Goal: Task Accomplishment & Management: Use online tool/utility

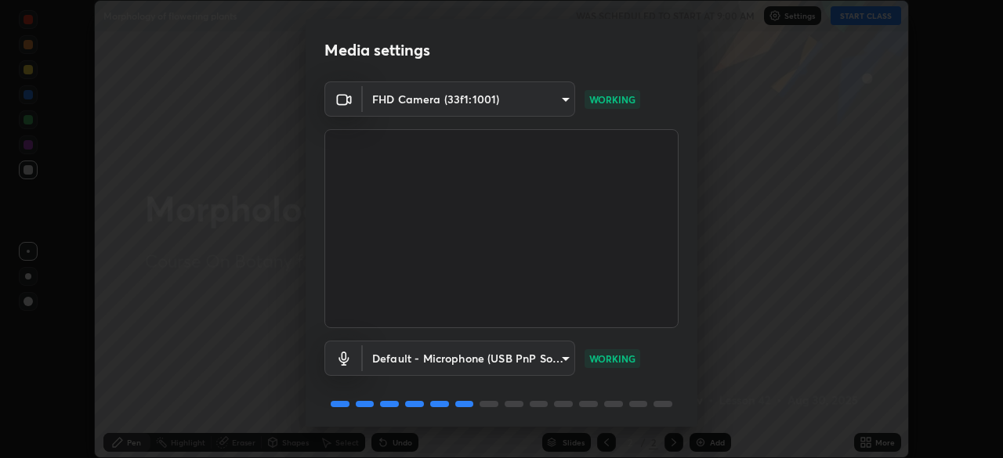
scroll to position [56, 0]
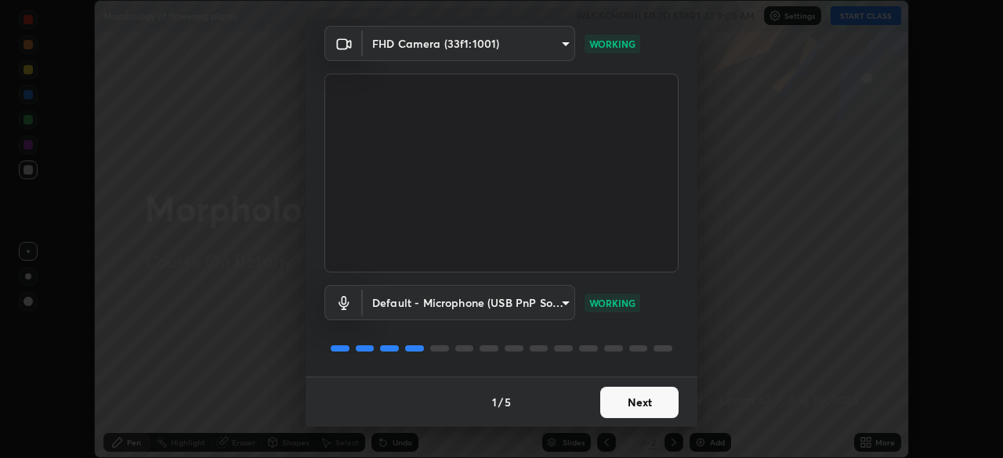
click at [654, 404] on button "Next" at bounding box center [639, 402] width 78 height 31
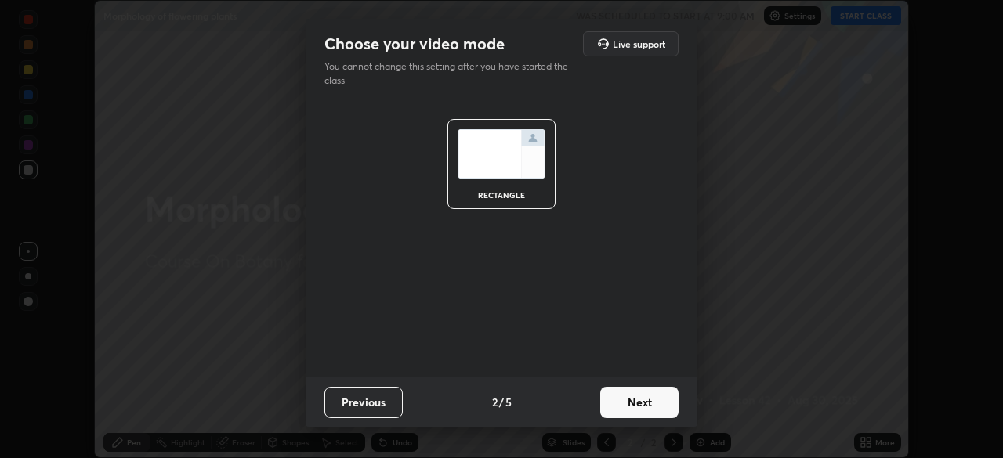
scroll to position [0, 0]
click at [655, 400] on button "Next" at bounding box center [639, 402] width 78 height 31
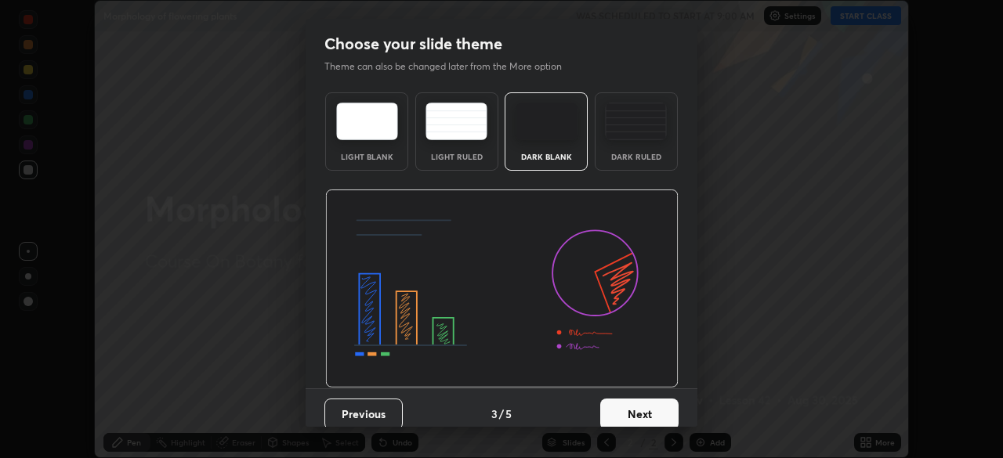
click at [643, 409] on button "Next" at bounding box center [639, 414] width 78 height 31
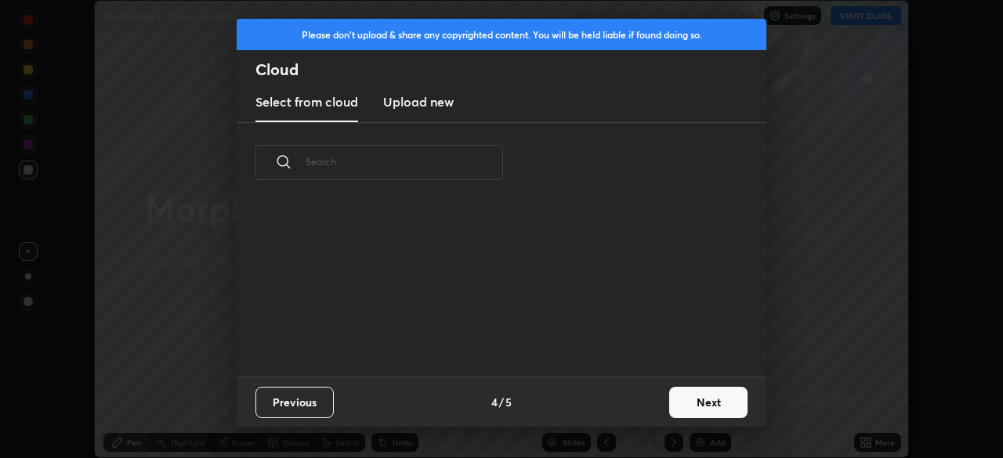
click at [701, 411] on button "Next" at bounding box center [708, 402] width 78 height 31
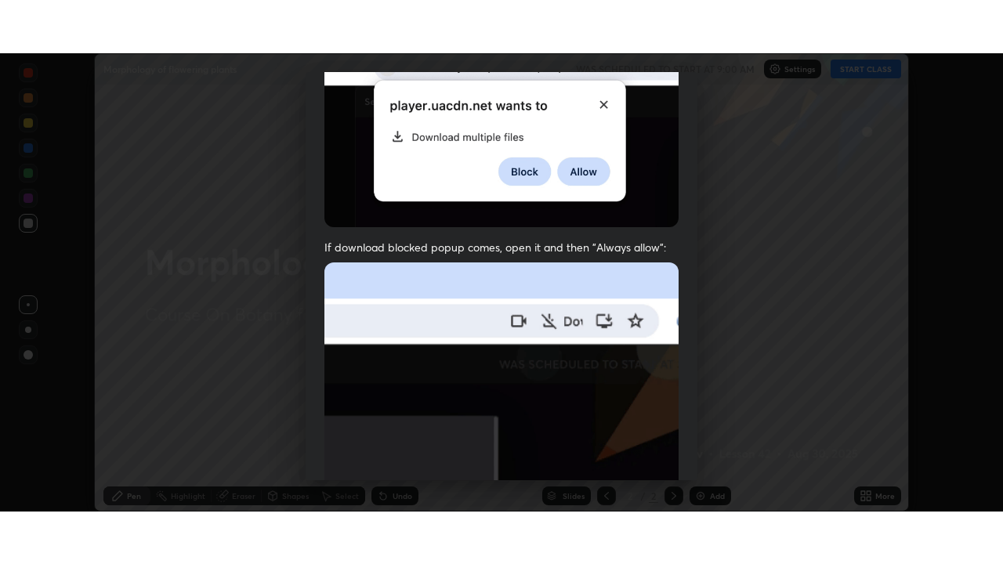
scroll to position [375, 0]
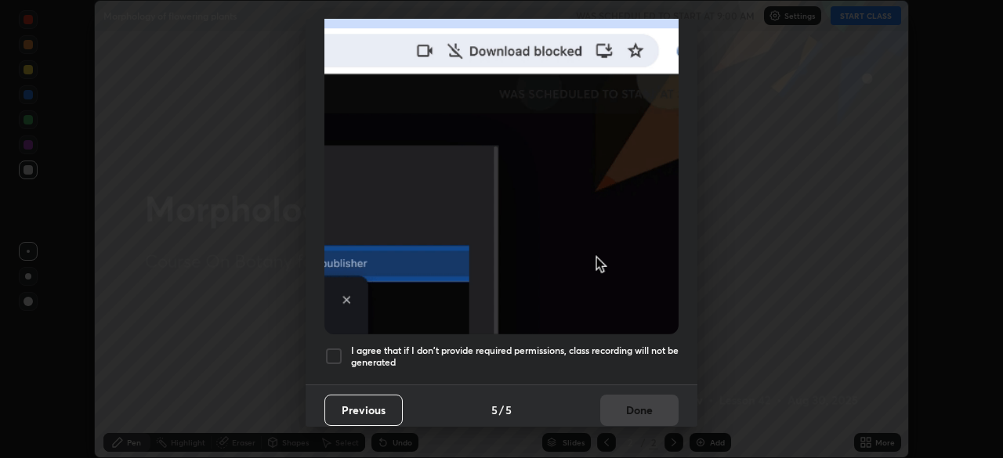
click at [333, 353] on div at bounding box center [333, 356] width 19 height 19
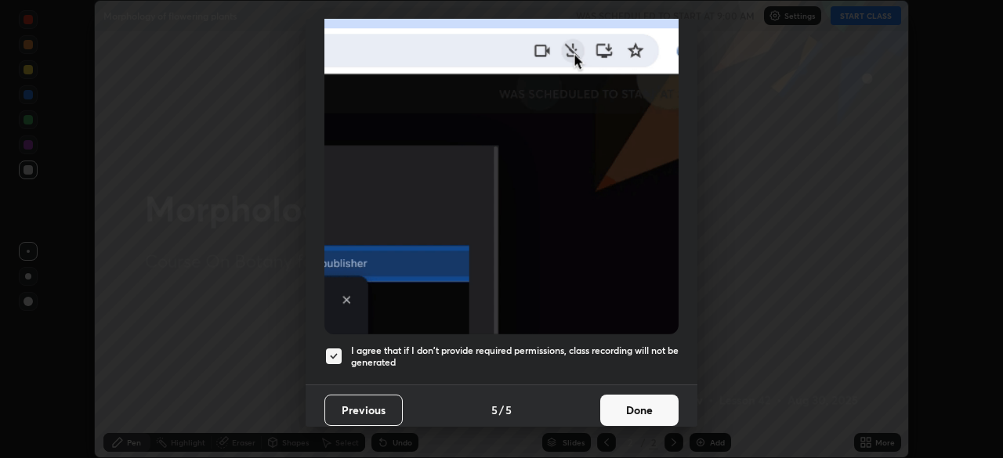
click at [642, 399] on button "Done" at bounding box center [639, 410] width 78 height 31
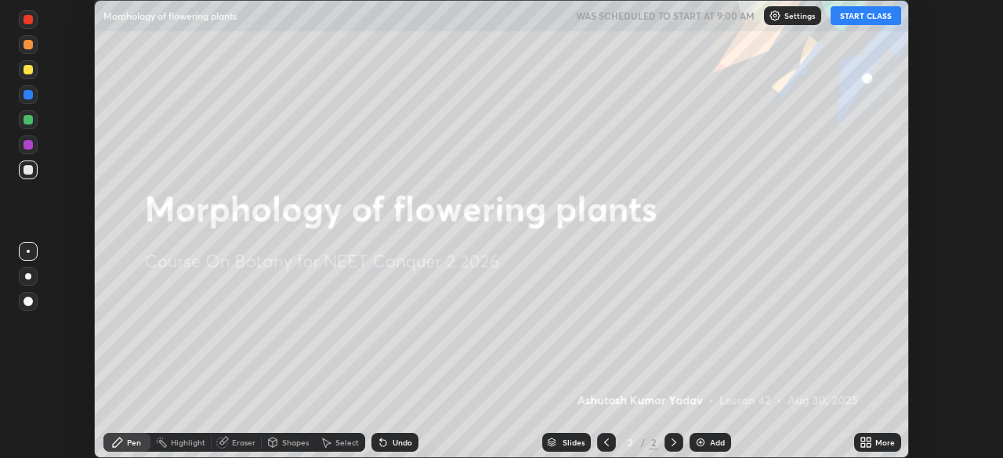
click at [705, 449] on div "Add" at bounding box center [711, 442] width 42 height 19
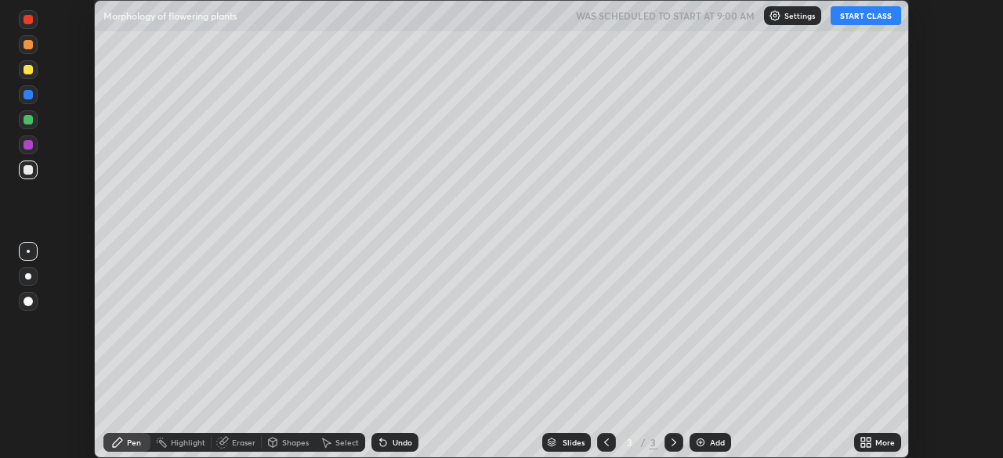
click at [875, 442] on div "More" at bounding box center [885, 443] width 20 height 8
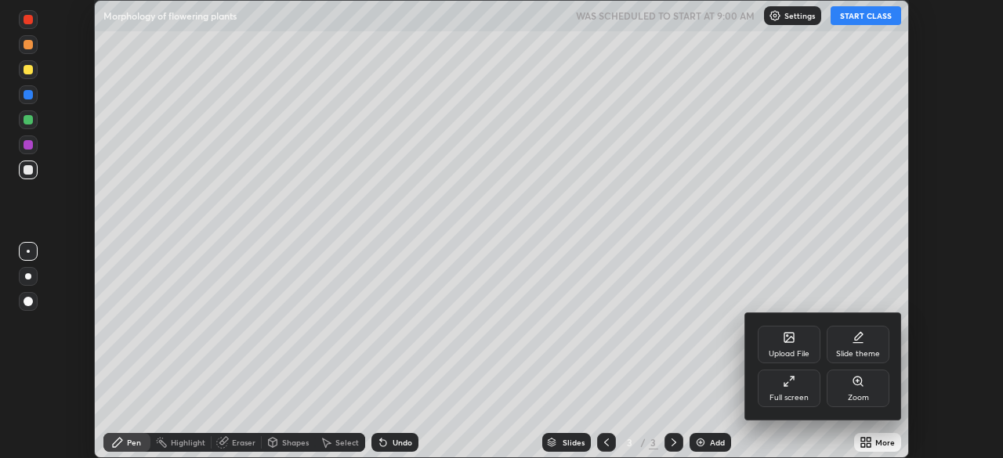
click at [792, 389] on div "Full screen" at bounding box center [789, 389] width 63 height 38
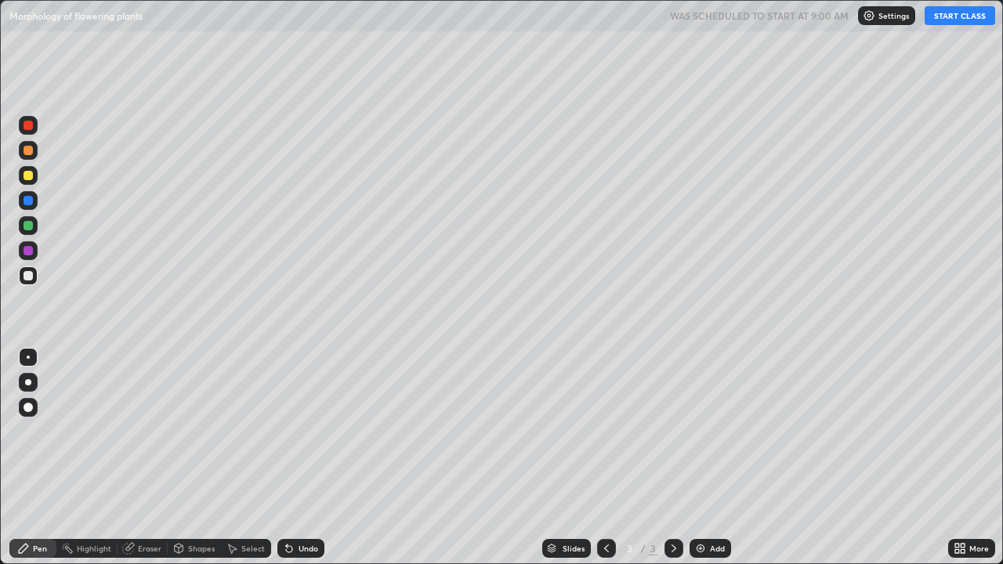
scroll to position [564, 1003]
click at [947, 20] on button "START CLASS" at bounding box center [960, 15] width 71 height 19
click at [27, 408] on div at bounding box center [28, 407] width 9 height 9
click at [27, 174] on div at bounding box center [28, 175] width 9 height 9
click at [29, 283] on div at bounding box center [28, 275] width 19 height 19
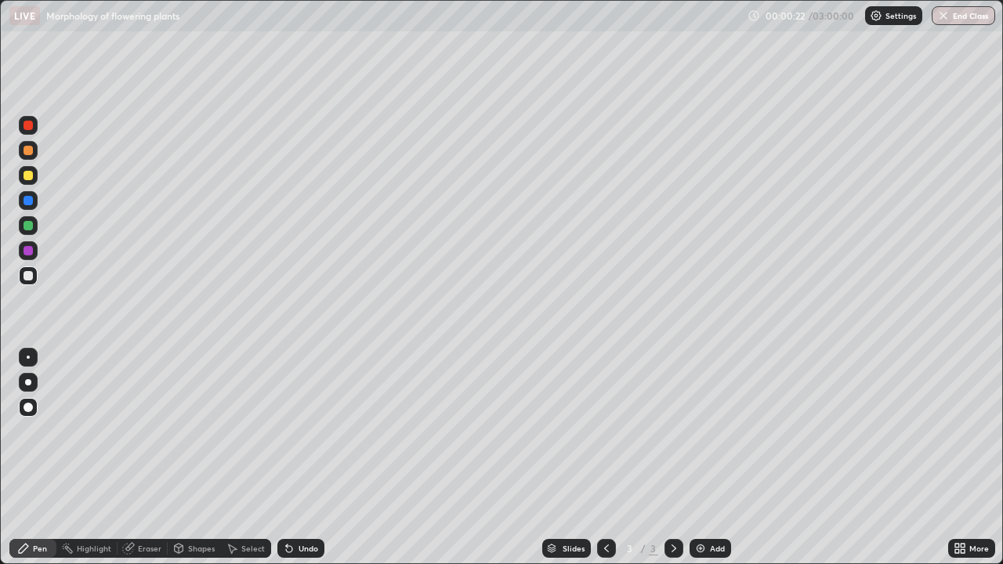
click at [28, 411] on div at bounding box center [28, 407] width 9 height 9
click at [27, 179] on div at bounding box center [28, 175] width 9 height 9
click at [23, 231] on div at bounding box center [28, 225] width 19 height 19
click at [299, 458] on div "Undo" at bounding box center [309, 549] width 20 height 8
click at [27, 257] on div at bounding box center [28, 250] width 19 height 19
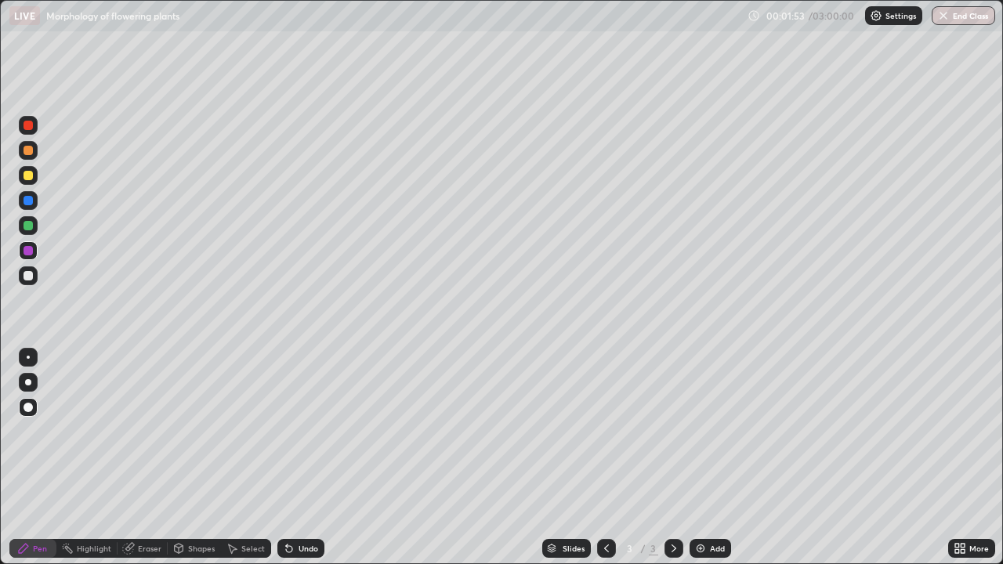
click at [27, 176] on div at bounding box center [28, 175] width 9 height 9
click at [29, 277] on div at bounding box center [28, 275] width 9 height 9
click at [24, 179] on div at bounding box center [28, 175] width 19 height 19
click at [27, 231] on div at bounding box center [28, 225] width 19 height 19
click at [27, 202] on div at bounding box center [28, 200] width 9 height 9
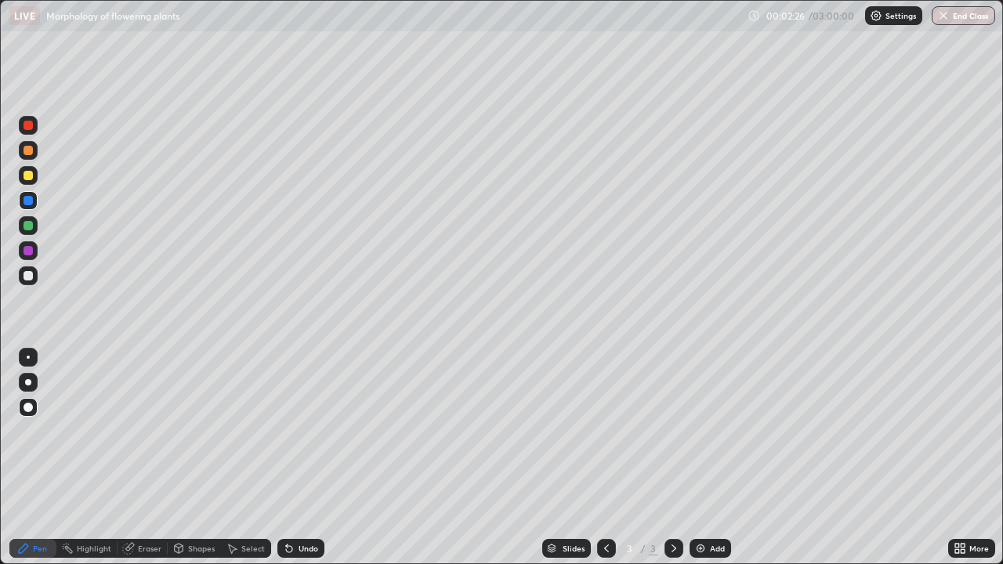
click at [30, 225] on div at bounding box center [28, 225] width 9 height 9
click at [28, 154] on div at bounding box center [28, 150] width 9 height 9
click at [150, 458] on div "Eraser" at bounding box center [150, 549] width 24 height 8
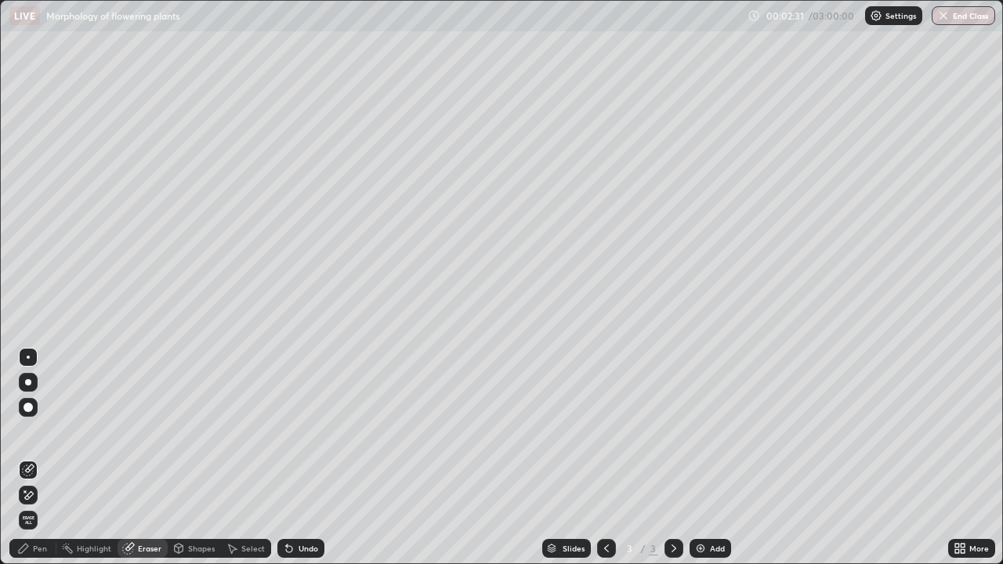
click at [29, 458] on icon at bounding box center [29, 469] width 9 height 8
click at [35, 458] on div "Pen" at bounding box center [40, 549] width 14 height 8
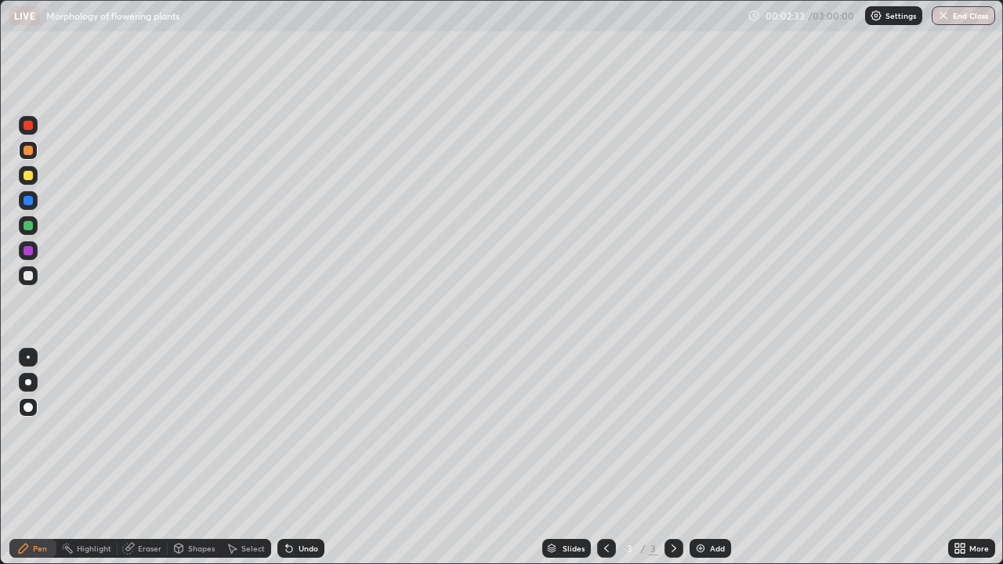
click at [29, 230] on div at bounding box center [28, 225] width 9 height 9
click at [28, 382] on div at bounding box center [28, 382] width 6 height 6
click at [26, 278] on div at bounding box center [28, 275] width 9 height 9
click at [28, 407] on div at bounding box center [28, 407] width 9 height 9
click at [45, 458] on div "Pen" at bounding box center [40, 549] width 14 height 8
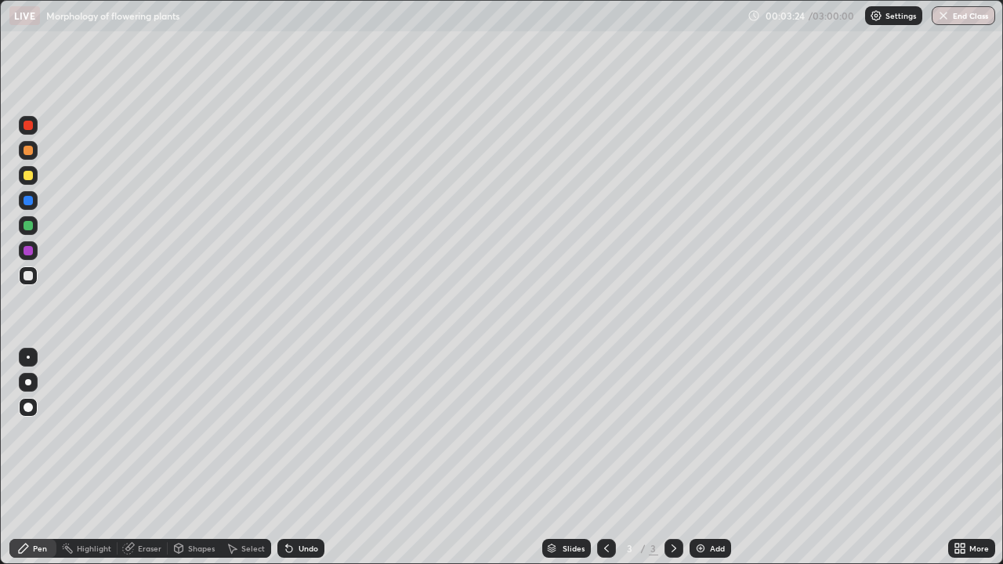
click at [312, 458] on div "Undo" at bounding box center [300, 548] width 47 height 19
click at [317, 458] on div "Undo" at bounding box center [300, 548] width 47 height 19
click at [26, 257] on div at bounding box center [28, 250] width 19 height 19
click at [25, 273] on div at bounding box center [28, 275] width 9 height 9
click at [28, 282] on div at bounding box center [28, 275] width 19 height 19
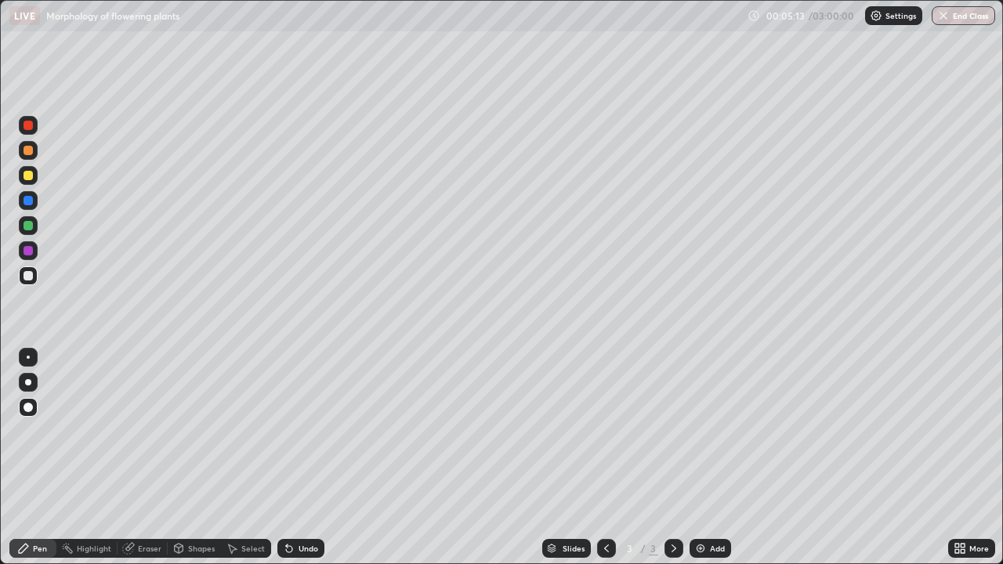
click at [317, 458] on div "Undo" at bounding box center [300, 548] width 47 height 19
click at [36, 278] on div at bounding box center [28, 275] width 19 height 19
click at [26, 203] on div at bounding box center [28, 200] width 9 height 9
click at [34, 458] on div "Pen" at bounding box center [40, 549] width 14 height 8
click at [309, 458] on div "Undo" at bounding box center [309, 549] width 20 height 8
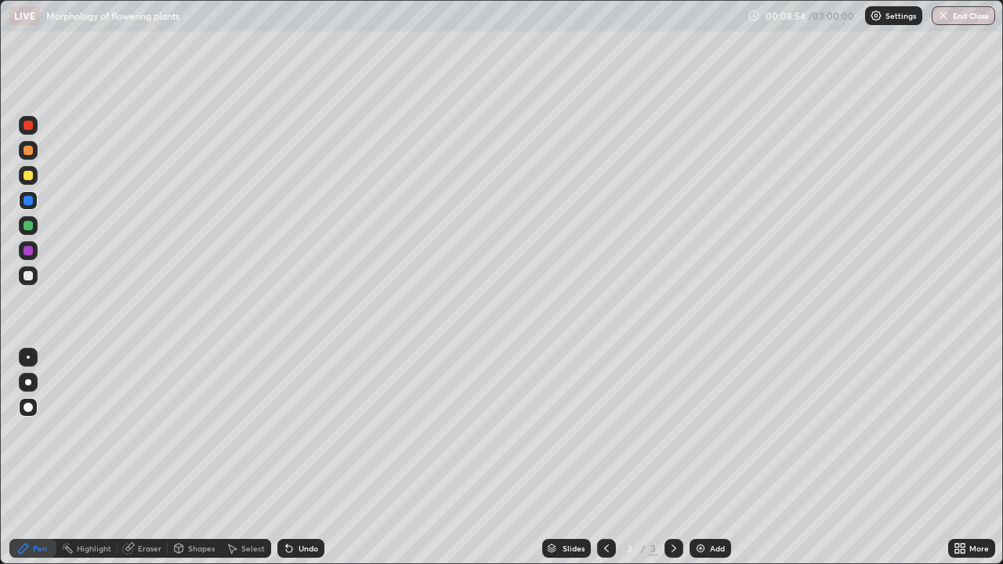
click at [31, 229] on div at bounding box center [28, 225] width 9 height 9
click at [26, 380] on div at bounding box center [28, 382] width 6 height 6
click at [311, 458] on div "Undo" at bounding box center [300, 548] width 47 height 19
click at [27, 176] on div at bounding box center [28, 175] width 9 height 9
click at [25, 277] on div at bounding box center [28, 275] width 9 height 9
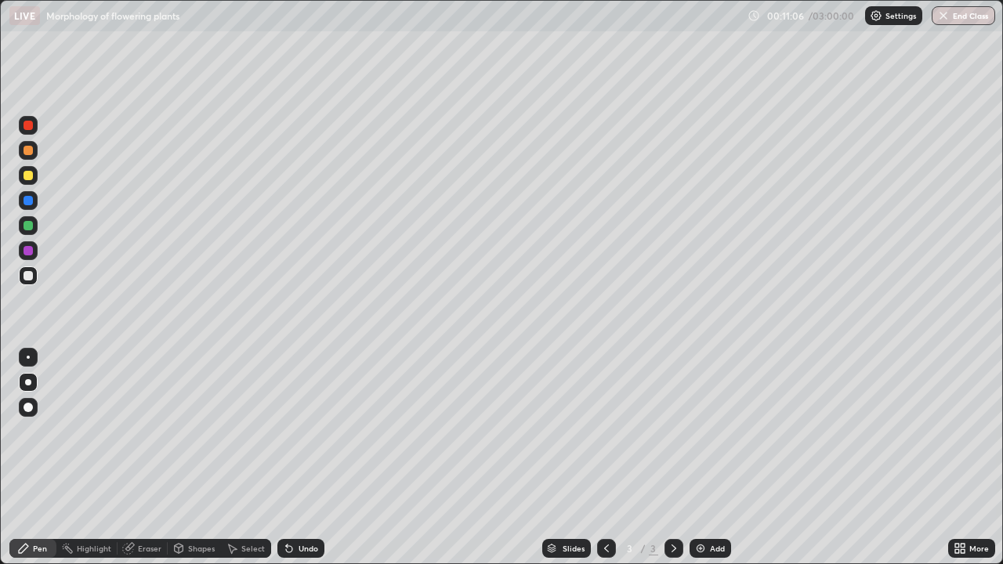
click at [27, 408] on div at bounding box center [28, 407] width 9 height 9
click at [710, 458] on div "Add" at bounding box center [711, 548] width 42 height 19
click at [30, 174] on div at bounding box center [28, 175] width 9 height 9
click at [42, 458] on div "Pen" at bounding box center [40, 549] width 14 height 8
click at [194, 458] on div "Shapes" at bounding box center [194, 548] width 53 height 19
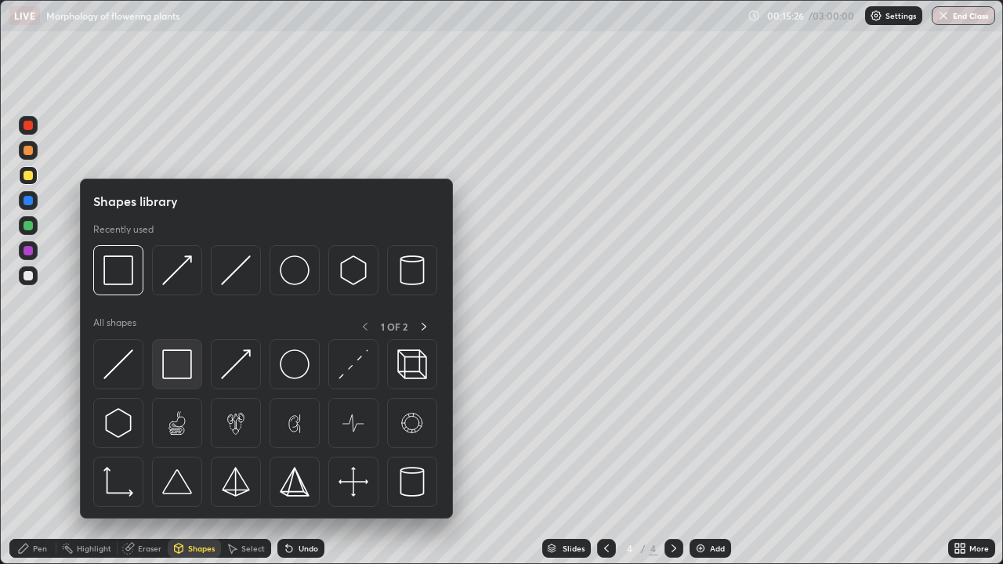
click at [184, 364] on img at bounding box center [177, 364] width 30 height 30
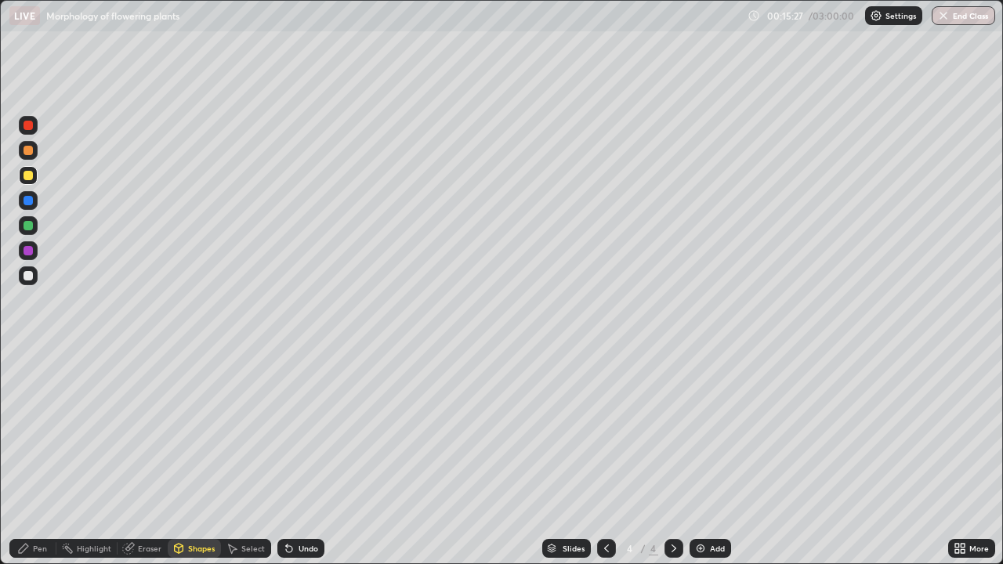
click at [28, 277] on div at bounding box center [28, 275] width 9 height 9
click at [38, 458] on div "Pen" at bounding box center [40, 549] width 14 height 8
click at [29, 174] on div at bounding box center [28, 175] width 9 height 9
click at [28, 279] on div at bounding box center [28, 275] width 9 height 9
click at [29, 275] on div at bounding box center [28, 275] width 9 height 9
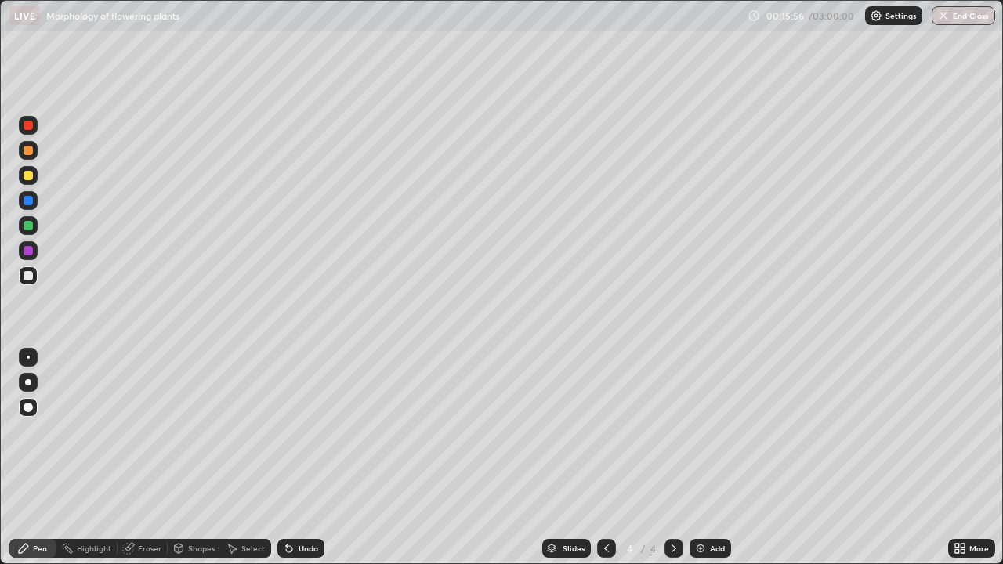
click at [29, 153] on div at bounding box center [28, 150] width 9 height 9
click at [30, 255] on div at bounding box center [28, 250] width 9 height 9
click at [29, 282] on div at bounding box center [28, 275] width 19 height 19
click at [38, 458] on div "Pen" at bounding box center [40, 549] width 14 height 8
click at [31, 156] on div at bounding box center [28, 150] width 19 height 19
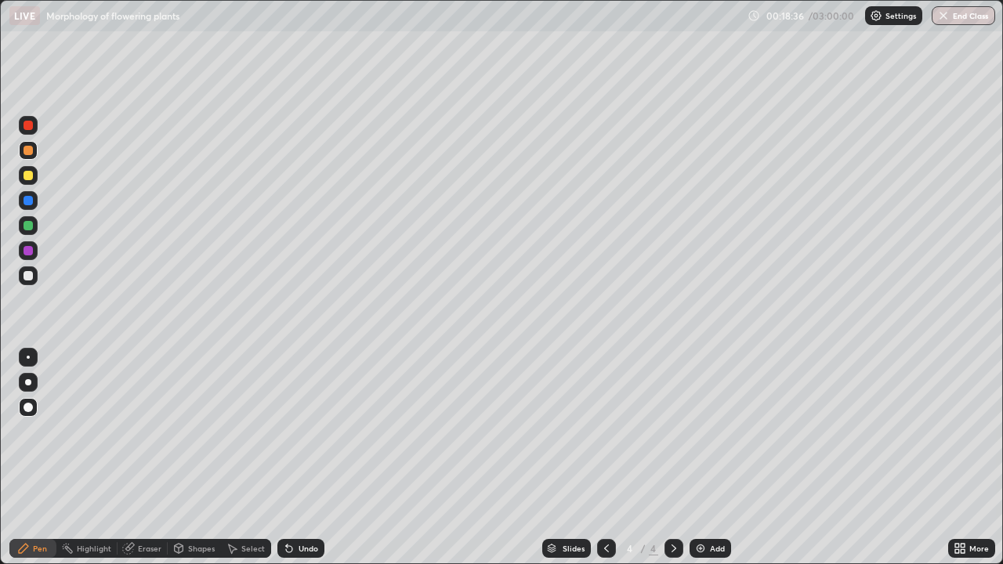
click at [31, 179] on div at bounding box center [28, 175] width 9 height 9
click at [298, 458] on div "Undo" at bounding box center [300, 548] width 47 height 19
click at [29, 257] on div at bounding box center [28, 250] width 19 height 19
click at [29, 276] on div at bounding box center [28, 275] width 9 height 9
click at [27, 201] on div at bounding box center [28, 200] width 9 height 9
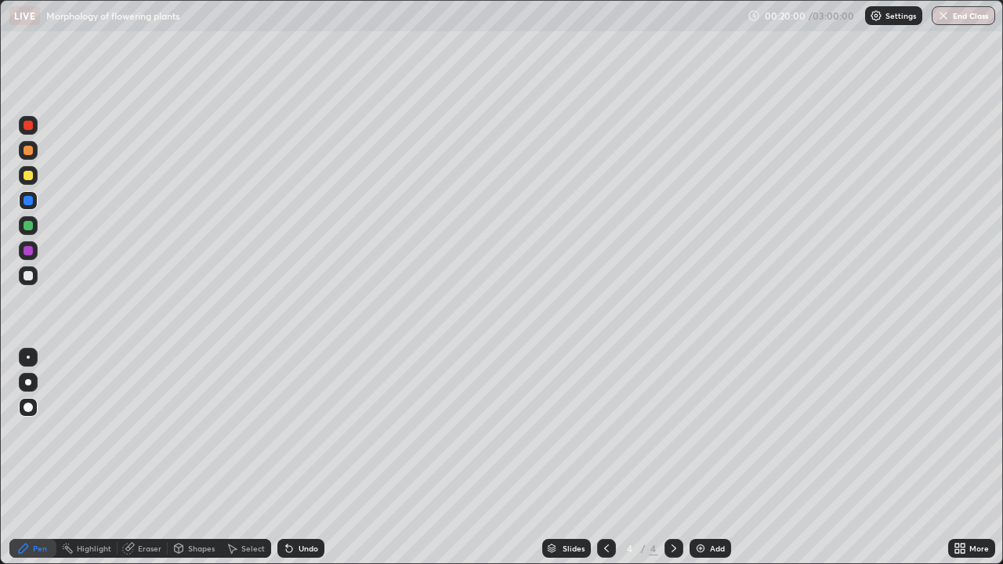
click at [38, 458] on div "Pen" at bounding box center [32, 548] width 47 height 19
click at [29, 176] on div at bounding box center [28, 175] width 9 height 9
click at [28, 284] on div at bounding box center [28, 275] width 19 height 19
click at [315, 458] on div "Undo" at bounding box center [300, 548] width 47 height 19
click at [308, 458] on div "Undo" at bounding box center [300, 548] width 47 height 19
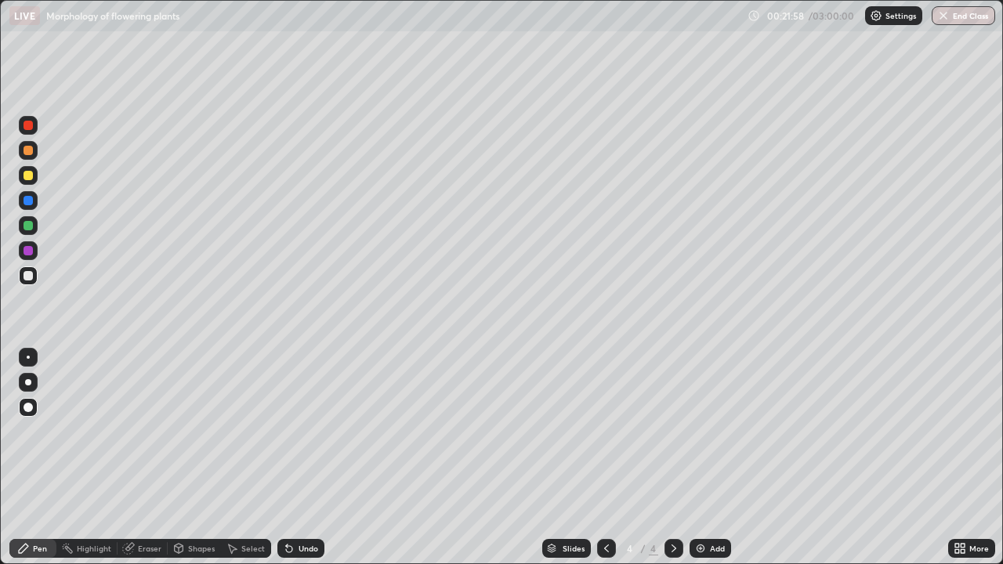
click at [28, 179] on div at bounding box center [28, 175] width 9 height 9
click at [27, 380] on div at bounding box center [28, 382] width 6 height 6
click at [29, 256] on div at bounding box center [28, 250] width 19 height 19
click at [42, 458] on div "Pen" at bounding box center [40, 549] width 14 height 8
click at [32, 284] on div at bounding box center [28, 275] width 19 height 19
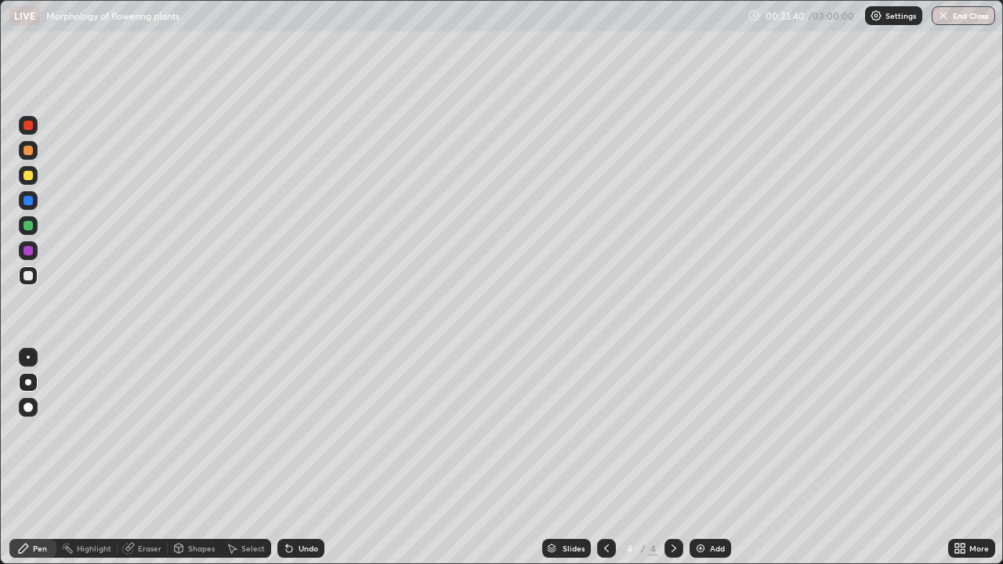
click at [29, 179] on div at bounding box center [28, 175] width 9 height 9
click at [28, 151] on div at bounding box center [28, 150] width 9 height 9
click at [31, 226] on div at bounding box center [28, 225] width 9 height 9
click at [34, 405] on div at bounding box center [28, 407] width 19 height 19
click at [710, 458] on div "Add" at bounding box center [717, 549] width 15 height 8
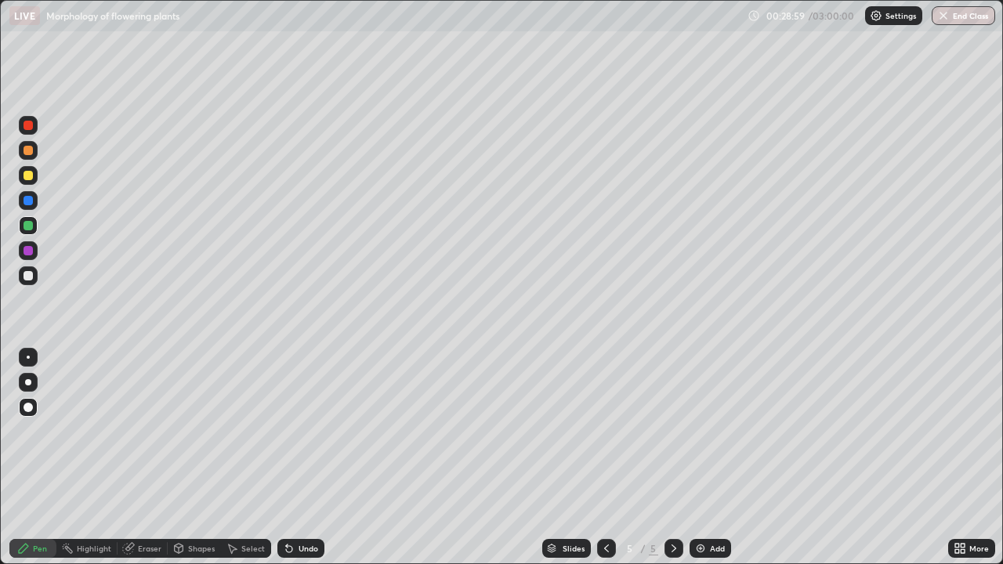
click at [31, 175] on div at bounding box center [28, 175] width 9 height 9
click at [31, 409] on div at bounding box center [28, 407] width 9 height 9
click at [32, 204] on div at bounding box center [28, 200] width 9 height 9
click at [305, 458] on div "Undo" at bounding box center [300, 548] width 47 height 19
click at [306, 458] on div "Undo" at bounding box center [300, 548] width 47 height 19
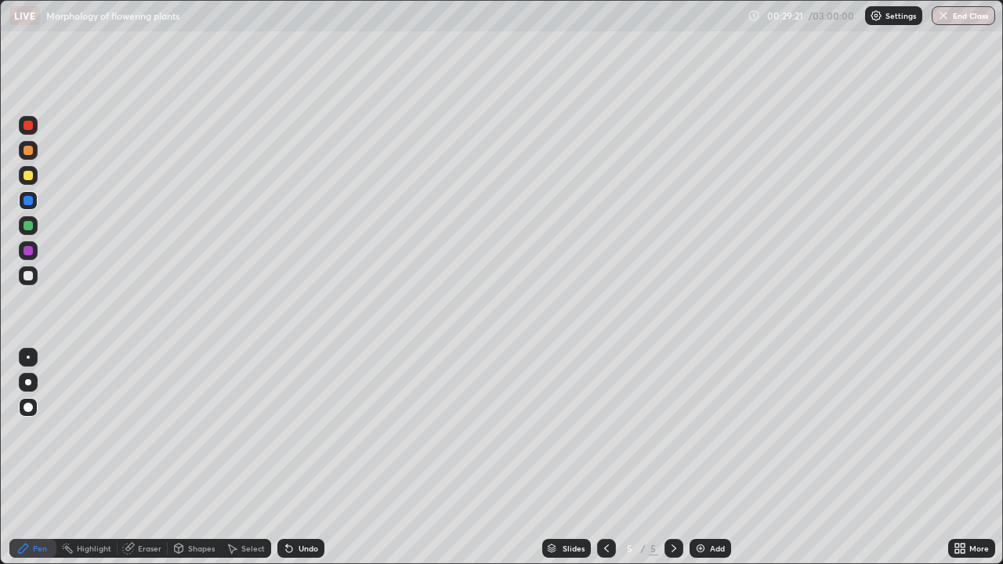
click at [305, 458] on div "Undo" at bounding box center [300, 548] width 47 height 19
click at [304, 458] on div "Undo" at bounding box center [309, 549] width 20 height 8
click at [299, 458] on div "Undo" at bounding box center [300, 548] width 47 height 19
click at [299, 458] on div "Undo" at bounding box center [309, 549] width 20 height 8
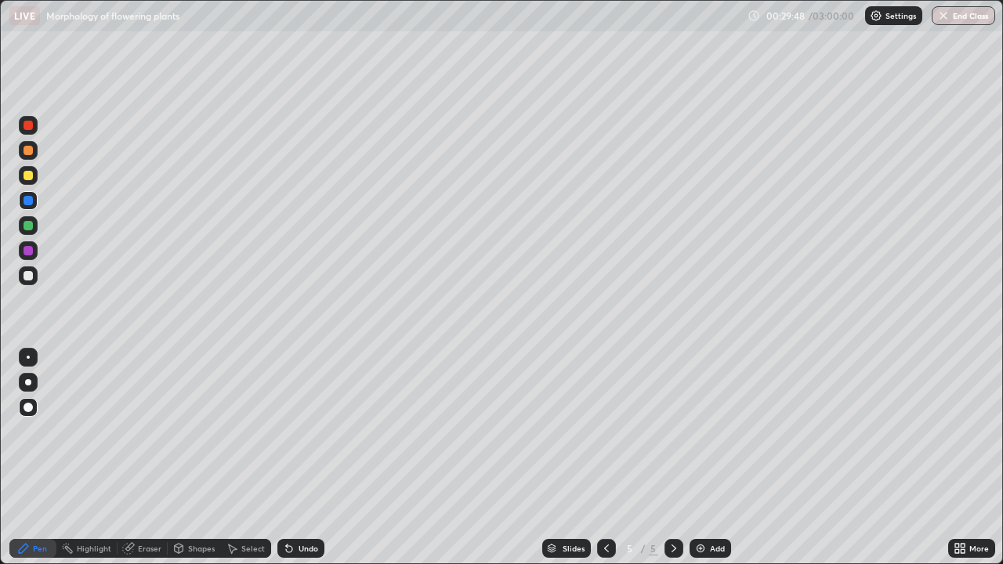
click at [286, 458] on icon at bounding box center [289, 549] width 6 height 6
click at [287, 458] on icon at bounding box center [289, 549] width 6 height 6
click at [30, 179] on div at bounding box center [28, 175] width 9 height 9
click at [27, 250] on div at bounding box center [28, 250] width 9 height 9
click at [30, 279] on div at bounding box center [28, 275] width 9 height 9
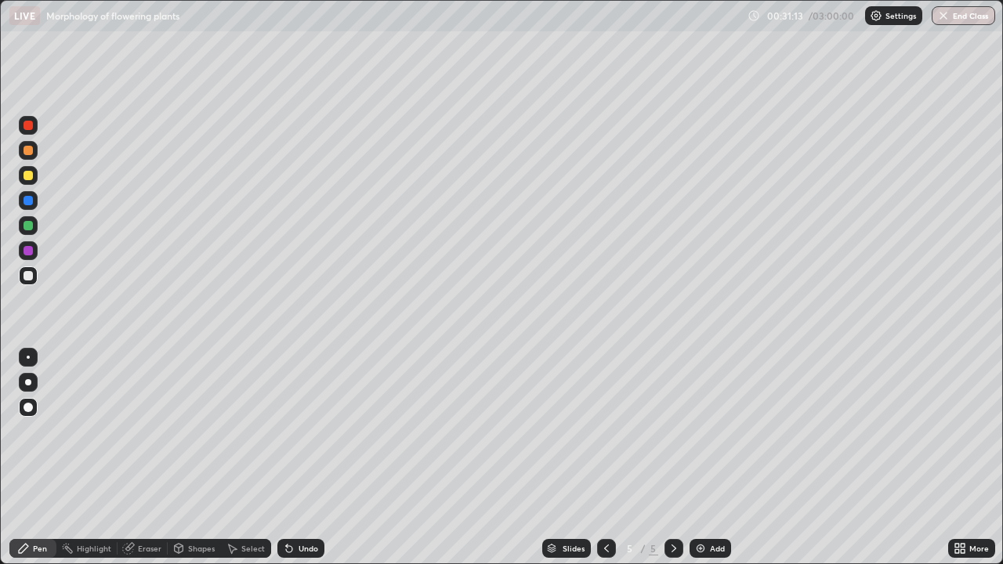
click at [28, 175] on div at bounding box center [28, 175] width 9 height 9
click at [136, 458] on div "Eraser" at bounding box center [143, 548] width 50 height 19
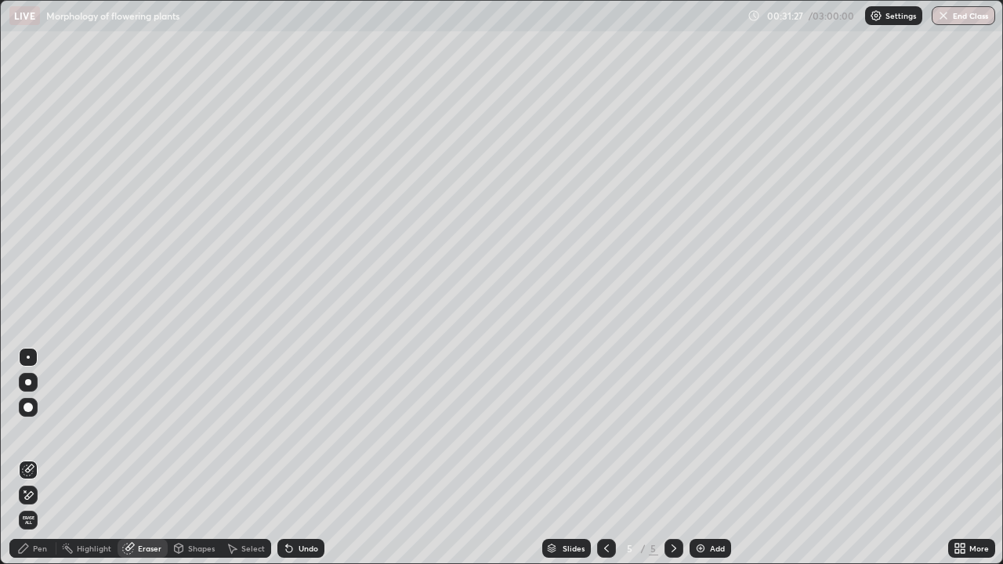
click at [44, 458] on div "Pen" at bounding box center [32, 548] width 47 height 19
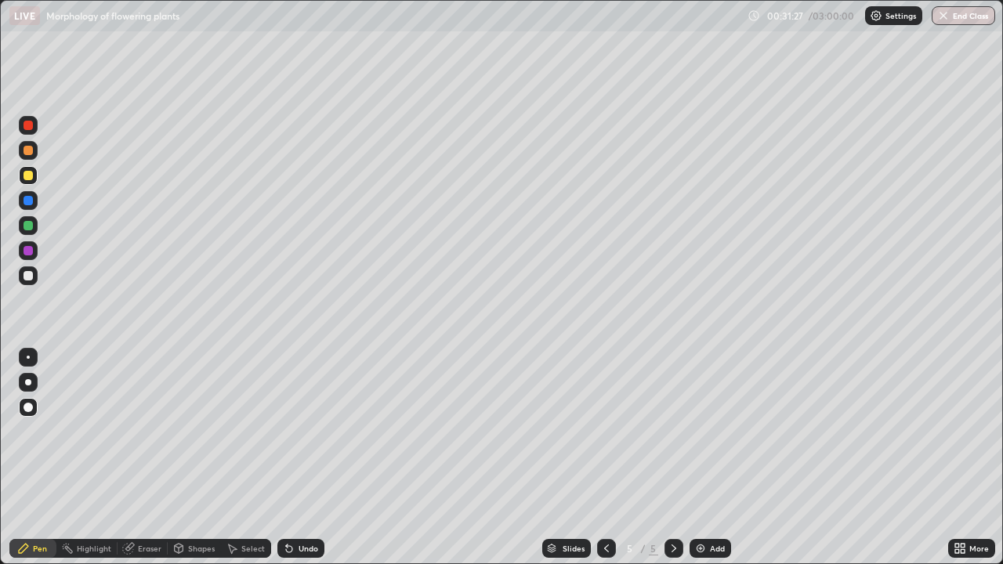
click at [26, 257] on div at bounding box center [28, 250] width 19 height 19
click at [21, 225] on div at bounding box center [28, 225] width 19 height 19
click at [29, 194] on div at bounding box center [28, 200] width 19 height 19
click at [711, 458] on div "Add" at bounding box center [711, 548] width 42 height 19
click at [31, 172] on div at bounding box center [28, 175] width 9 height 9
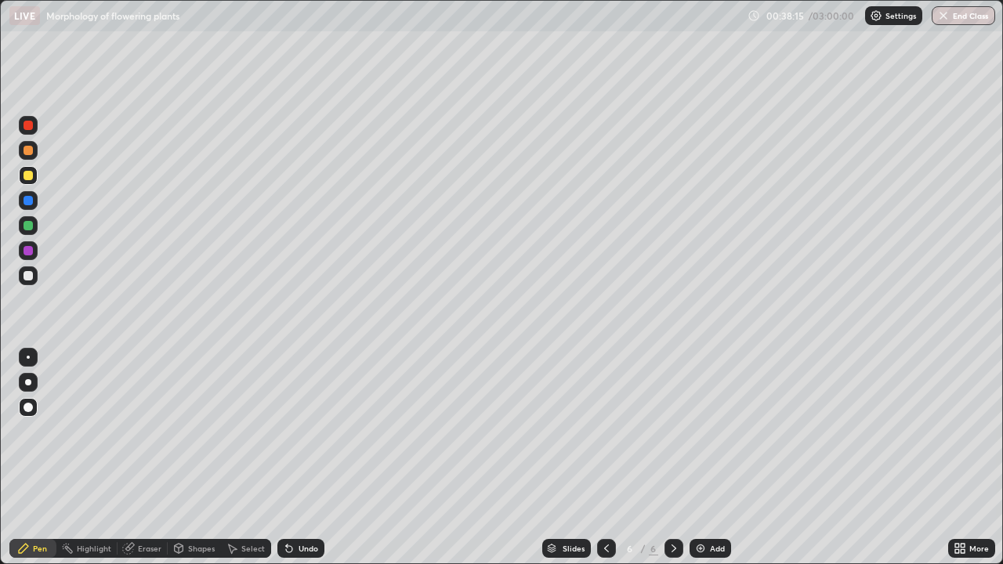
click at [27, 257] on div at bounding box center [28, 250] width 19 height 19
click at [27, 275] on div at bounding box center [28, 275] width 9 height 9
click at [28, 179] on div at bounding box center [28, 175] width 9 height 9
click at [28, 201] on div at bounding box center [28, 200] width 9 height 9
click at [27, 278] on div at bounding box center [28, 275] width 9 height 9
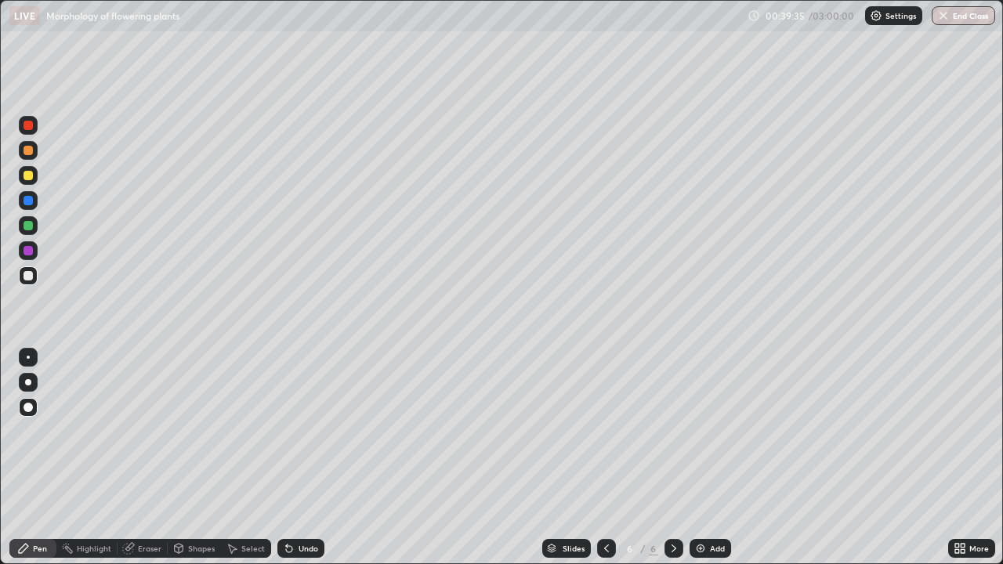
click at [29, 251] on div at bounding box center [28, 250] width 9 height 9
click at [25, 277] on div at bounding box center [28, 275] width 9 height 9
click at [30, 183] on div at bounding box center [28, 175] width 19 height 19
click at [28, 277] on div at bounding box center [28, 275] width 9 height 9
click at [299, 458] on div "Undo" at bounding box center [309, 549] width 20 height 8
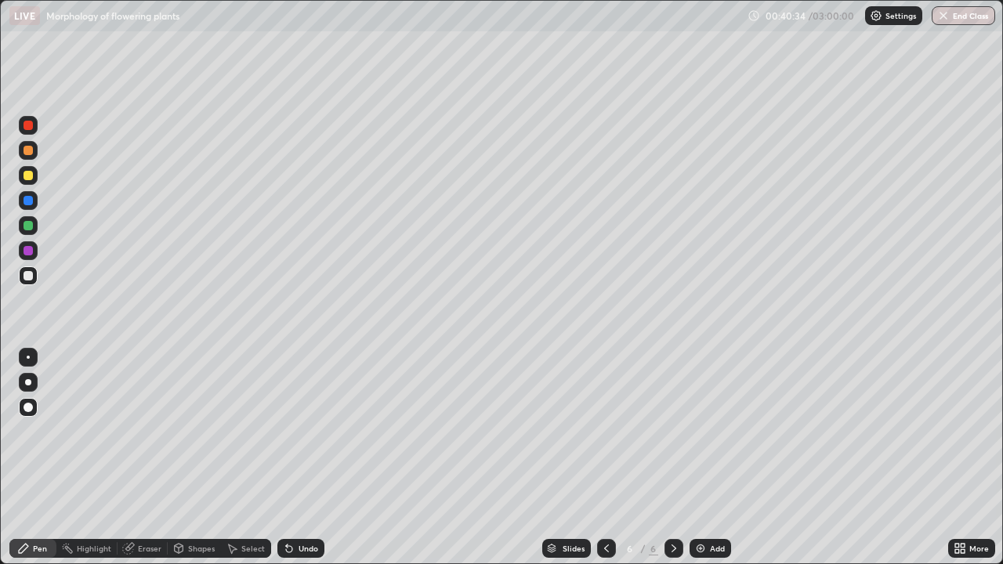
click at [30, 253] on div at bounding box center [28, 250] width 9 height 9
click at [27, 384] on div at bounding box center [28, 382] width 6 height 6
click at [27, 277] on div at bounding box center [28, 275] width 9 height 9
click at [31, 183] on div at bounding box center [28, 175] width 19 height 19
click at [38, 458] on div "Pen" at bounding box center [32, 548] width 47 height 19
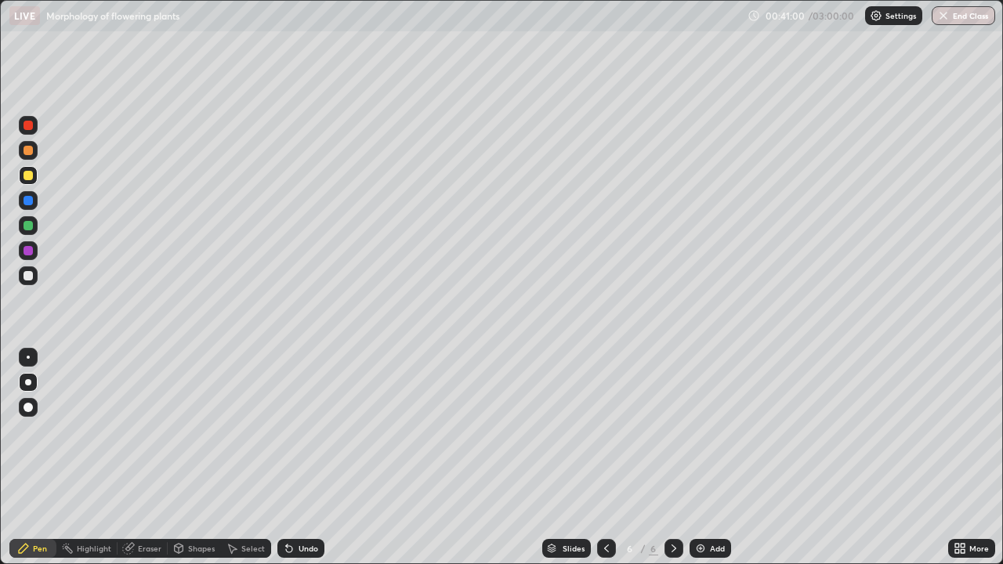
click at [30, 409] on div at bounding box center [28, 407] width 9 height 9
click at [27, 230] on div at bounding box center [28, 225] width 9 height 9
click at [34, 276] on div at bounding box center [28, 275] width 19 height 19
click at [28, 277] on div at bounding box center [28, 275] width 9 height 9
click at [28, 252] on div at bounding box center [28, 250] width 9 height 9
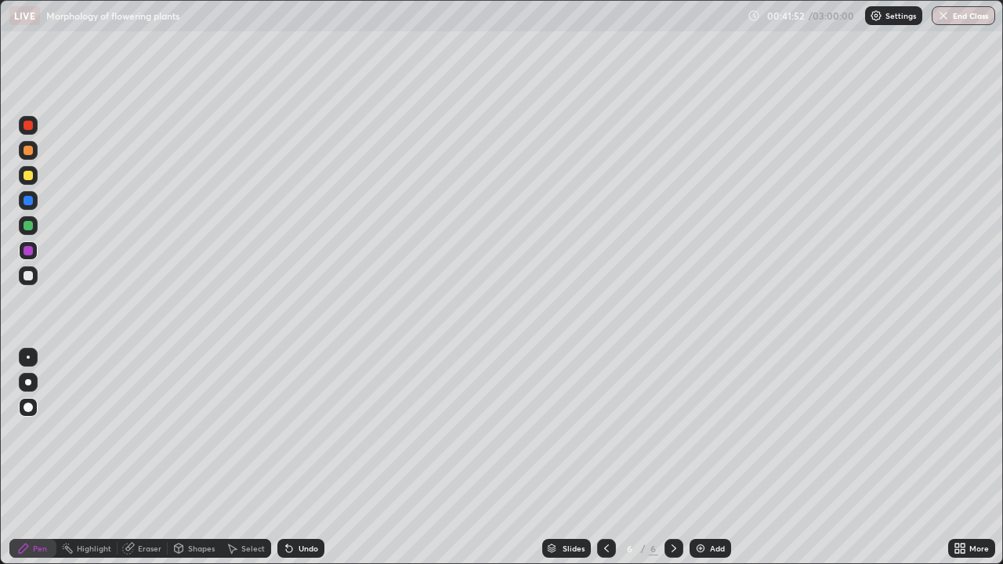
click at [35, 458] on div "Pen" at bounding box center [40, 549] width 14 height 8
click at [31, 282] on div at bounding box center [28, 275] width 19 height 19
click at [24, 229] on div at bounding box center [28, 225] width 9 height 9
click at [27, 182] on div at bounding box center [28, 175] width 19 height 19
click at [25, 277] on div at bounding box center [28, 275] width 9 height 9
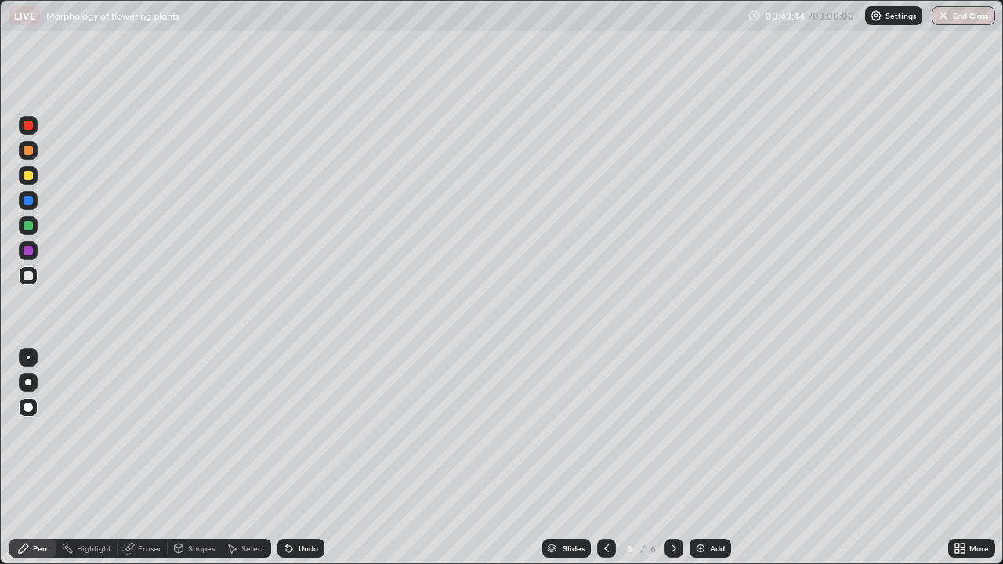
click at [31, 181] on div at bounding box center [28, 175] width 19 height 19
click at [29, 276] on div at bounding box center [28, 275] width 9 height 9
click at [28, 231] on div at bounding box center [28, 225] width 19 height 19
click at [31, 178] on div at bounding box center [28, 175] width 9 height 9
click at [30, 230] on div at bounding box center [28, 225] width 9 height 9
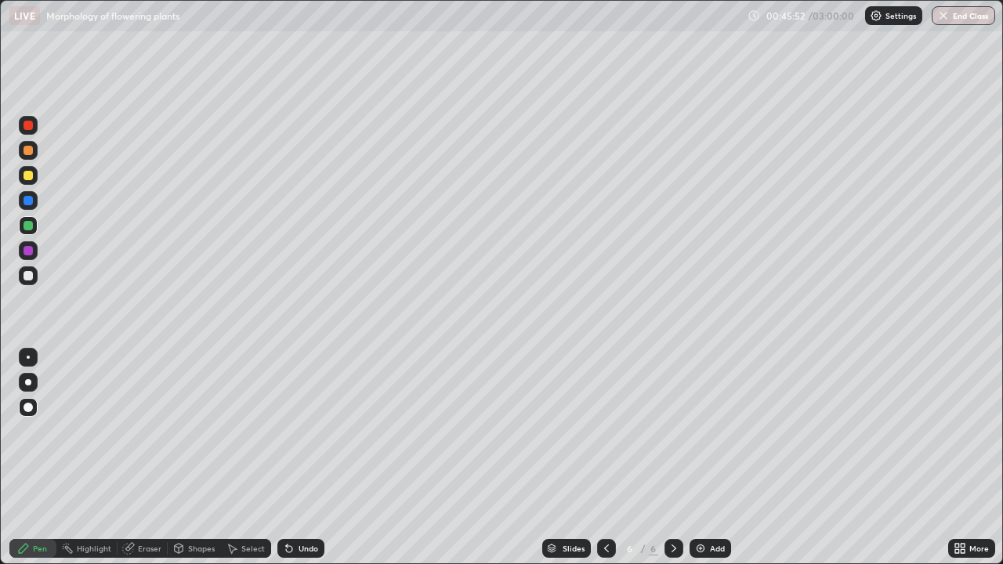
click at [32, 252] on div at bounding box center [28, 250] width 9 height 9
click at [885, 458] on div "Slides 6 / 6 Add" at bounding box center [636, 548] width 624 height 31
click at [953, 458] on div "More" at bounding box center [971, 548] width 47 height 19
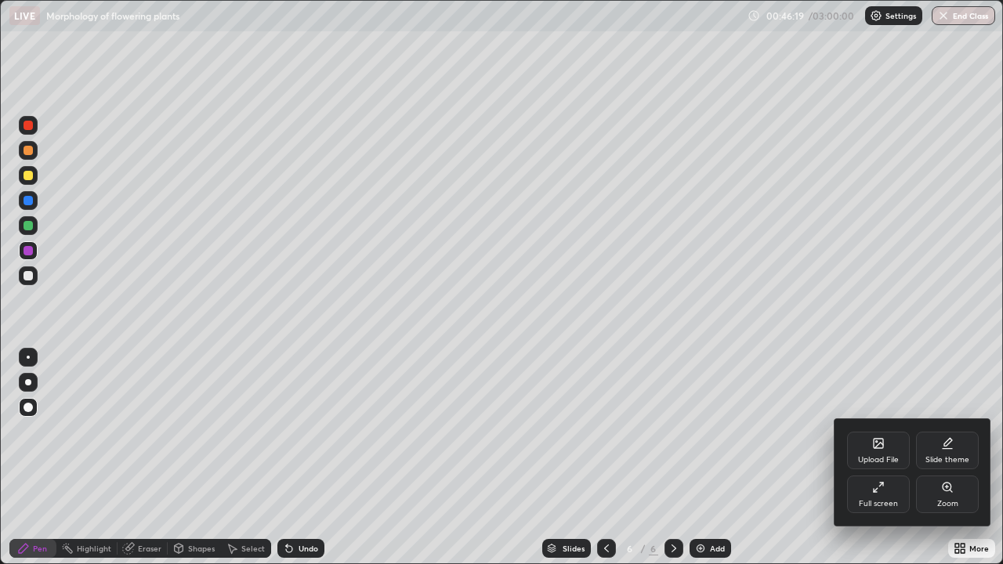
click at [946, 458] on div "Zoom" at bounding box center [947, 495] width 63 height 38
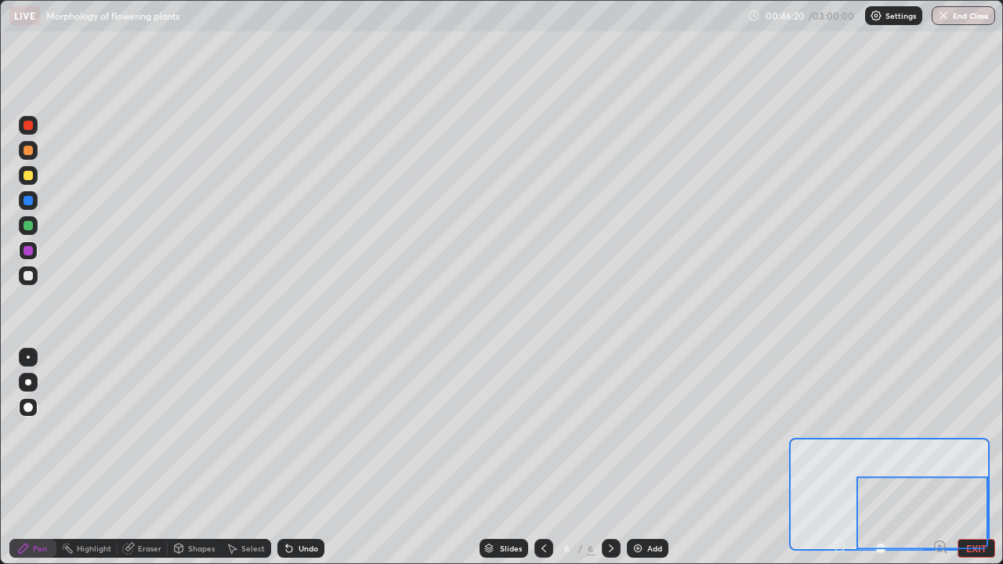
click at [932, 458] on div at bounding box center [922, 512] width 132 height 73
click at [972, 458] on div at bounding box center [922, 512] width 132 height 73
click at [972, 458] on button "EXIT" at bounding box center [976, 548] width 38 height 19
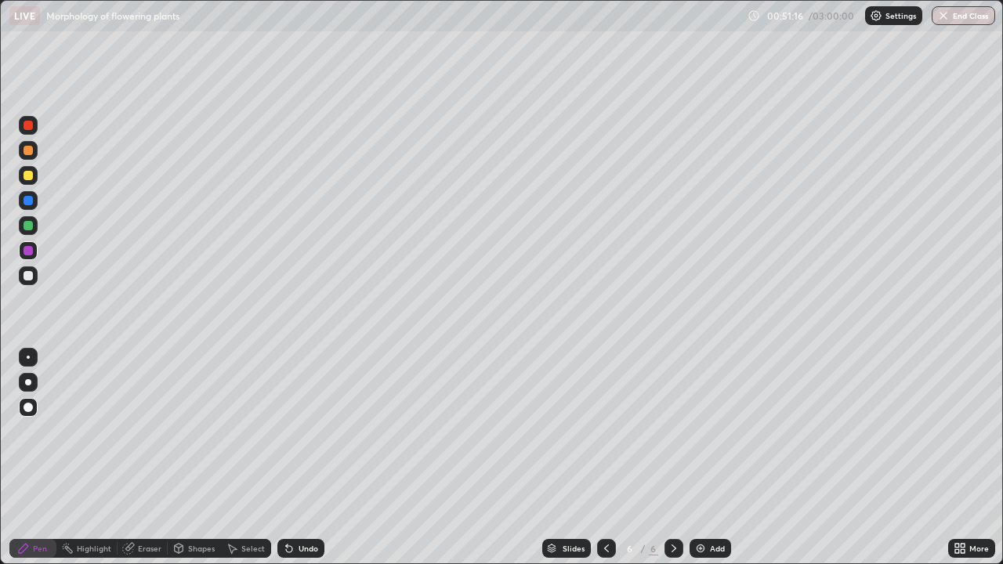
click at [708, 458] on div "Add" at bounding box center [711, 548] width 42 height 19
click at [26, 176] on div at bounding box center [28, 175] width 9 height 9
click at [22, 414] on div at bounding box center [28, 407] width 19 height 19
click at [29, 204] on div at bounding box center [28, 200] width 9 height 9
click at [30, 177] on div at bounding box center [28, 175] width 9 height 9
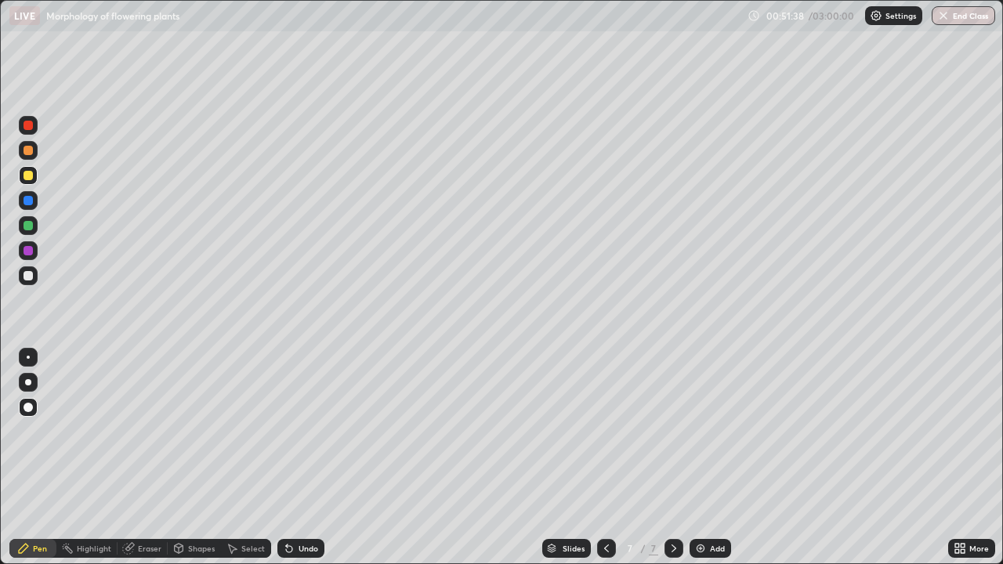
click at [29, 152] on div at bounding box center [28, 150] width 9 height 9
click at [30, 284] on div at bounding box center [28, 275] width 19 height 19
click at [29, 179] on div at bounding box center [28, 175] width 9 height 9
click at [31, 201] on div at bounding box center [28, 200] width 9 height 9
click at [28, 382] on div at bounding box center [28, 382] width 6 height 6
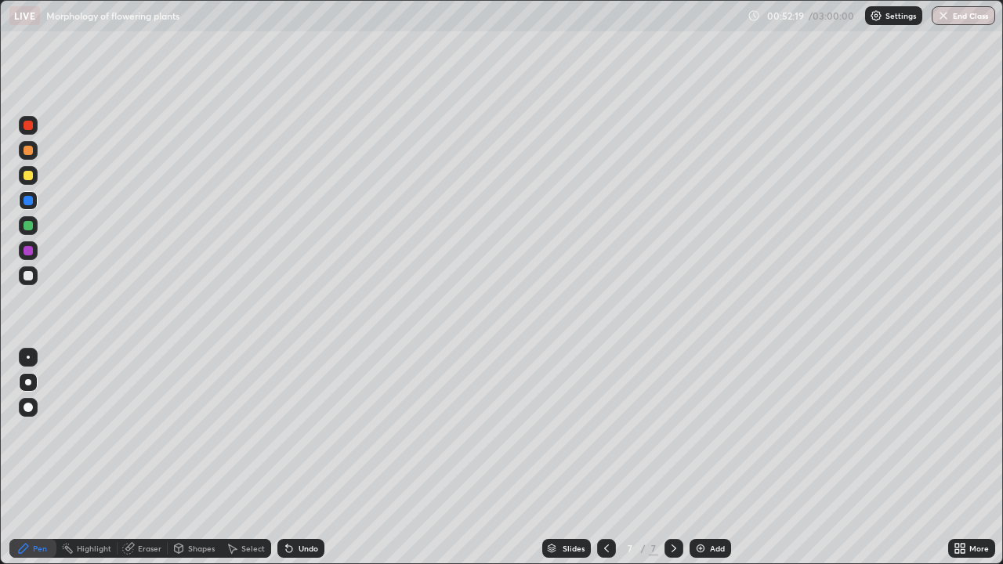
click at [29, 279] on div at bounding box center [28, 275] width 9 height 9
click at [31, 252] on div at bounding box center [28, 250] width 9 height 9
click at [31, 273] on div at bounding box center [28, 275] width 9 height 9
click at [29, 203] on div at bounding box center [28, 200] width 9 height 9
click at [30, 379] on div at bounding box center [28, 382] width 19 height 19
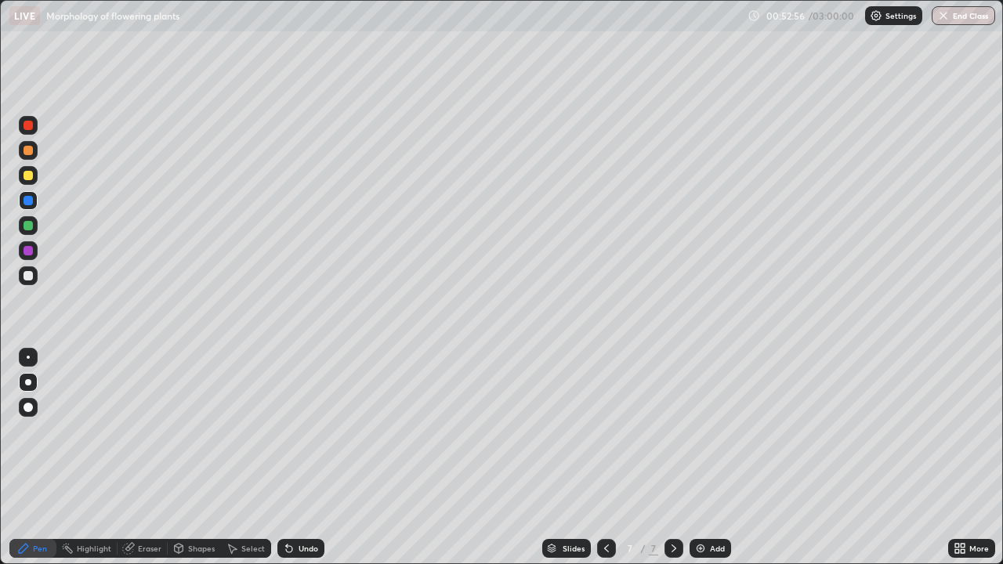
click at [28, 254] on div at bounding box center [28, 250] width 9 height 9
click at [29, 225] on div at bounding box center [28, 225] width 9 height 9
click at [31, 276] on div at bounding box center [28, 275] width 9 height 9
click at [27, 279] on div at bounding box center [28, 275] width 9 height 9
click at [35, 253] on div at bounding box center [28, 250] width 19 height 19
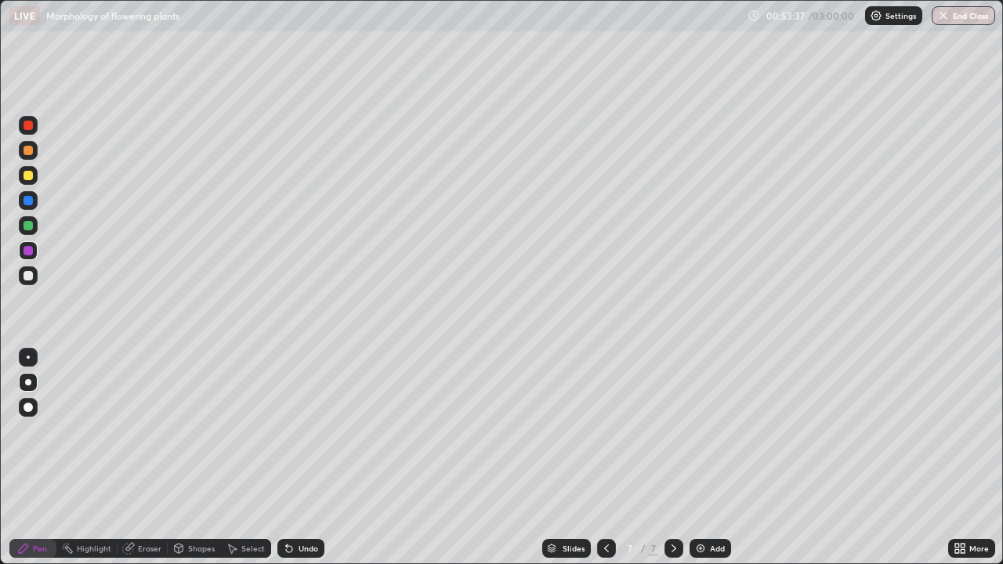
click at [27, 277] on div at bounding box center [28, 275] width 9 height 9
click at [30, 407] on div at bounding box center [28, 407] width 9 height 9
click at [34, 230] on div at bounding box center [28, 225] width 19 height 19
click at [30, 254] on div at bounding box center [28, 250] width 9 height 9
click at [27, 384] on div at bounding box center [28, 382] width 6 height 6
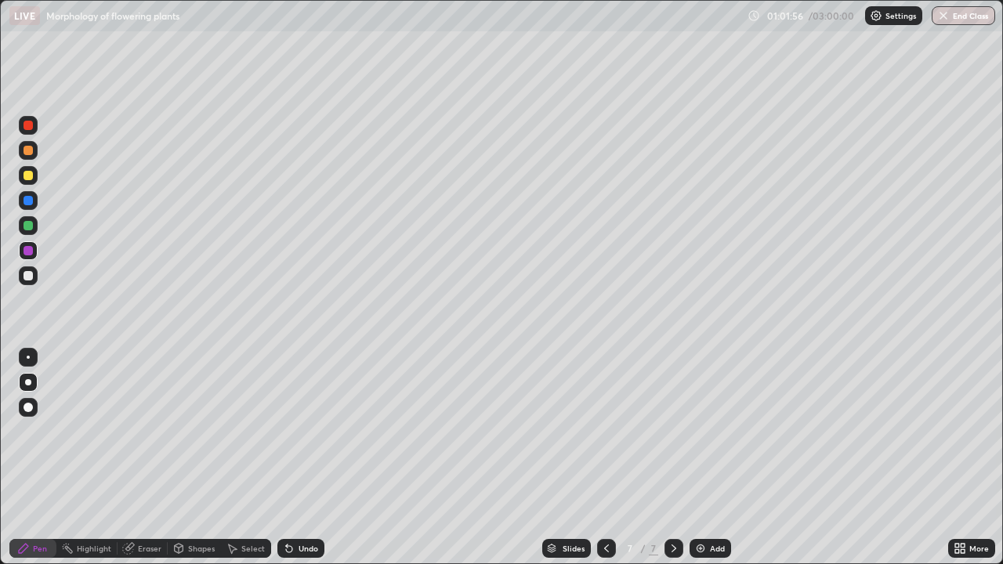
click at [707, 458] on div "Add" at bounding box center [711, 548] width 42 height 19
click at [32, 173] on div at bounding box center [28, 175] width 9 height 9
click at [43, 458] on div "Pen" at bounding box center [32, 548] width 47 height 19
click at [299, 458] on div "Undo" at bounding box center [309, 549] width 20 height 8
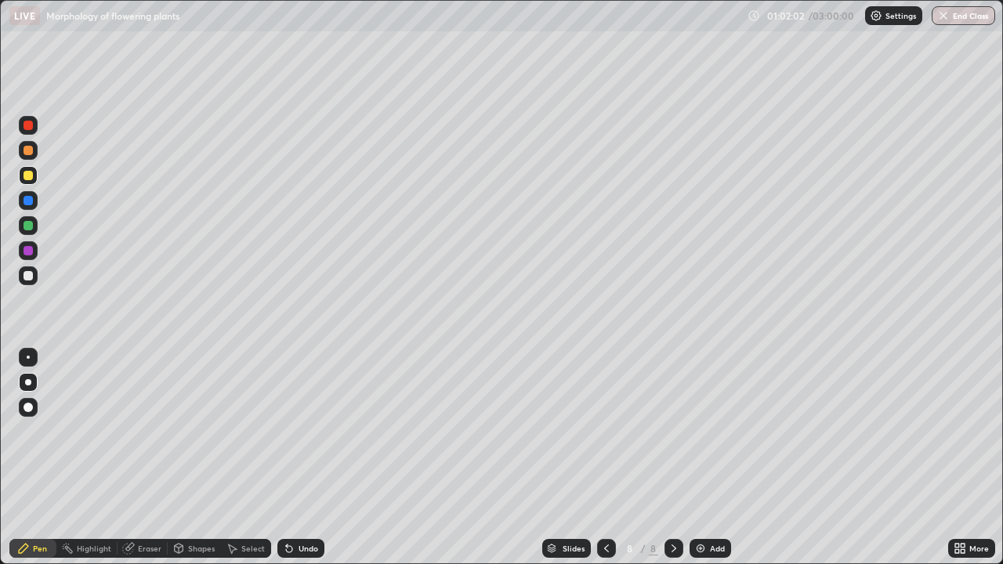
click at [29, 404] on div at bounding box center [28, 407] width 9 height 9
click at [603, 458] on icon at bounding box center [606, 548] width 13 height 13
click at [612, 458] on div at bounding box center [606, 548] width 19 height 19
click at [27, 277] on div at bounding box center [28, 275] width 9 height 9
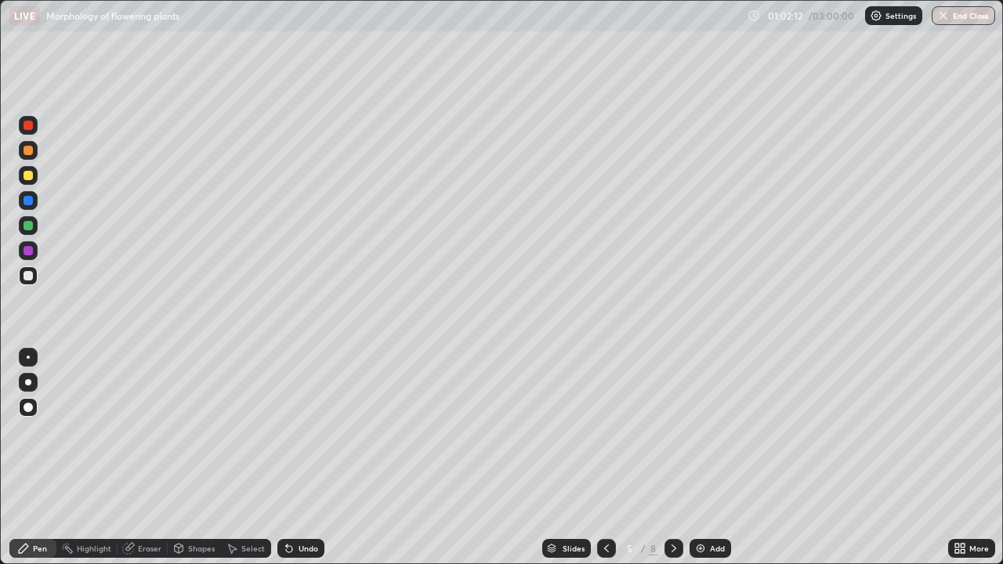
click at [34, 458] on div "Pen" at bounding box center [40, 549] width 14 height 8
click at [672, 458] on icon at bounding box center [674, 548] width 13 height 13
click at [673, 458] on icon at bounding box center [673, 549] width 5 height 8
click at [31, 183] on div at bounding box center [28, 175] width 19 height 19
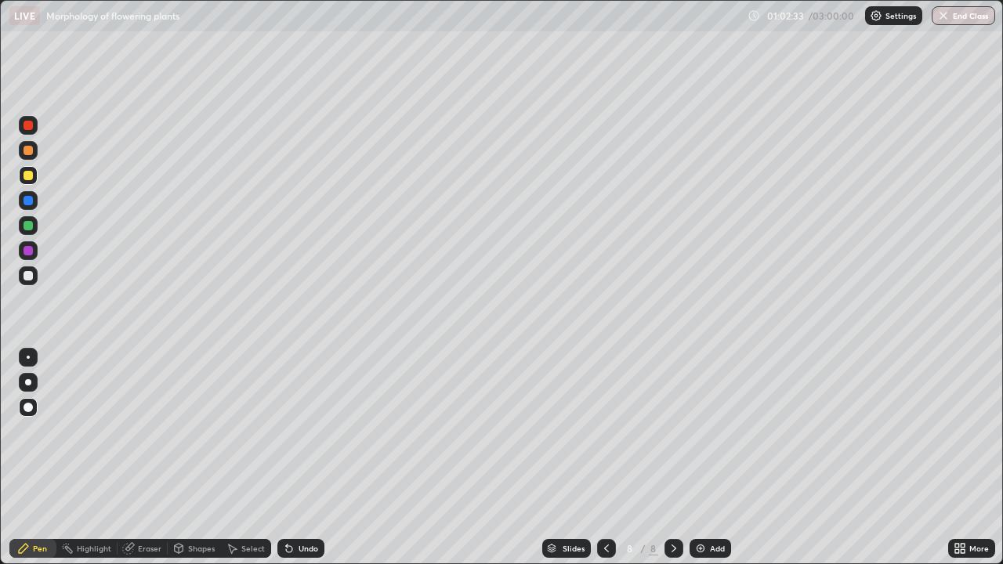
click at [28, 279] on div at bounding box center [28, 275] width 9 height 9
click at [299, 458] on div "Undo" at bounding box center [309, 549] width 20 height 8
click at [28, 176] on div at bounding box center [28, 175] width 9 height 9
click at [33, 233] on div at bounding box center [28, 225] width 19 height 19
click at [28, 382] on div at bounding box center [28, 382] width 6 height 6
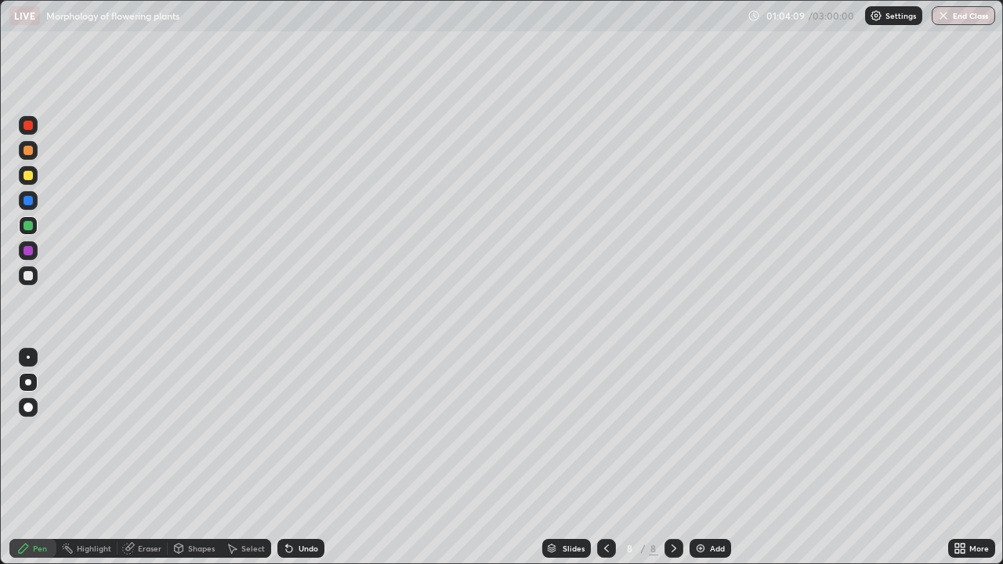
click at [32, 254] on div at bounding box center [28, 250] width 19 height 19
click at [30, 277] on div at bounding box center [28, 275] width 9 height 9
click at [28, 174] on div at bounding box center [28, 175] width 9 height 9
click at [28, 226] on div at bounding box center [28, 225] width 9 height 9
click at [26, 200] on div at bounding box center [28, 200] width 9 height 9
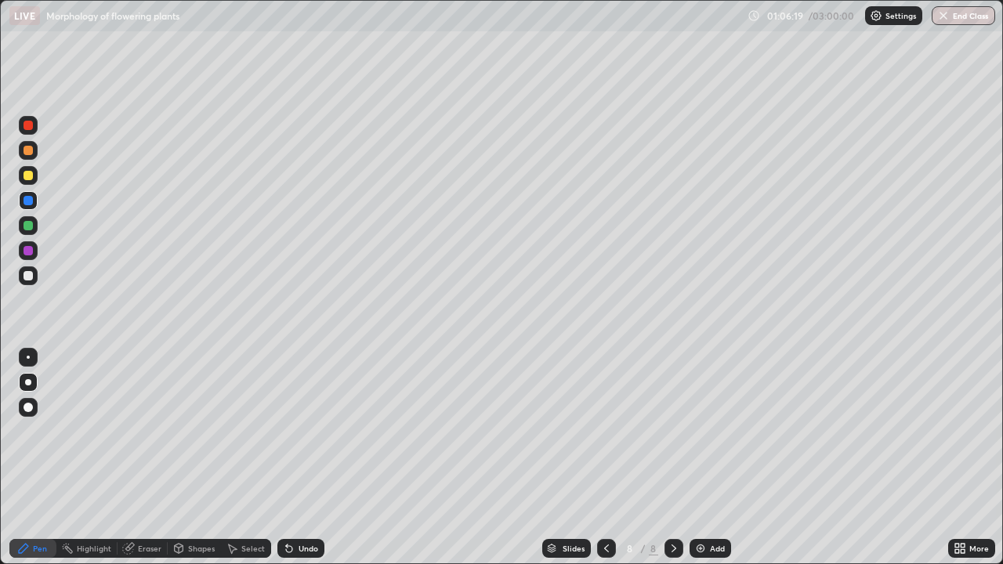
click at [29, 276] on div at bounding box center [28, 275] width 9 height 9
click at [299, 458] on div "Undo" at bounding box center [300, 548] width 47 height 19
click at [299, 458] on div "Undo" at bounding box center [309, 549] width 20 height 8
click at [147, 458] on div "Eraser" at bounding box center [150, 549] width 24 height 8
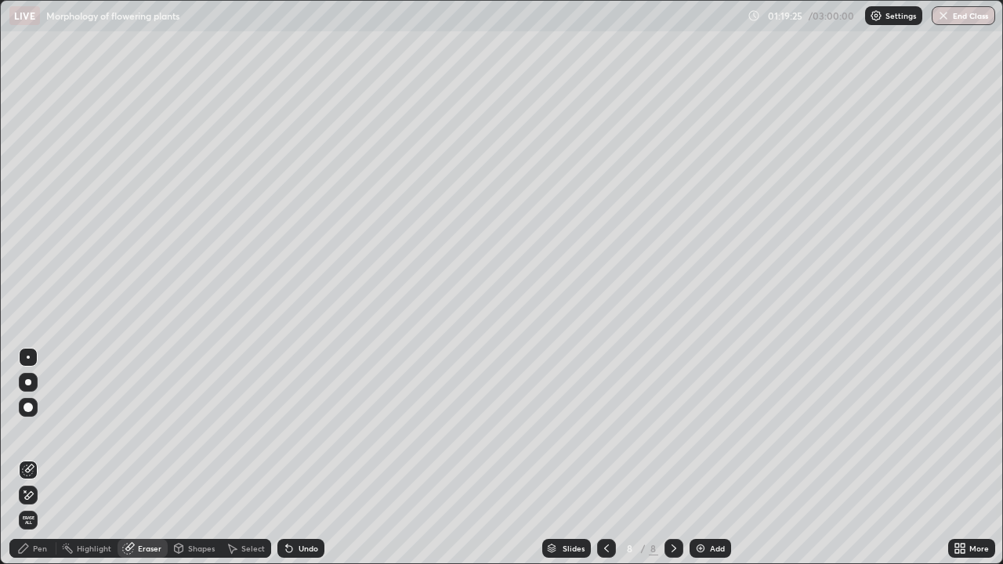
click at [38, 458] on div "Pen" at bounding box center [32, 548] width 47 height 19
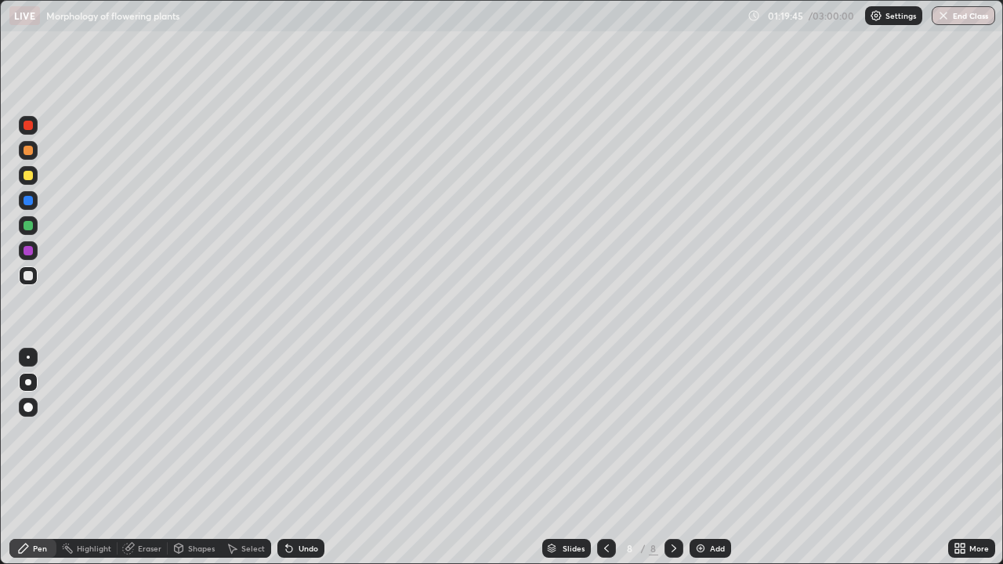
click at [293, 458] on icon at bounding box center [289, 548] width 13 height 13
click at [290, 458] on icon at bounding box center [289, 548] width 13 height 13
click at [299, 458] on div "Undo" at bounding box center [309, 549] width 20 height 8
click at [301, 458] on div "Undo" at bounding box center [309, 549] width 20 height 8
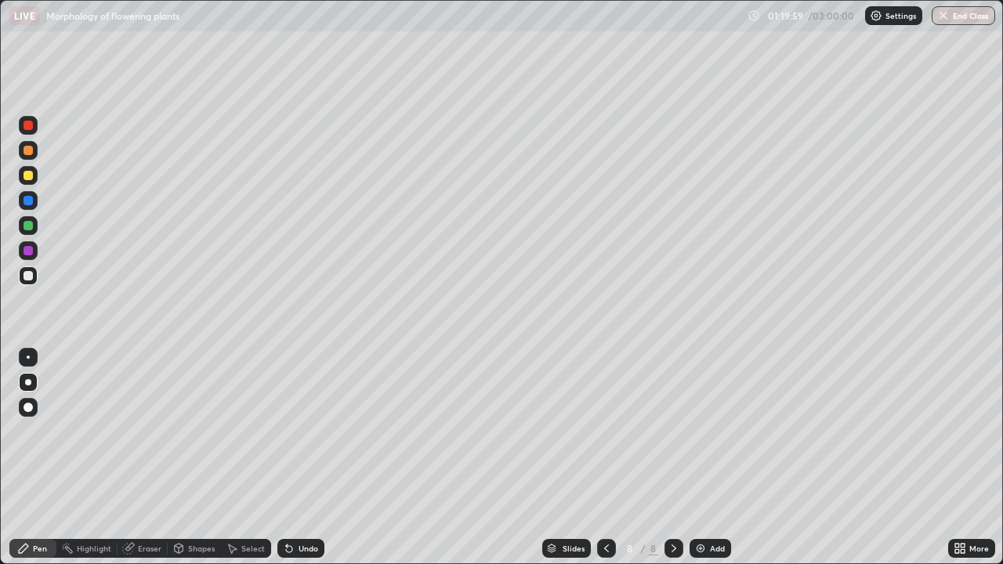
click at [31, 183] on div at bounding box center [28, 175] width 19 height 19
click at [154, 458] on div "Eraser" at bounding box center [150, 549] width 24 height 8
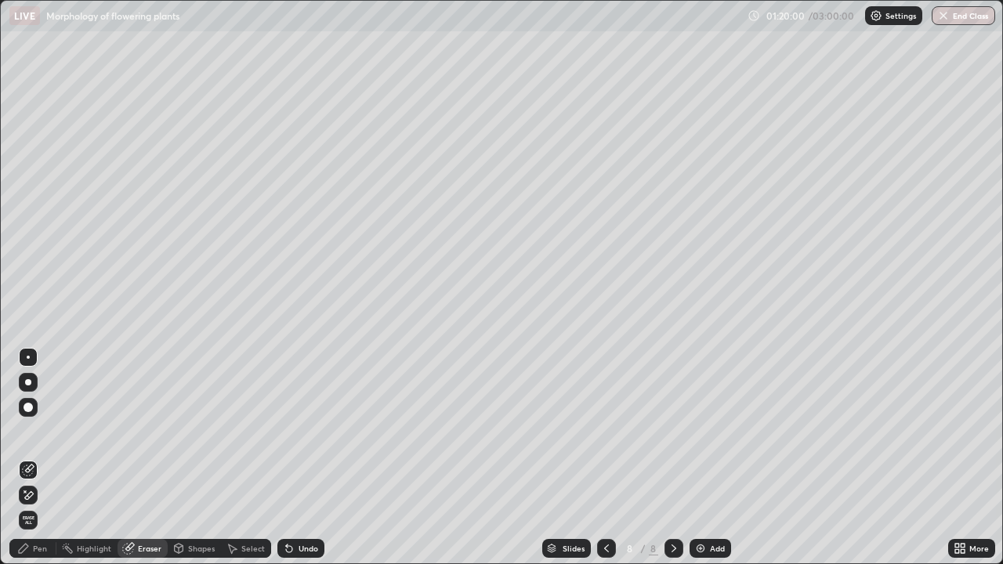
click at [190, 458] on div "Shapes" at bounding box center [201, 549] width 27 height 8
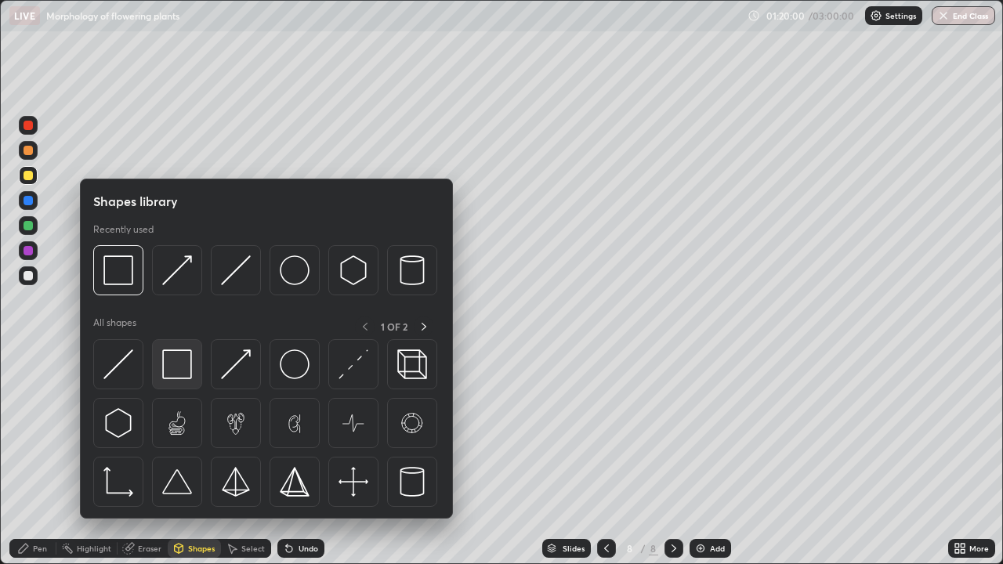
click at [167, 368] on img at bounding box center [177, 364] width 30 height 30
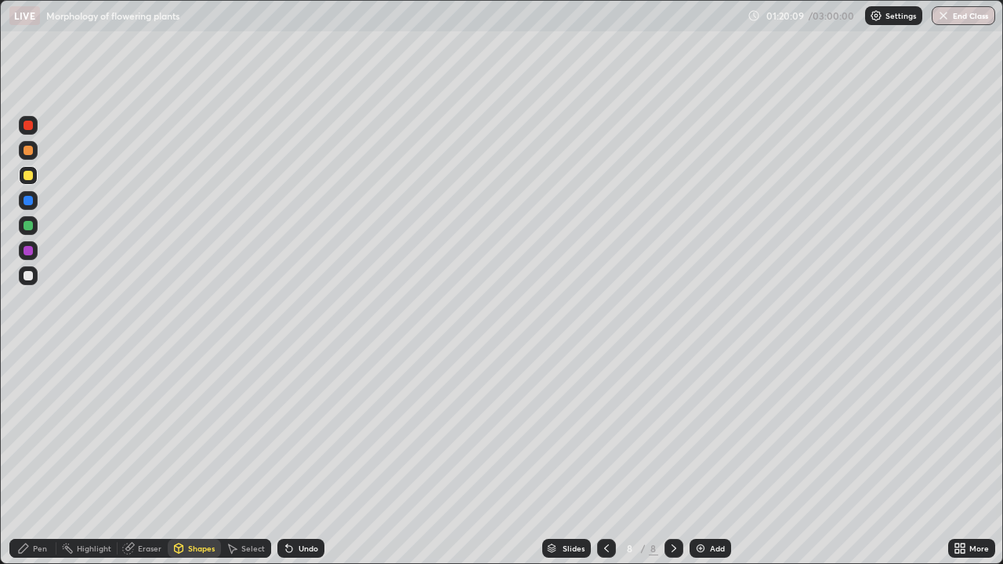
click at [38, 458] on div "Pen" at bounding box center [32, 548] width 47 height 19
click at [33, 282] on div at bounding box center [28, 275] width 19 height 19
click at [33, 182] on div at bounding box center [28, 175] width 19 height 19
click at [704, 458] on img at bounding box center [700, 548] width 13 height 13
click at [28, 277] on div at bounding box center [28, 275] width 9 height 9
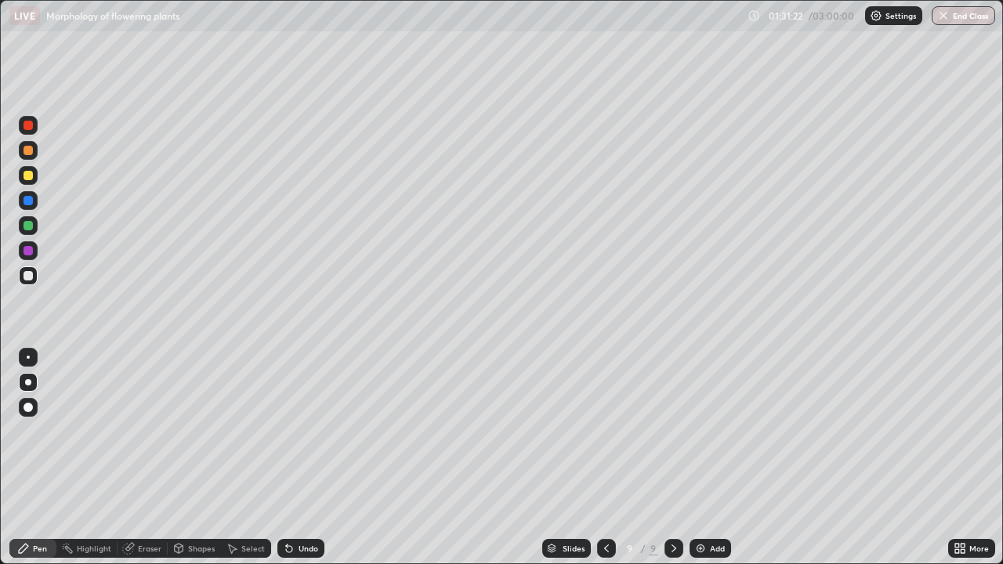
click at [44, 458] on div "Pen" at bounding box center [40, 549] width 14 height 8
click at [305, 458] on div "Undo" at bounding box center [300, 548] width 47 height 19
click at [29, 181] on div at bounding box center [28, 175] width 19 height 19
click at [25, 274] on div at bounding box center [28, 275] width 9 height 9
click at [31, 409] on div at bounding box center [28, 407] width 9 height 9
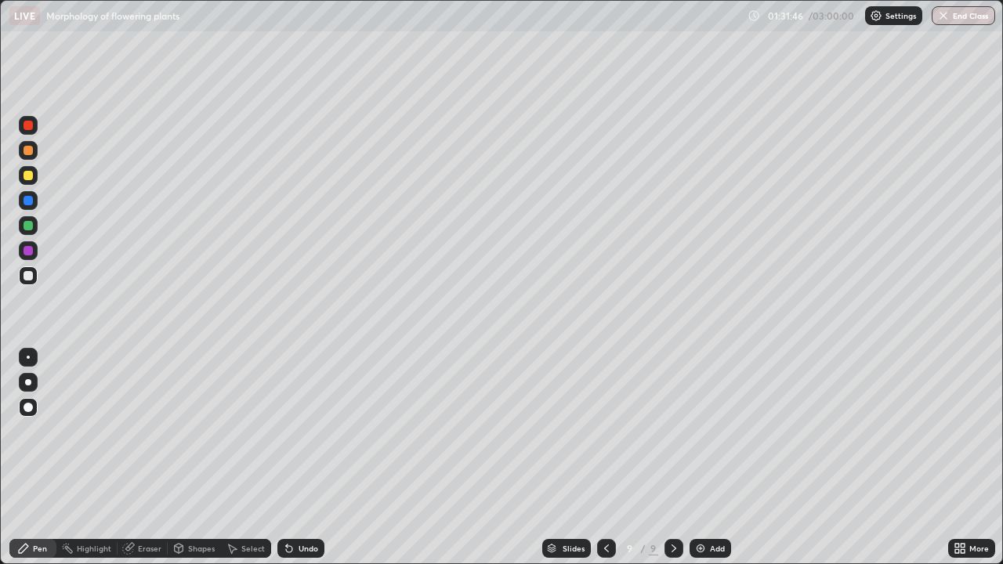
click at [27, 154] on div at bounding box center [28, 150] width 9 height 9
click at [34, 249] on div at bounding box center [28, 250] width 19 height 19
click at [197, 458] on div "Shapes" at bounding box center [201, 549] width 27 height 8
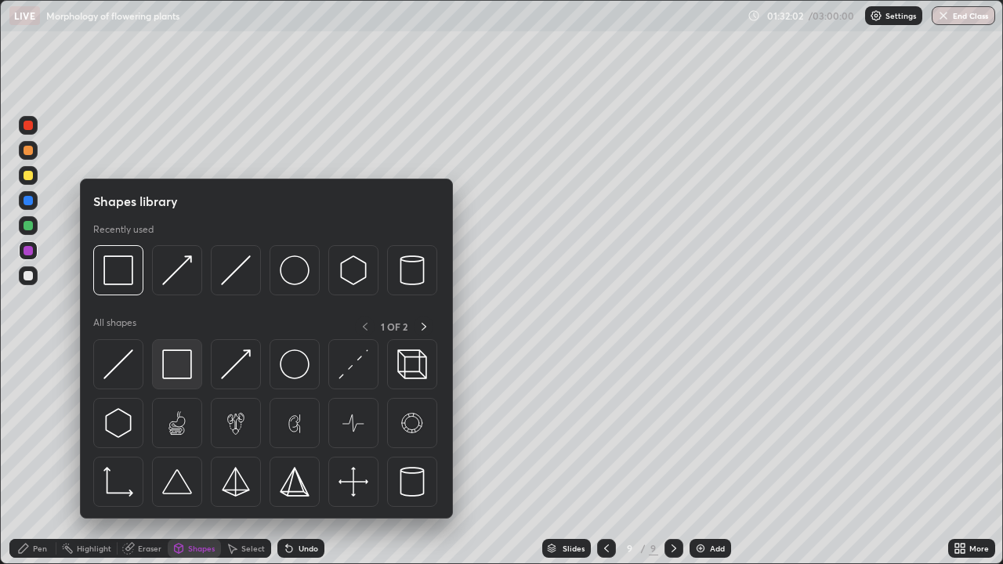
click at [179, 365] on img at bounding box center [177, 364] width 30 height 30
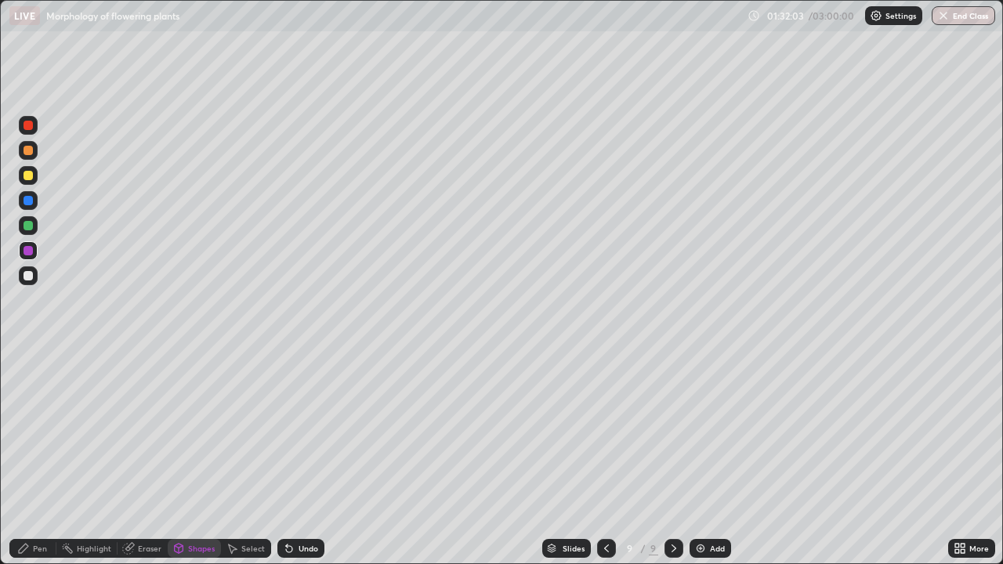
click at [30, 226] on div at bounding box center [28, 225] width 9 height 9
click at [36, 458] on div "Pen" at bounding box center [40, 549] width 14 height 8
click at [32, 279] on div at bounding box center [28, 275] width 9 height 9
click at [24, 226] on div at bounding box center [28, 225] width 9 height 9
click at [286, 458] on icon at bounding box center [289, 549] width 6 height 6
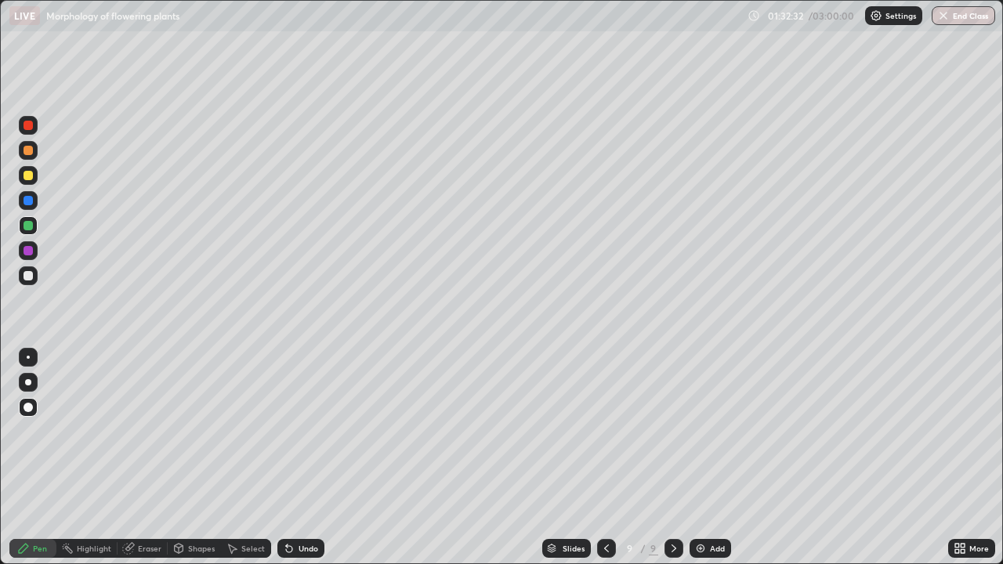
click at [287, 458] on icon at bounding box center [289, 549] width 6 height 6
click at [26, 281] on div at bounding box center [28, 275] width 19 height 19
click at [30, 255] on div at bounding box center [28, 250] width 9 height 9
click at [29, 276] on div at bounding box center [28, 275] width 9 height 9
click at [29, 230] on div at bounding box center [28, 225] width 9 height 9
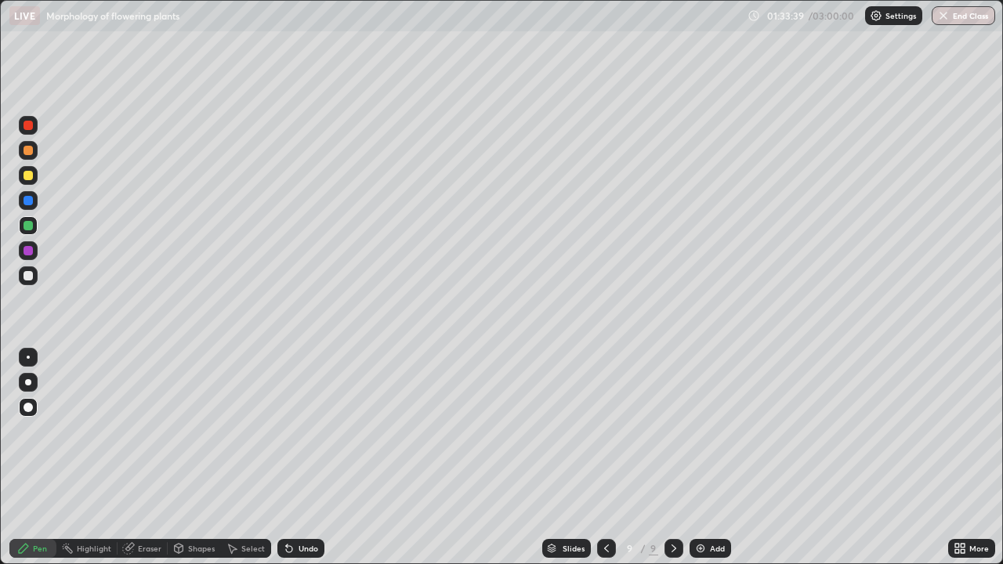
click at [32, 283] on div at bounding box center [28, 275] width 19 height 19
click at [25, 201] on div at bounding box center [28, 200] width 9 height 9
click at [28, 226] on div at bounding box center [28, 225] width 9 height 9
click at [31, 281] on div at bounding box center [28, 275] width 19 height 19
click at [31, 182] on div at bounding box center [28, 175] width 19 height 19
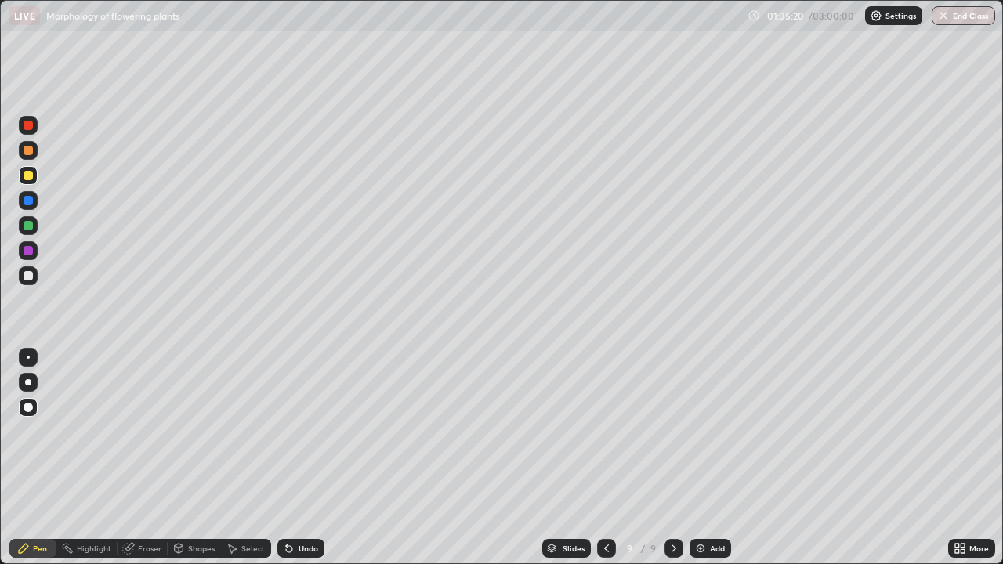
click at [28, 233] on div at bounding box center [28, 225] width 19 height 19
click at [27, 384] on div at bounding box center [28, 382] width 6 height 6
click at [31, 281] on div at bounding box center [28, 275] width 19 height 19
click at [308, 458] on div "Undo" at bounding box center [300, 548] width 47 height 19
click at [28, 176] on div at bounding box center [28, 175] width 9 height 9
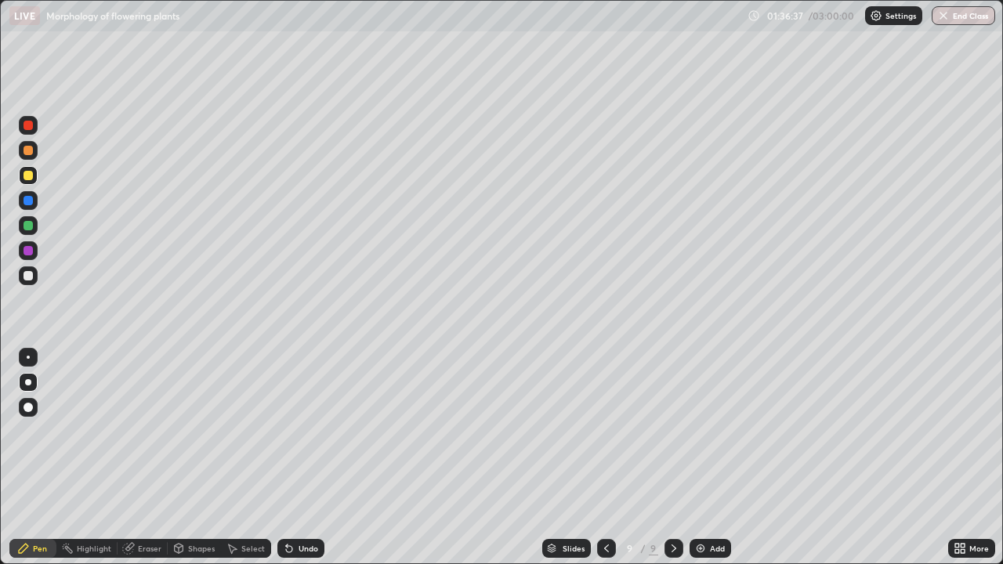
click at [29, 408] on div at bounding box center [28, 407] width 9 height 9
click at [34, 203] on div at bounding box center [28, 200] width 19 height 19
click at [708, 458] on div "Add" at bounding box center [711, 548] width 42 height 19
click at [24, 159] on div at bounding box center [28, 150] width 19 height 19
click at [29, 176] on div at bounding box center [28, 175] width 9 height 9
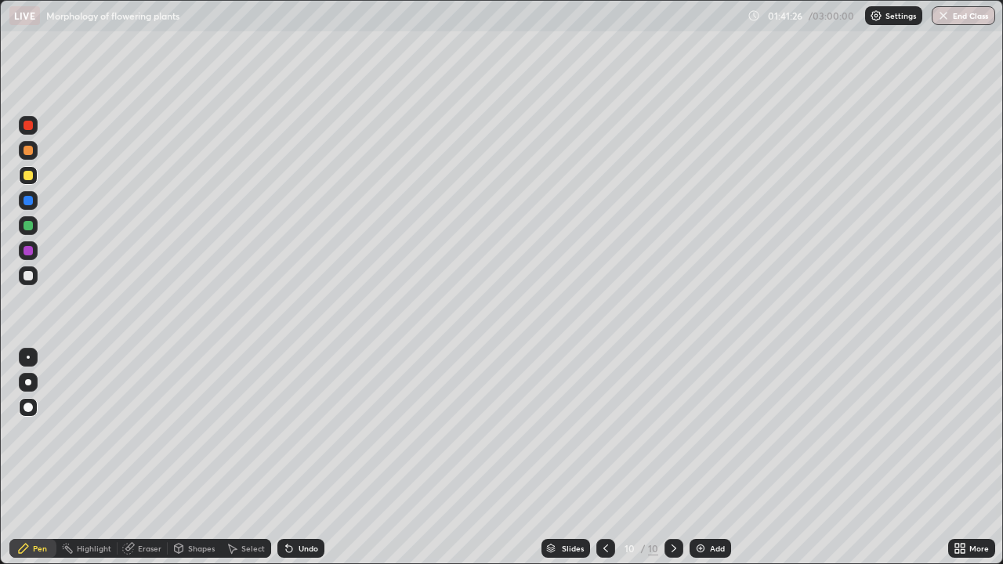
click at [205, 458] on div "Shapes" at bounding box center [201, 549] width 27 height 8
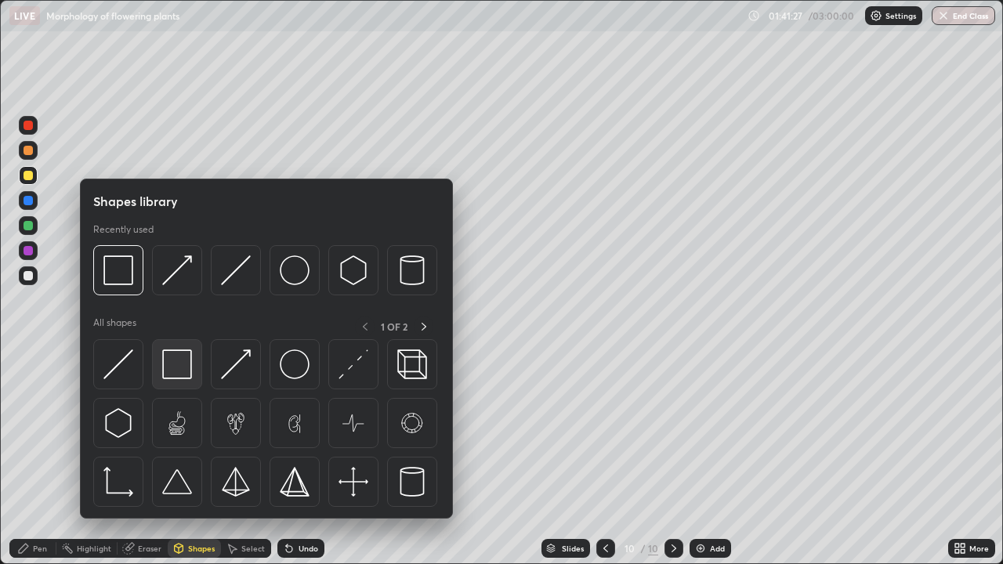
click at [169, 364] on img at bounding box center [177, 364] width 30 height 30
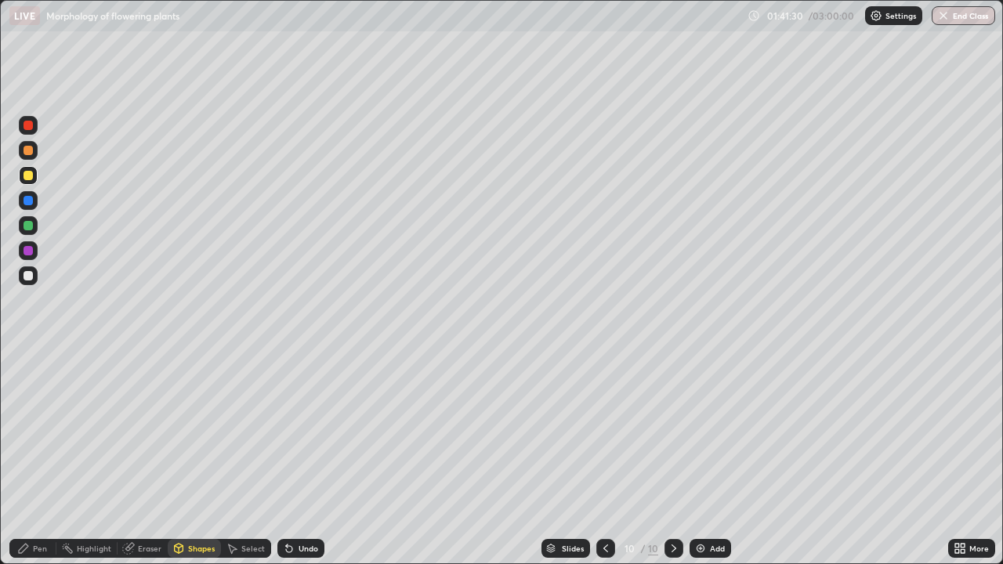
click at [33, 458] on div "Pen" at bounding box center [40, 549] width 14 height 8
click at [24, 276] on div at bounding box center [28, 275] width 9 height 9
click at [312, 458] on div "Undo" at bounding box center [309, 549] width 20 height 8
click at [311, 458] on div "Undo" at bounding box center [300, 548] width 47 height 19
click at [311, 458] on div "Undo" at bounding box center [309, 549] width 20 height 8
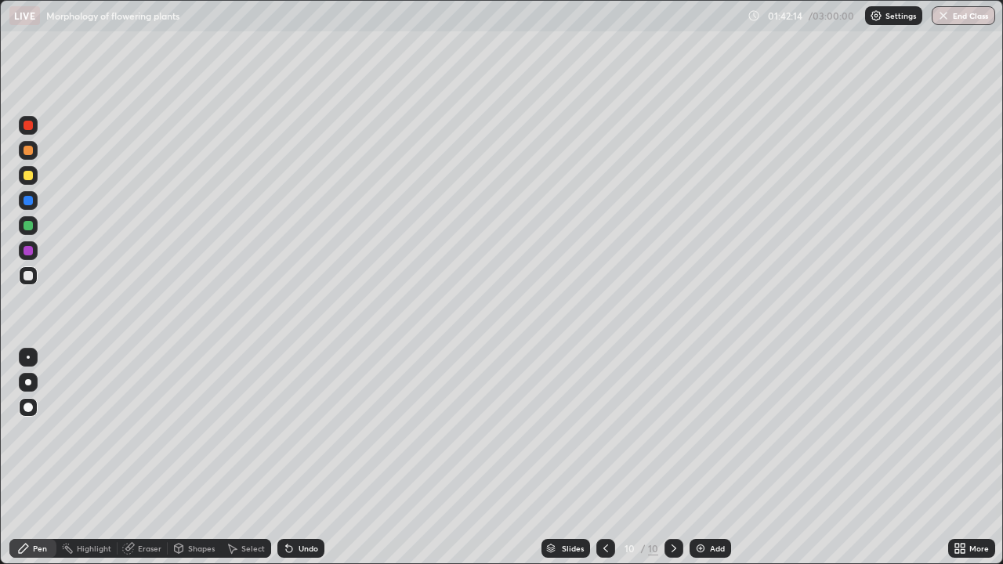
click at [25, 179] on div at bounding box center [28, 175] width 9 height 9
click at [46, 458] on div "Pen" at bounding box center [32, 548] width 47 height 19
click at [28, 277] on div at bounding box center [28, 275] width 9 height 9
click at [30, 222] on div at bounding box center [28, 225] width 9 height 9
click at [28, 252] on div at bounding box center [28, 250] width 9 height 9
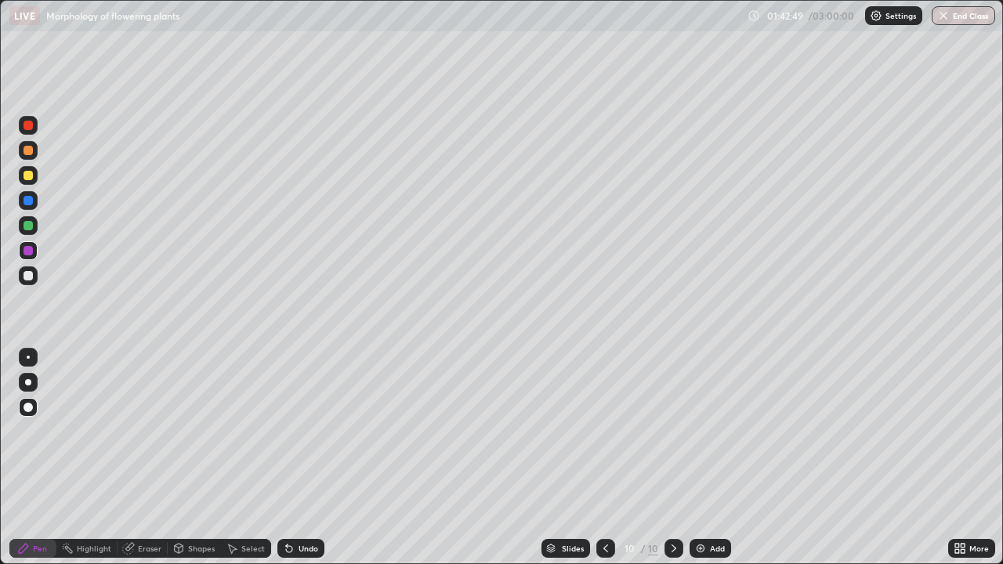
click at [31, 152] on div at bounding box center [28, 150] width 9 height 9
click at [29, 277] on div at bounding box center [28, 275] width 9 height 9
click at [24, 391] on div at bounding box center [28, 382] width 19 height 19
click at [309, 458] on div "Undo" at bounding box center [309, 549] width 20 height 8
click at [28, 357] on div at bounding box center [28, 357] width 3 height 3
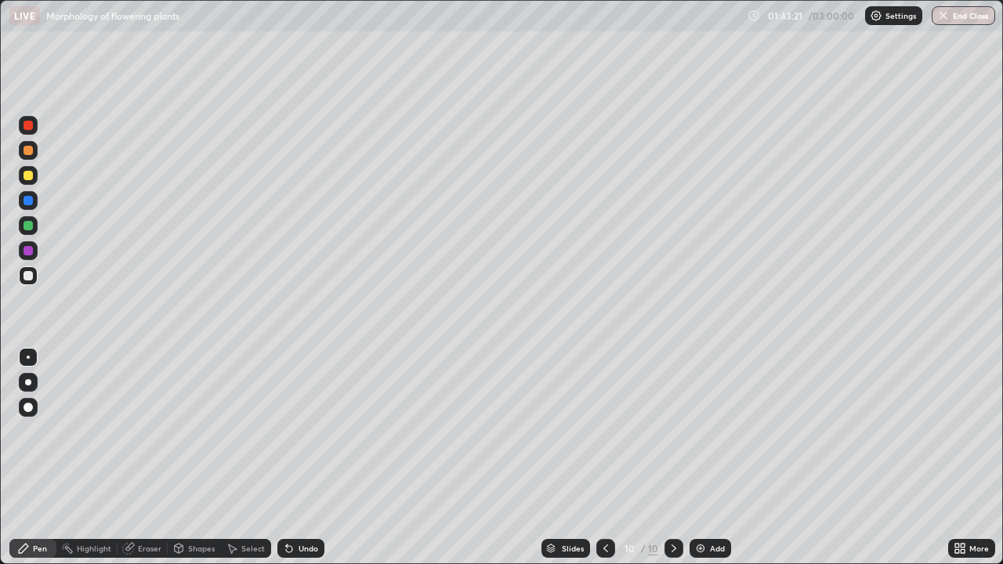
click at [31, 278] on div at bounding box center [28, 275] width 9 height 9
click at [27, 404] on div at bounding box center [28, 407] width 9 height 9
click at [32, 234] on div at bounding box center [28, 225] width 19 height 19
click at [34, 257] on div at bounding box center [28, 250] width 19 height 19
click at [34, 273] on div at bounding box center [28, 275] width 19 height 19
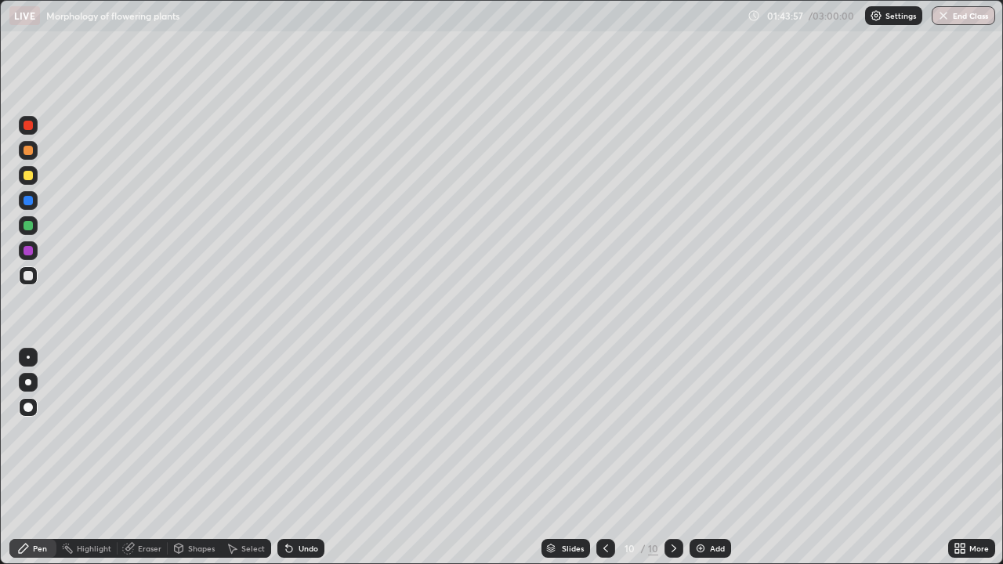
click at [28, 382] on div at bounding box center [28, 382] width 6 height 6
click at [29, 358] on div at bounding box center [28, 357] width 19 height 19
click at [24, 280] on div at bounding box center [28, 275] width 19 height 19
click at [25, 406] on div at bounding box center [28, 407] width 9 height 9
click at [31, 411] on div at bounding box center [28, 407] width 19 height 19
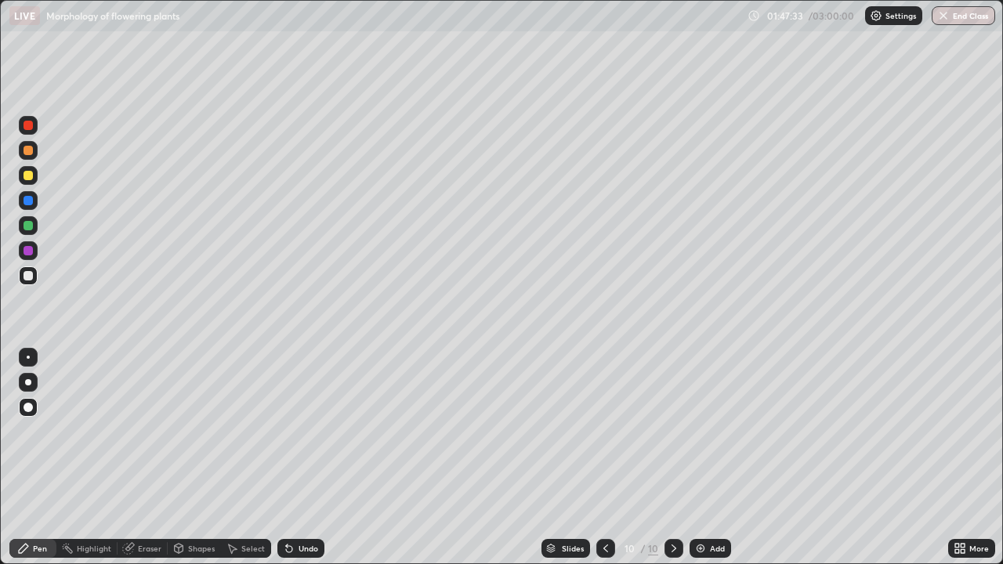
click at [704, 458] on img at bounding box center [700, 548] width 13 height 13
click at [31, 273] on div at bounding box center [28, 275] width 9 height 9
click at [47, 458] on div "Pen" at bounding box center [32, 548] width 47 height 19
click at [28, 220] on div at bounding box center [28, 225] width 19 height 19
click at [196, 458] on div "Shapes" at bounding box center [194, 548] width 53 height 19
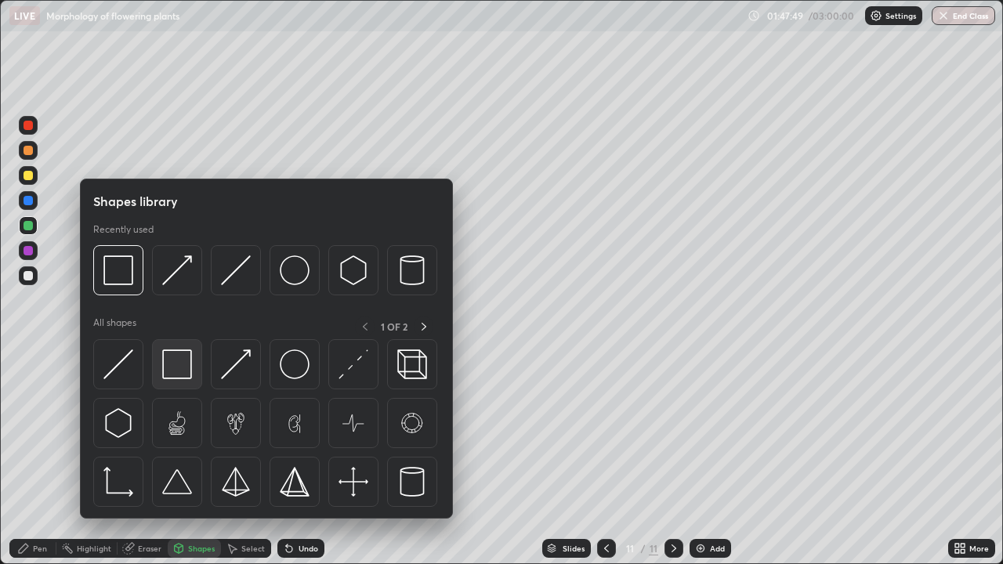
click at [181, 361] on img at bounding box center [177, 364] width 30 height 30
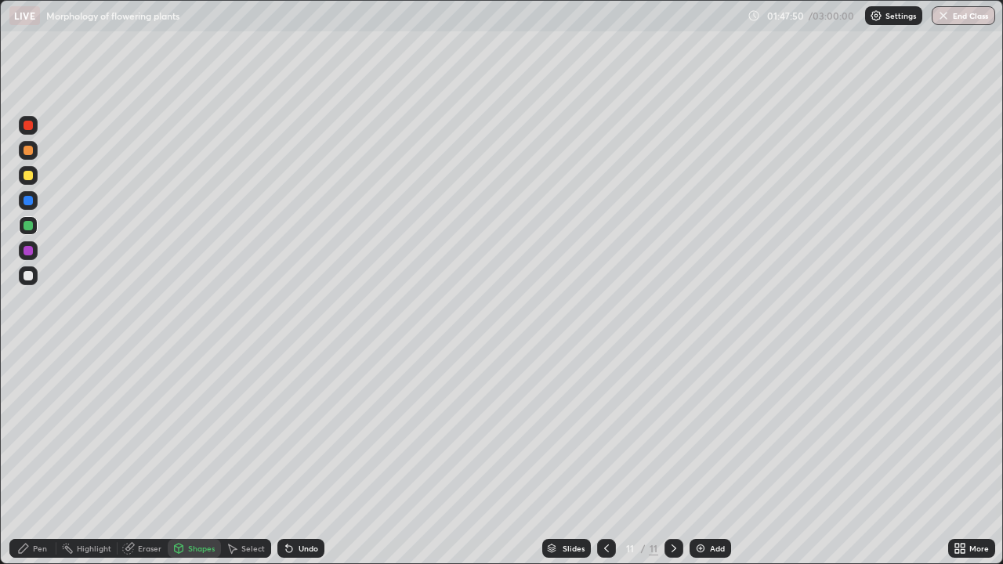
click at [28, 281] on div at bounding box center [28, 275] width 19 height 19
click at [31, 458] on div "Pen" at bounding box center [32, 548] width 47 height 19
click at [28, 176] on div at bounding box center [28, 175] width 9 height 9
click at [25, 280] on div at bounding box center [28, 275] width 9 height 9
click at [24, 172] on div at bounding box center [28, 175] width 19 height 19
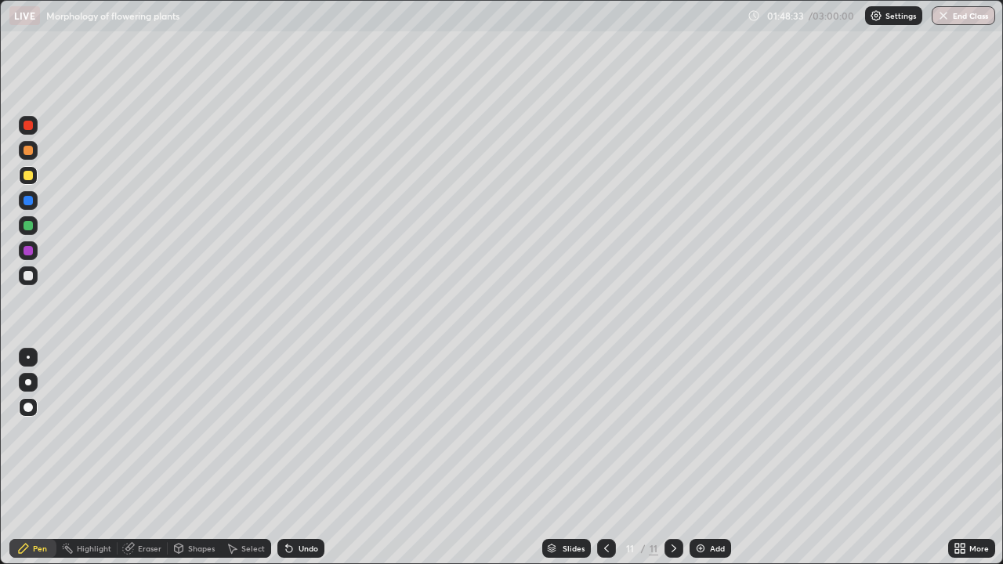
click at [27, 281] on div at bounding box center [28, 275] width 19 height 19
click at [26, 251] on div at bounding box center [28, 250] width 9 height 9
click at [192, 458] on div "Shapes" at bounding box center [201, 549] width 27 height 8
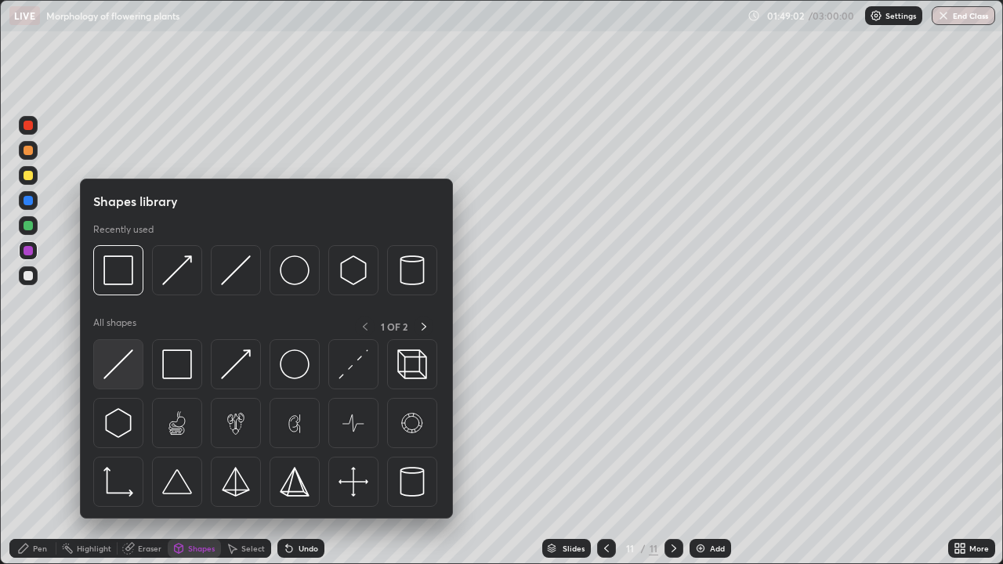
click at [126, 374] on img at bounding box center [118, 364] width 30 height 30
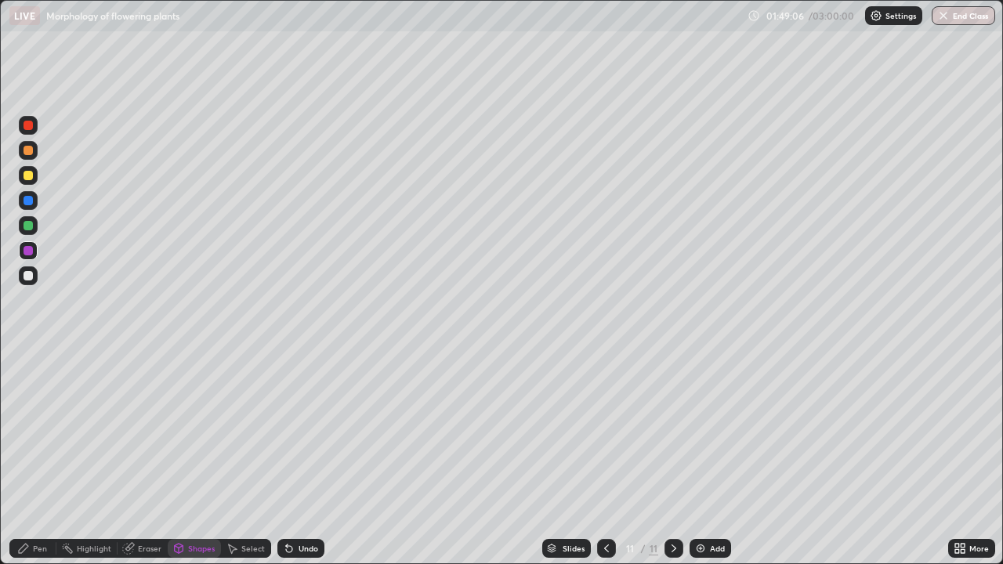
click at [295, 458] on div "Undo" at bounding box center [300, 548] width 47 height 19
click at [34, 275] on div at bounding box center [28, 275] width 19 height 19
click at [34, 458] on div "Pen" at bounding box center [32, 548] width 47 height 19
click at [30, 224] on div at bounding box center [28, 225] width 9 height 9
click at [30, 280] on div at bounding box center [28, 275] width 9 height 9
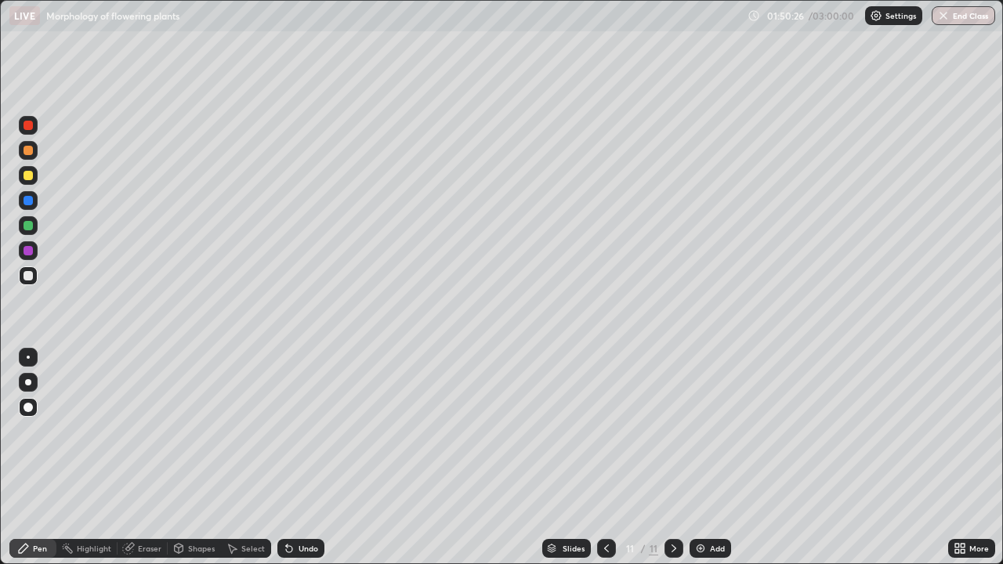
click at [34, 458] on div "Pen" at bounding box center [40, 549] width 14 height 8
click at [701, 458] on img at bounding box center [700, 548] width 13 height 13
click at [28, 226] on div at bounding box center [28, 225] width 9 height 9
click at [28, 277] on div at bounding box center [28, 275] width 9 height 9
click at [26, 154] on div at bounding box center [28, 150] width 9 height 9
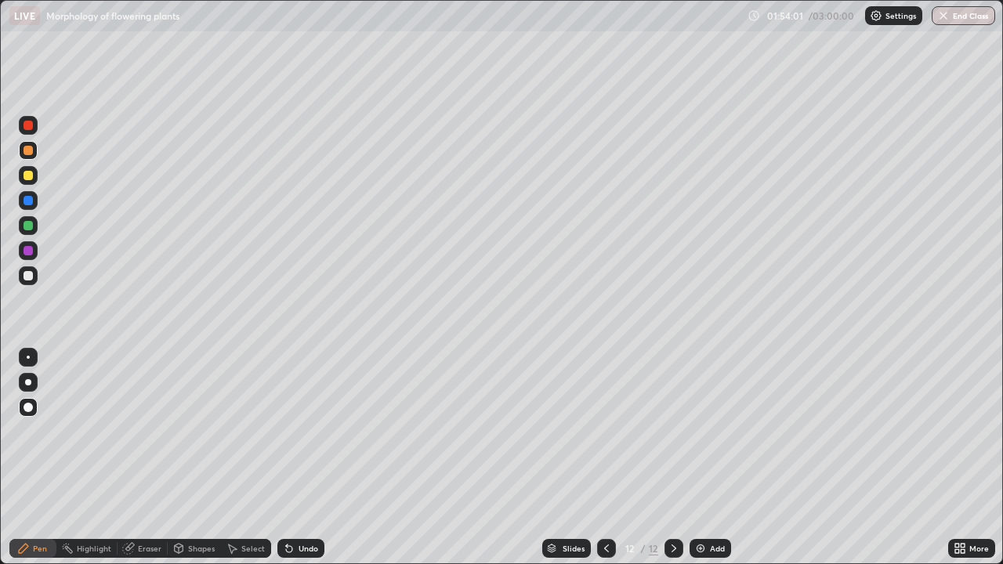
click at [309, 458] on div "Undo" at bounding box center [300, 548] width 47 height 19
click at [307, 458] on div "Undo" at bounding box center [309, 549] width 20 height 8
click at [195, 458] on div "Shapes" at bounding box center [194, 548] width 53 height 19
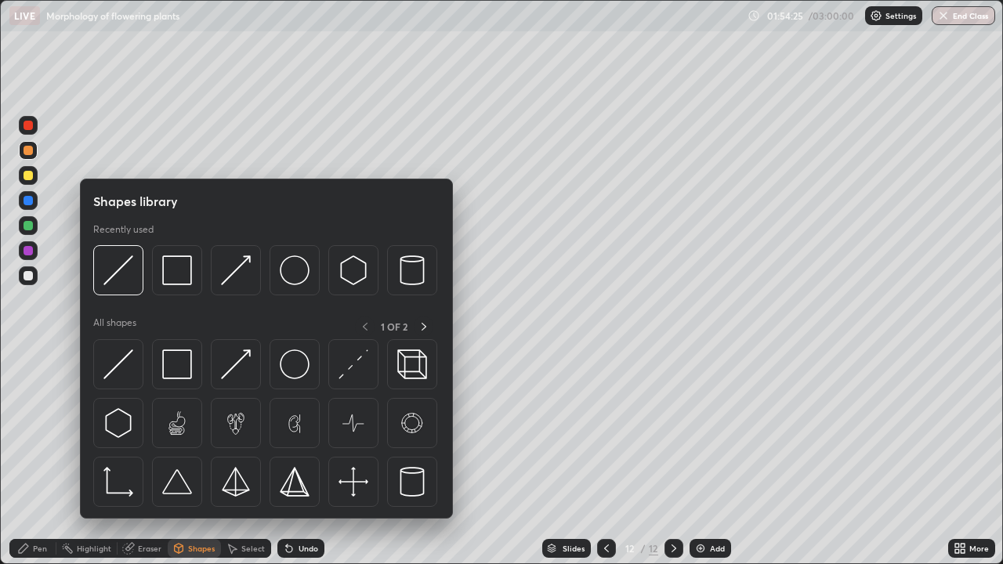
click at [29, 276] on div at bounding box center [28, 275] width 9 height 9
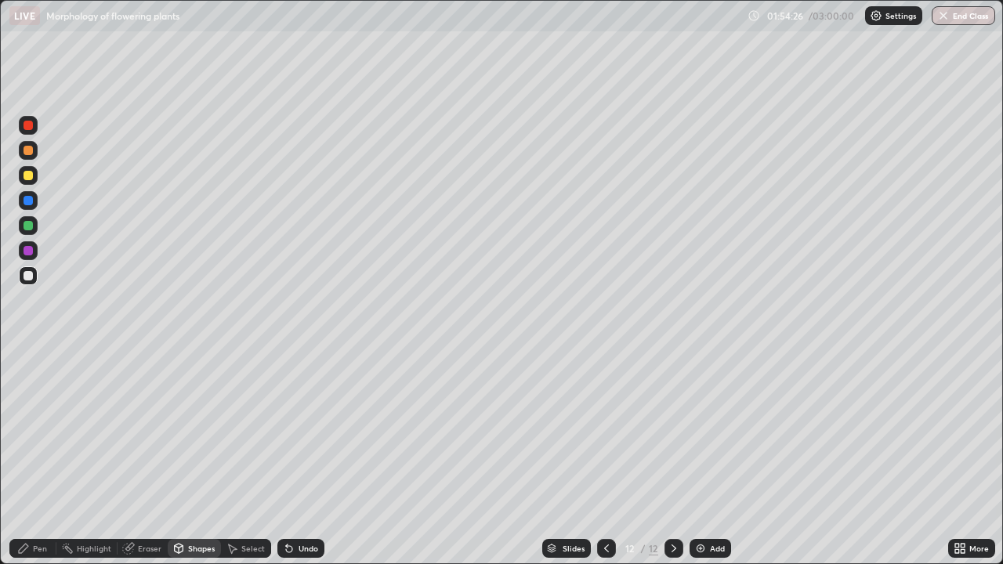
click at [24, 458] on icon at bounding box center [23, 548] width 13 height 13
click at [27, 229] on div at bounding box center [28, 225] width 9 height 9
click at [318, 458] on div "Undo" at bounding box center [300, 548] width 47 height 19
click at [32, 280] on div at bounding box center [28, 275] width 19 height 19
click at [711, 458] on div "Add" at bounding box center [717, 549] width 15 height 8
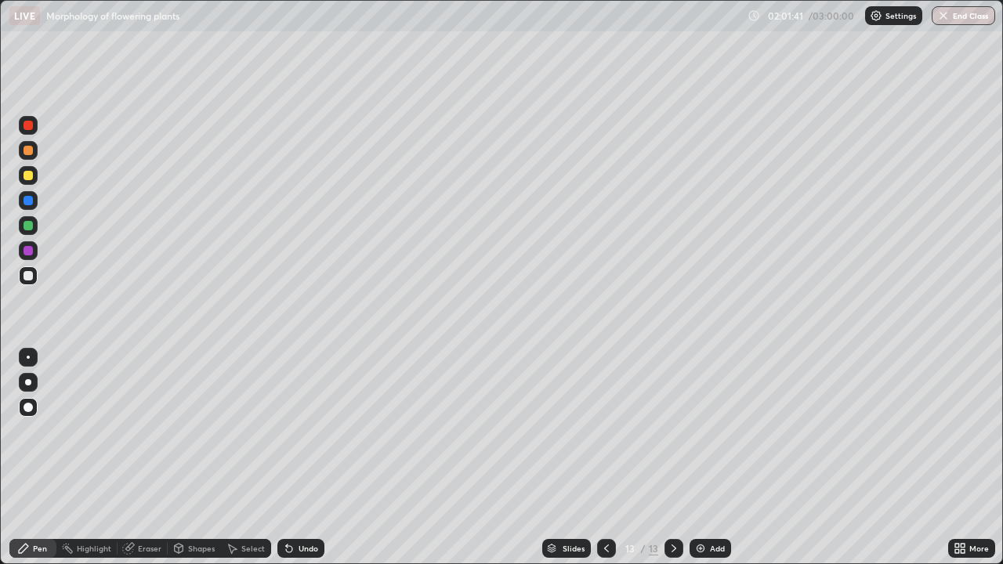
click at [310, 458] on div "Undo" at bounding box center [309, 549] width 20 height 8
click at [297, 458] on div "Undo" at bounding box center [300, 548] width 47 height 19
click at [27, 278] on div at bounding box center [28, 275] width 9 height 9
click at [28, 176] on div at bounding box center [28, 175] width 9 height 9
click at [28, 152] on div at bounding box center [28, 150] width 9 height 9
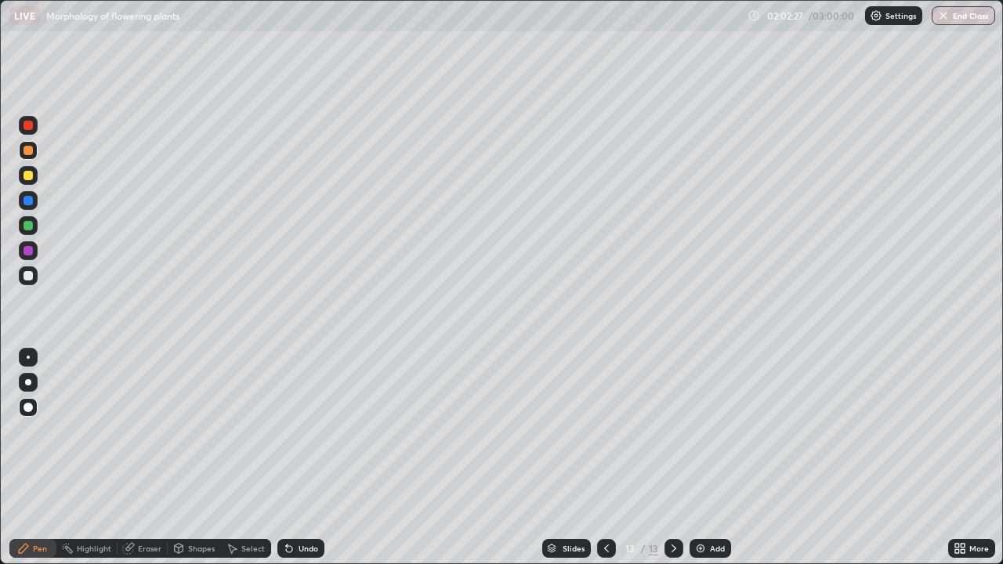
click at [294, 458] on div "Undo" at bounding box center [300, 548] width 47 height 19
click at [190, 458] on div "Shapes" at bounding box center [201, 549] width 27 height 8
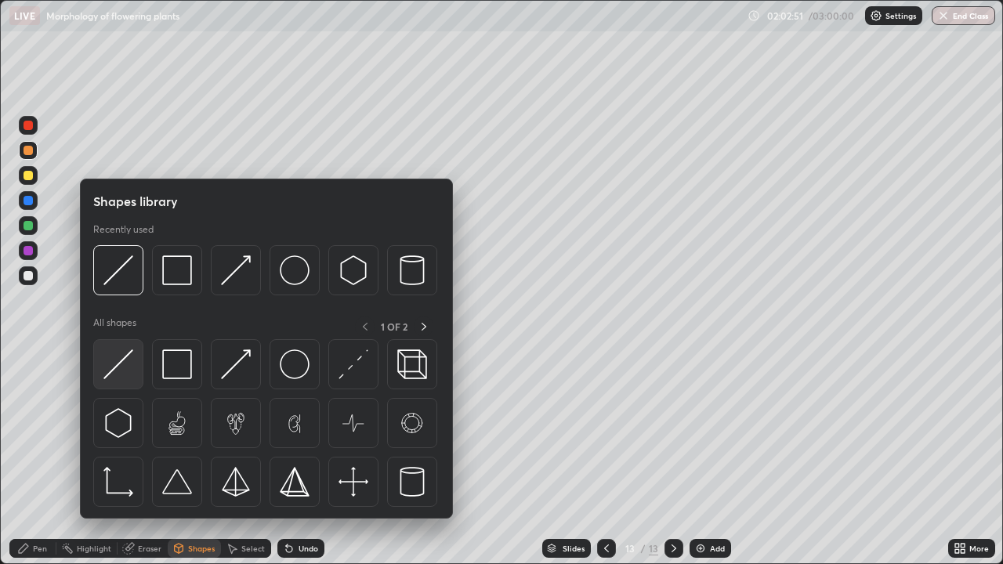
click at [134, 371] on div at bounding box center [118, 364] width 50 height 50
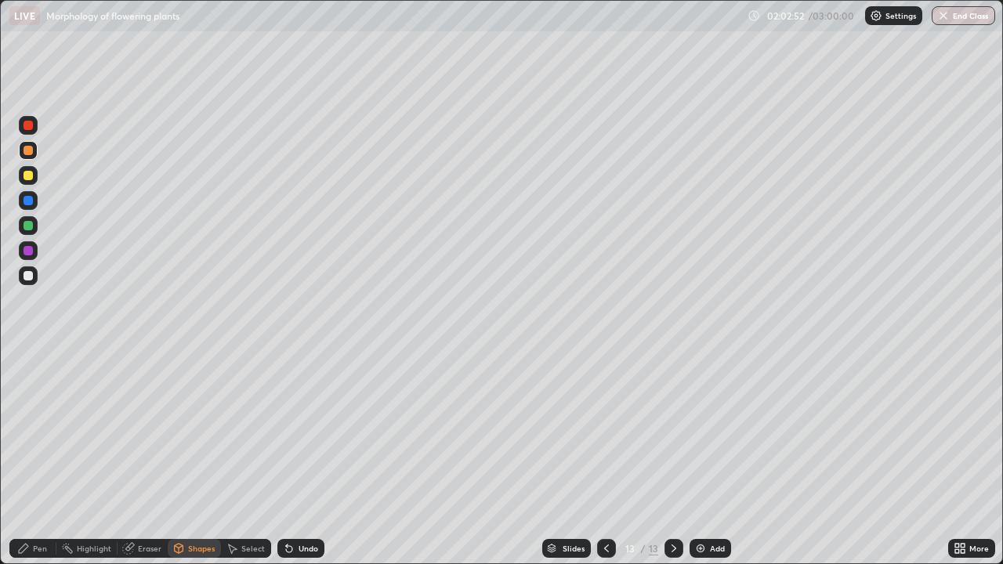
click at [30, 277] on div at bounding box center [28, 275] width 9 height 9
click at [40, 458] on div "Pen" at bounding box center [40, 549] width 14 height 8
click at [27, 276] on div at bounding box center [28, 275] width 9 height 9
click at [201, 458] on div "Shapes" at bounding box center [194, 548] width 53 height 19
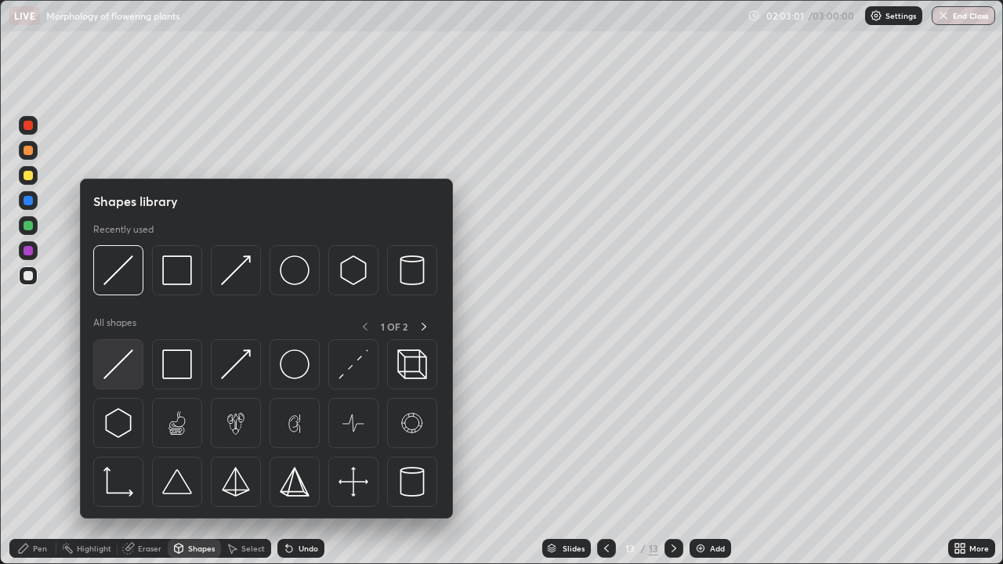
click at [118, 373] on img at bounding box center [118, 364] width 30 height 30
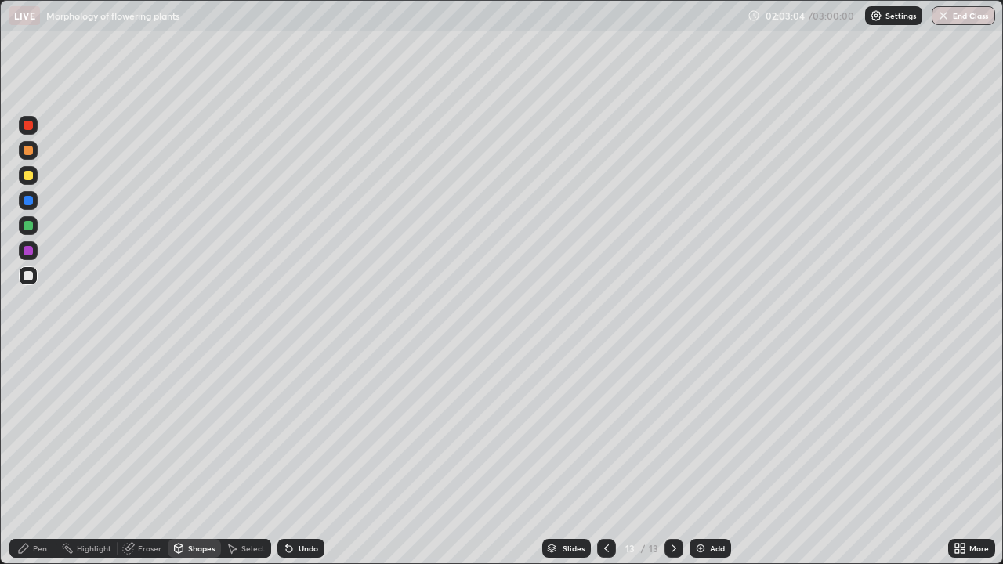
click at [299, 458] on div "Undo" at bounding box center [309, 549] width 20 height 8
click at [295, 458] on div "Undo" at bounding box center [300, 548] width 47 height 19
click at [26, 252] on div at bounding box center [28, 250] width 9 height 9
click at [34, 458] on div "Pen" at bounding box center [40, 549] width 14 height 8
click at [299, 458] on div "Undo" at bounding box center [309, 549] width 20 height 8
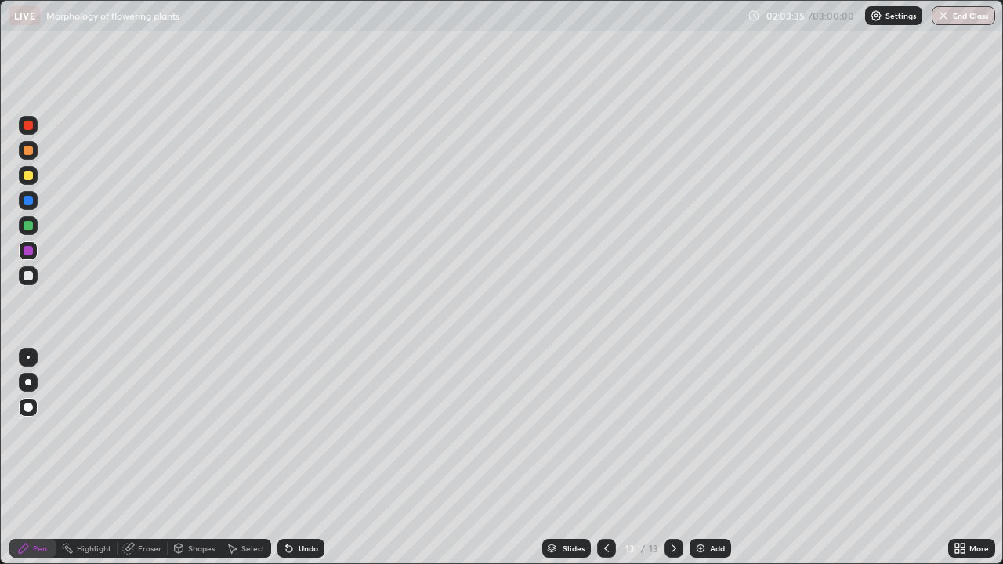
click at [27, 229] on div at bounding box center [28, 225] width 9 height 9
click at [300, 458] on div "Undo" at bounding box center [309, 549] width 20 height 8
click at [299, 458] on div "Undo" at bounding box center [300, 548] width 47 height 19
click at [186, 458] on div "Shapes" at bounding box center [194, 548] width 53 height 19
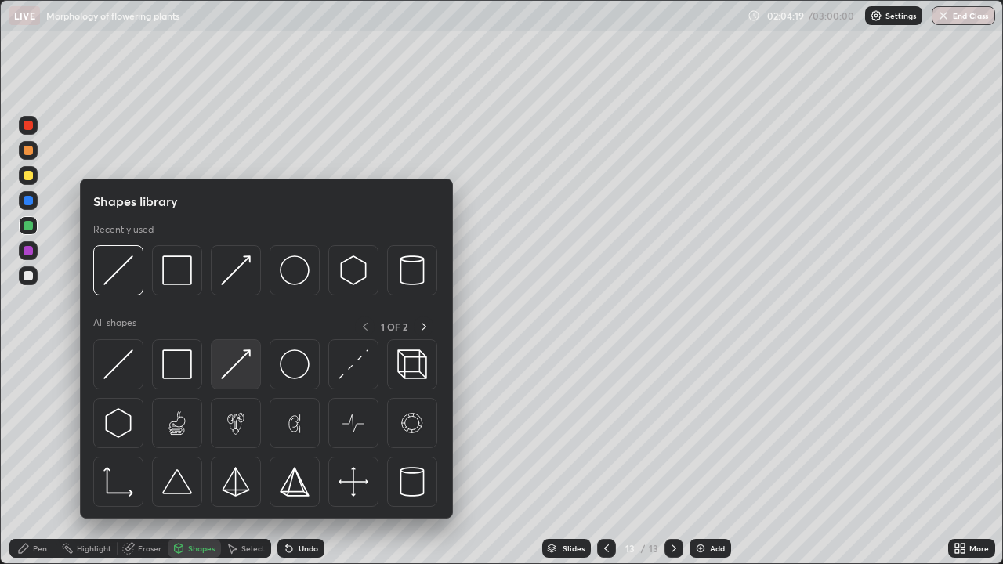
click at [238, 367] on img at bounding box center [236, 364] width 30 height 30
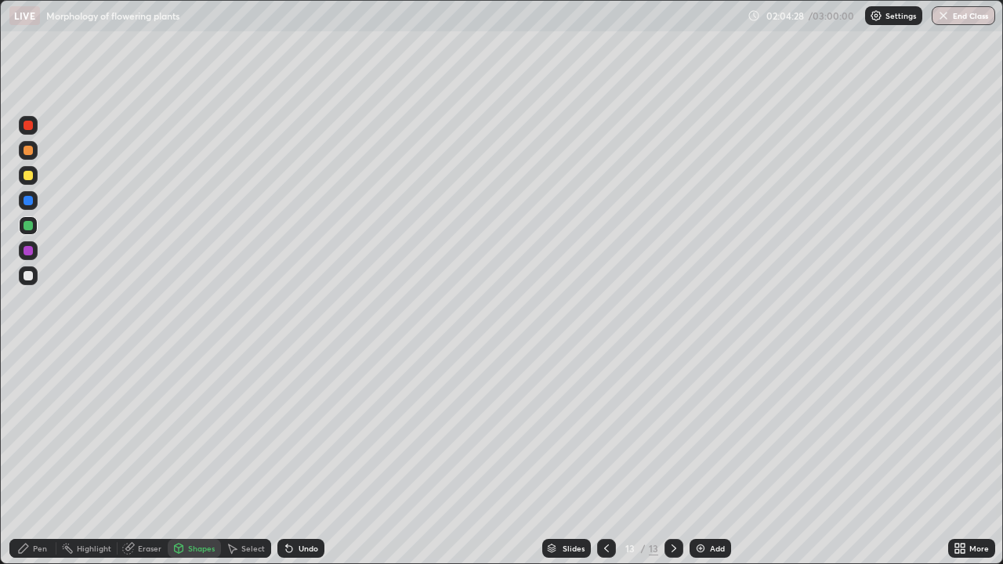
click at [27, 276] on div at bounding box center [28, 275] width 9 height 9
click at [291, 458] on icon at bounding box center [289, 548] width 13 height 13
click at [35, 458] on div "Pen" at bounding box center [40, 549] width 14 height 8
click at [195, 458] on div "Shapes" at bounding box center [201, 549] width 27 height 8
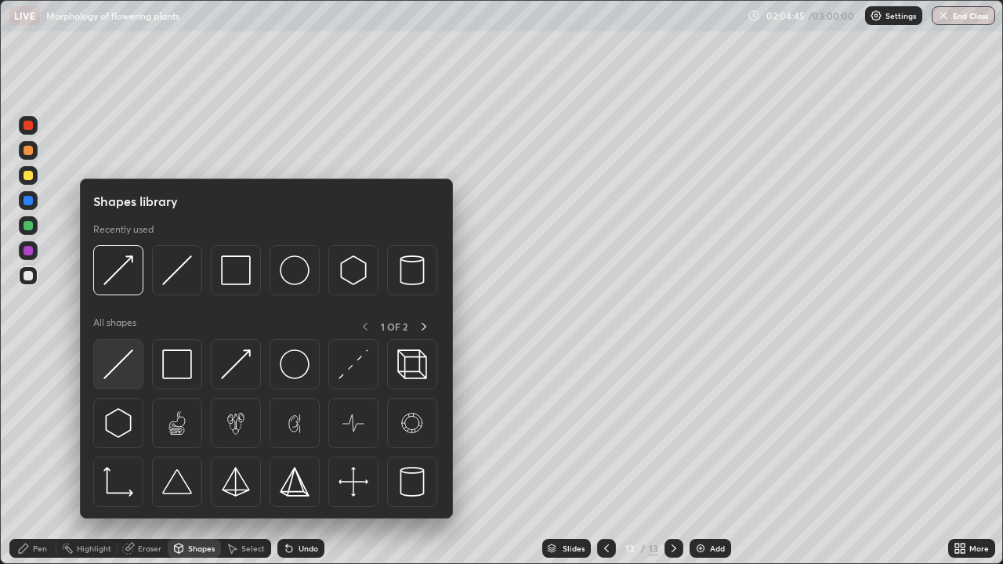
click at [125, 368] on img at bounding box center [118, 364] width 30 height 30
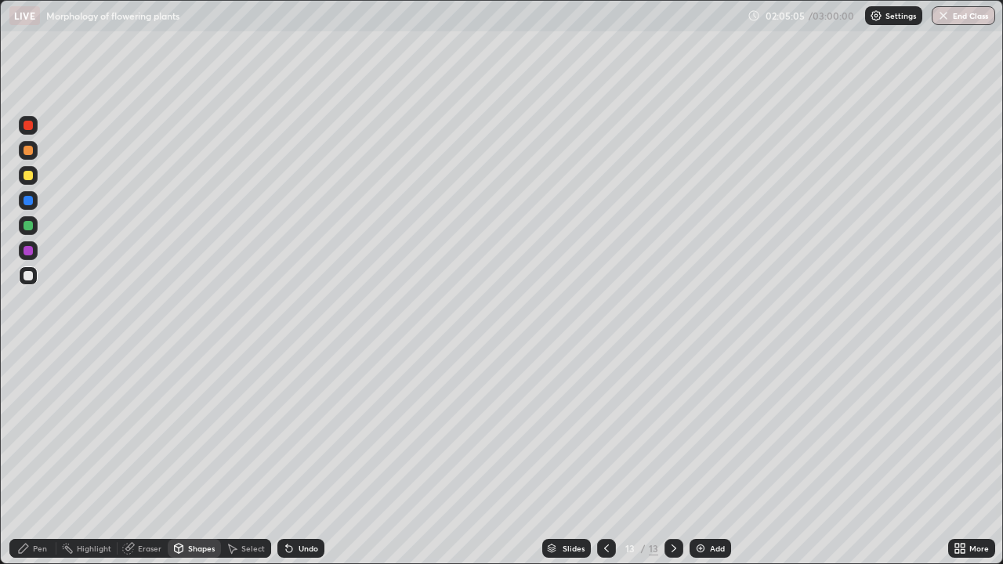
click at [34, 458] on div "Pen" at bounding box center [32, 548] width 47 height 19
click at [27, 252] on div at bounding box center [28, 250] width 9 height 9
click at [199, 458] on div "Shapes" at bounding box center [201, 549] width 27 height 8
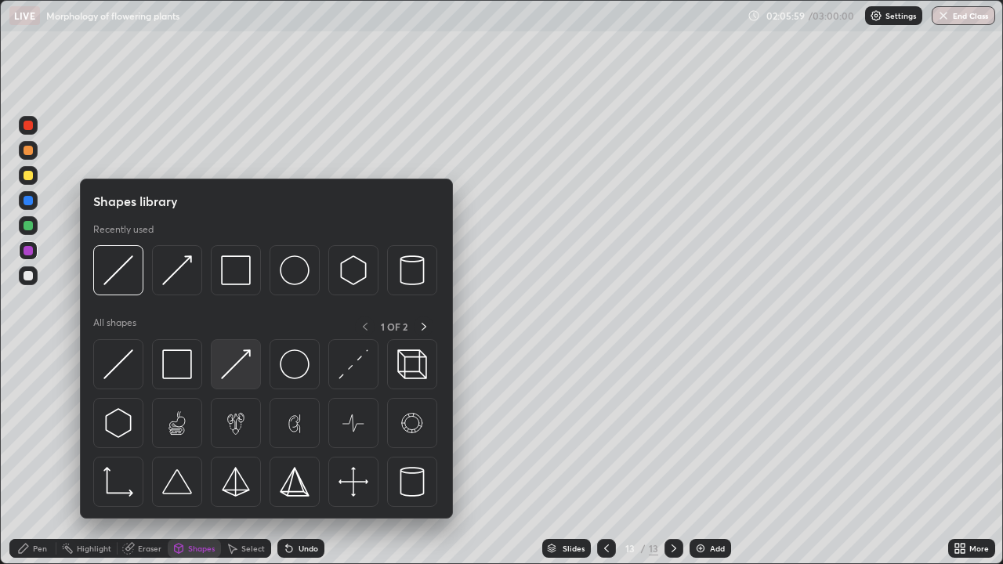
click at [233, 368] on img at bounding box center [236, 364] width 30 height 30
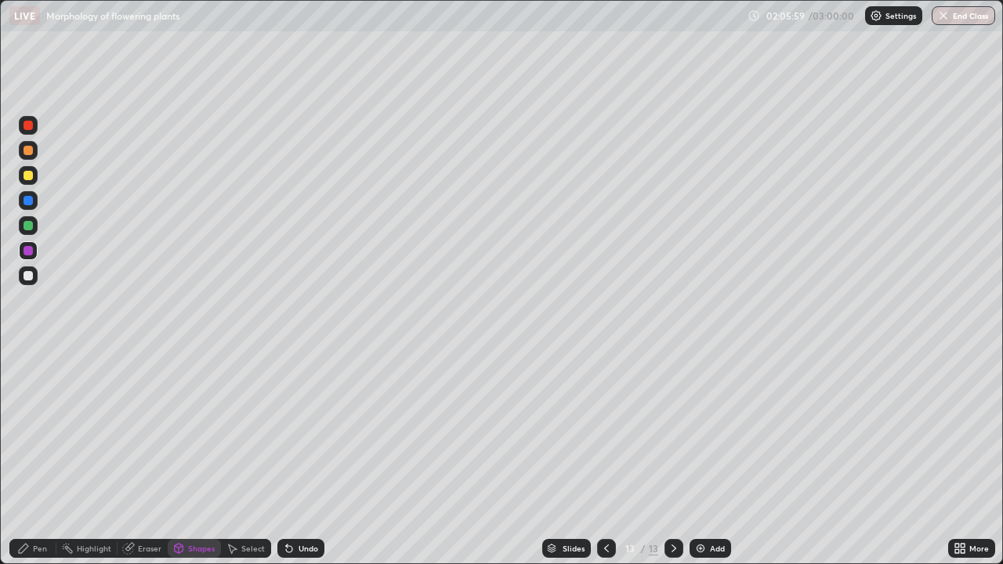
click at [27, 278] on div at bounding box center [28, 275] width 9 height 9
click at [31, 179] on div at bounding box center [28, 175] width 19 height 19
click at [28, 226] on div at bounding box center [28, 225] width 9 height 9
click at [40, 458] on div "Pen" at bounding box center [40, 549] width 14 height 8
click at [31, 176] on div at bounding box center [28, 175] width 9 height 9
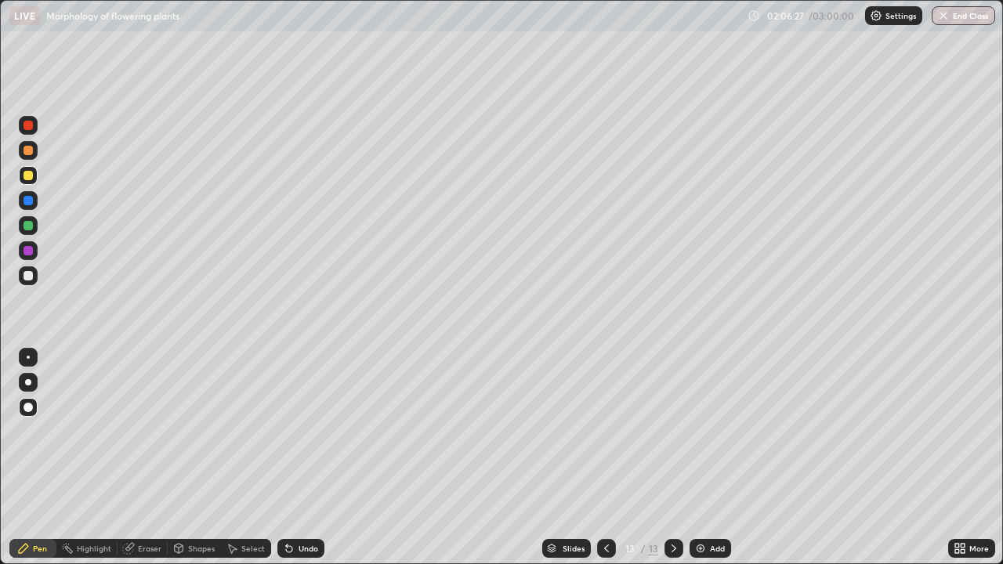
click at [27, 199] on div at bounding box center [28, 200] width 9 height 9
click at [299, 458] on div "Undo" at bounding box center [309, 549] width 20 height 8
click at [309, 458] on div "Undo" at bounding box center [309, 549] width 20 height 8
click at [710, 458] on div "Add" at bounding box center [711, 548] width 42 height 19
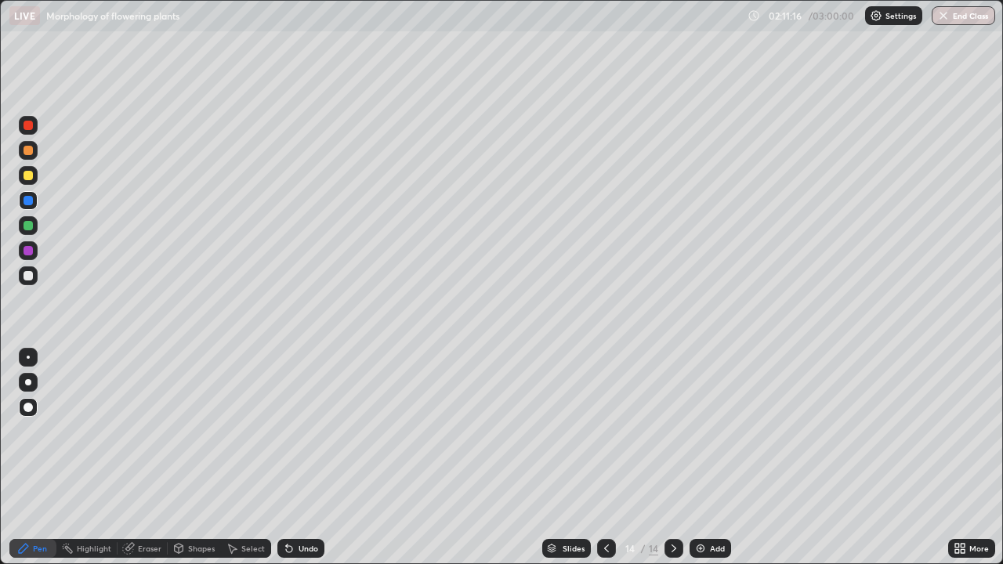
click at [26, 274] on div at bounding box center [28, 275] width 9 height 9
click at [27, 179] on div at bounding box center [28, 175] width 9 height 9
click at [28, 277] on div at bounding box center [28, 275] width 9 height 9
click at [30, 234] on div at bounding box center [28, 225] width 19 height 19
click at [29, 256] on div at bounding box center [28, 250] width 19 height 19
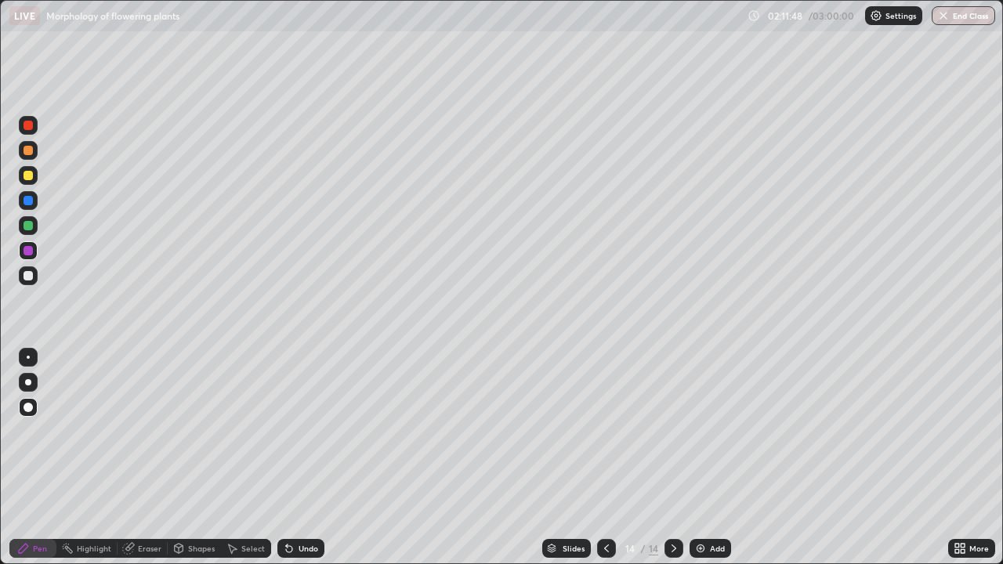
click at [28, 226] on div at bounding box center [28, 225] width 9 height 9
click at [28, 178] on div at bounding box center [28, 175] width 9 height 9
click at [28, 205] on div at bounding box center [28, 200] width 9 height 9
click at [29, 251] on div at bounding box center [28, 250] width 9 height 9
click at [27, 279] on div at bounding box center [28, 275] width 9 height 9
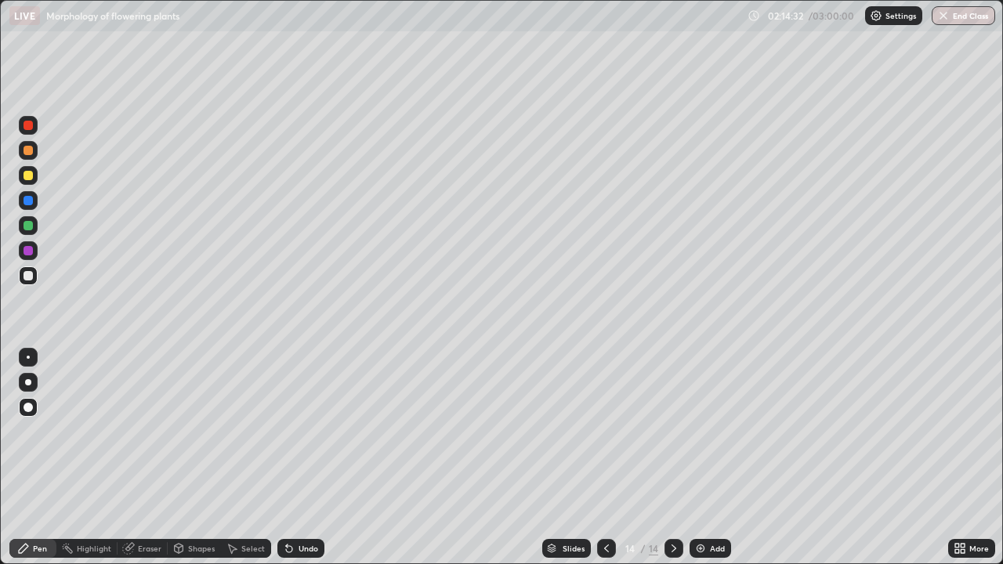
click at [28, 256] on div at bounding box center [28, 250] width 19 height 19
click at [28, 201] on div at bounding box center [28, 200] width 9 height 9
click at [24, 154] on div at bounding box center [28, 150] width 9 height 9
click at [22, 282] on div at bounding box center [28, 275] width 19 height 19
click at [28, 158] on div at bounding box center [28, 150] width 19 height 19
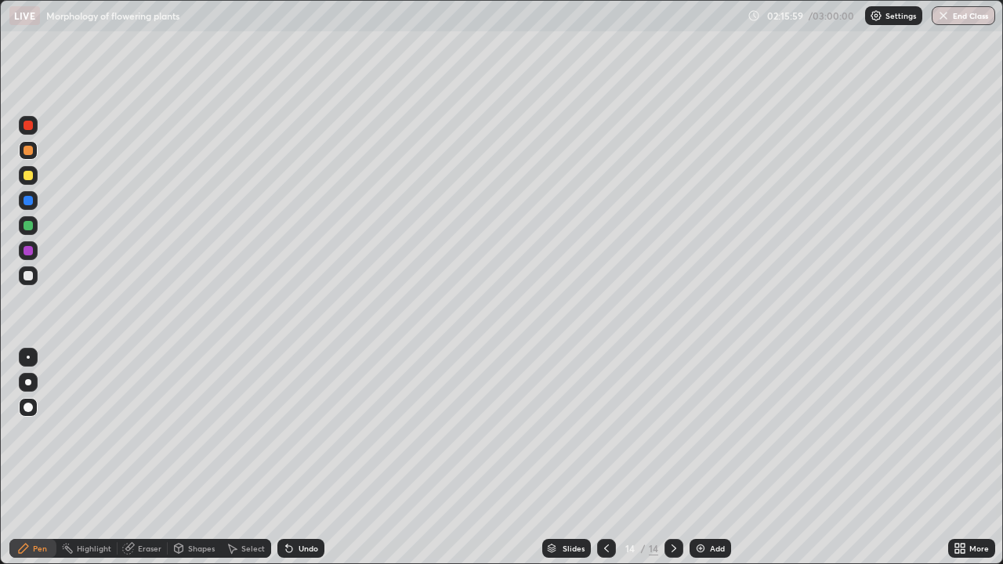
click at [30, 227] on div at bounding box center [28, 225] width 9 height 9
click at [31, 249] on div at bounding box center [28, 250] width 9 height 9
click at [27, 277] on div at bounding box center [28, 275] width 9 height 9
click at [292, 458] on div "Undo" at bounding box center [300, 548] width 47 height 19
click at [295, 458] on div "Undo" at bounding box center [300, 548] width 47 height 19
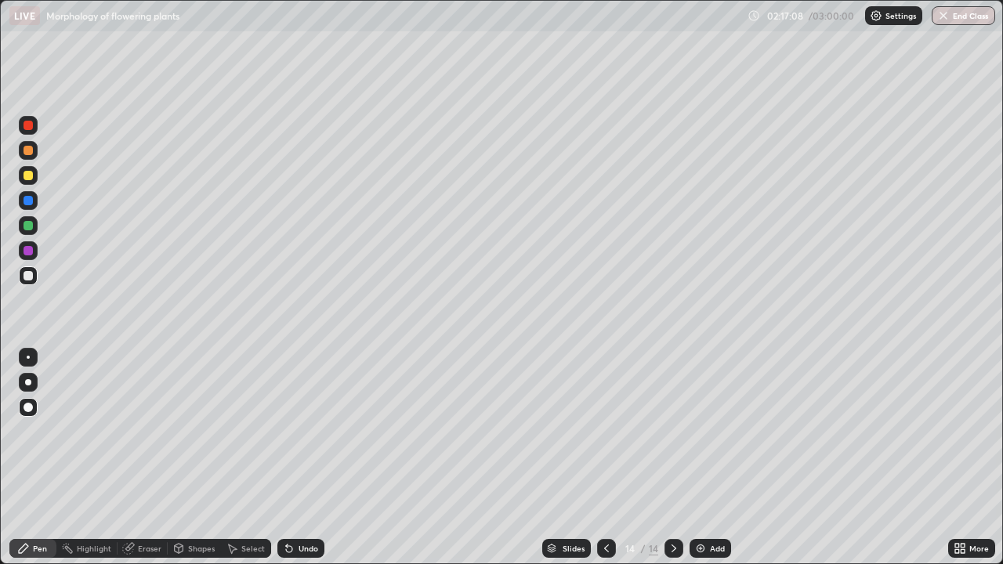
click at [292, 458] on icon at bounding box center [289, 548] width 13 height 13
click at [710, 458] on div "Add" at bounding box center [711, 548] width 42 height 19
click at [28, 201] on div at bounding box center [28, 200] width 9 height 9
click at [301, 458] on div "Undo" at bounding box center [309, 549] width 20 height 8
click at [302, 458] on div "Undo" at bounding box center [309, 549] width 20 height 8
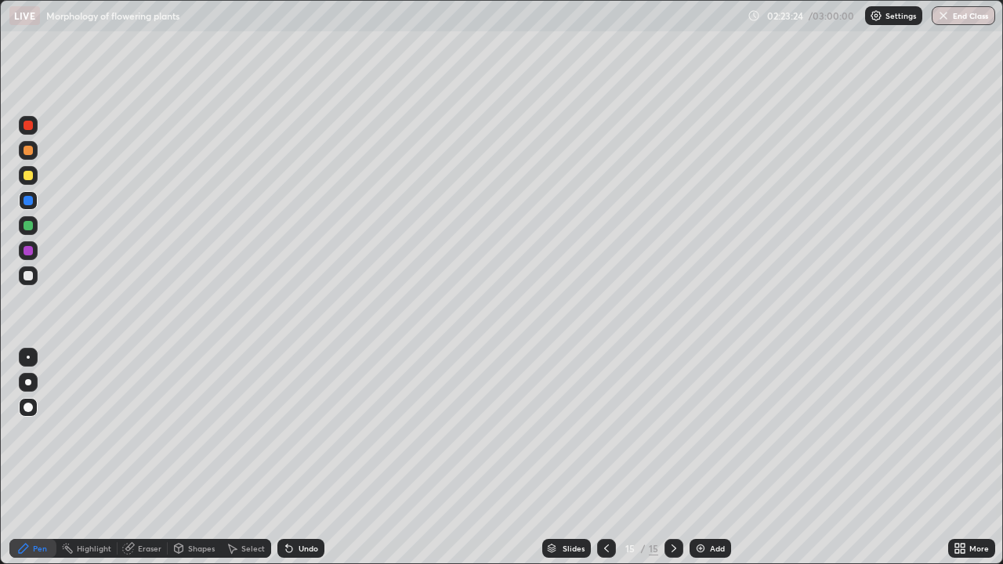
click at [302, 458] on div "Undo" at bounding box center [309, 549] width 20 height 8
click at [204, 458] on div "Shapes" at bounding box center [201, 549] width 27 height 8
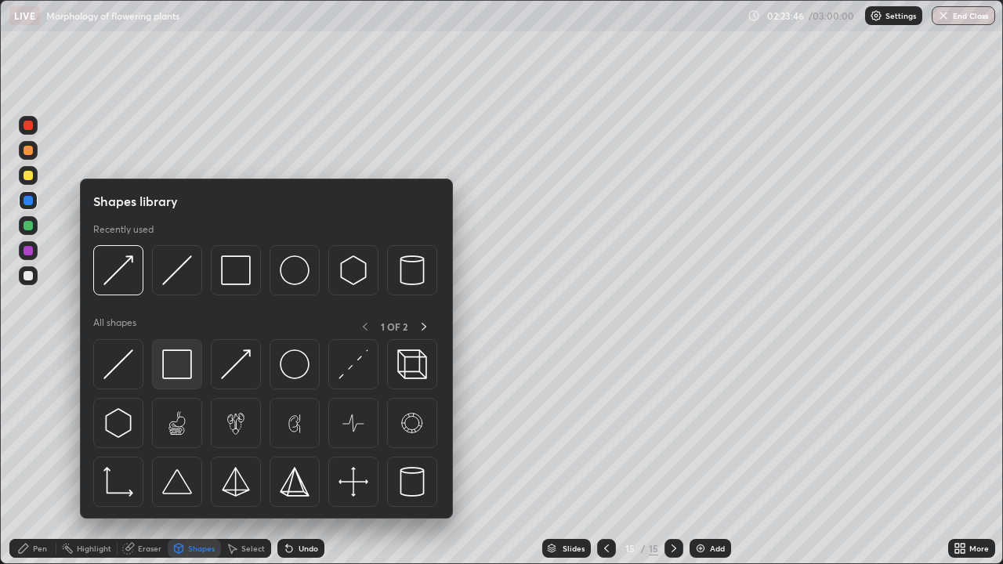
click at [181, 370] on img at bounding box center [177, 364] width 30 height 30
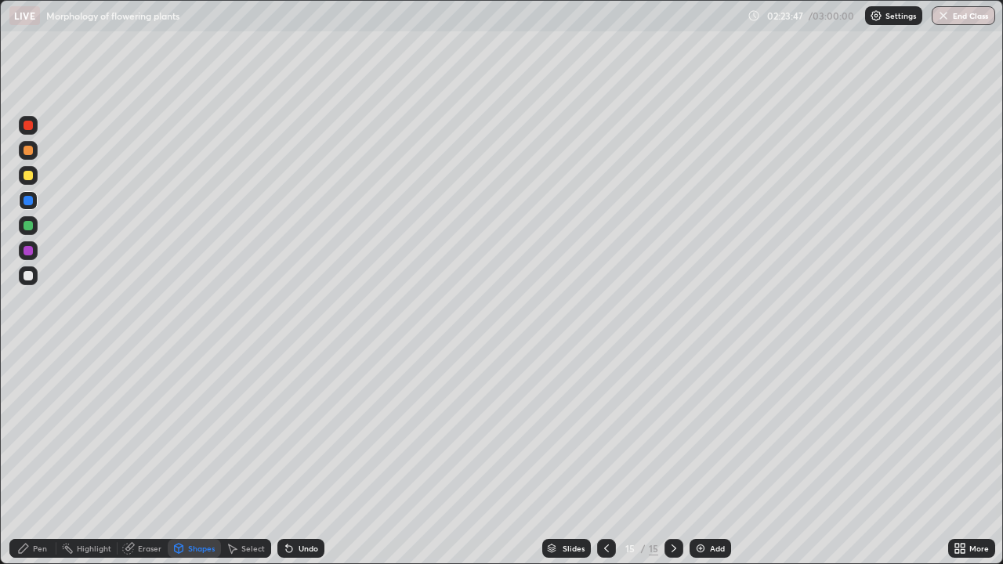
click at [27, 174] on div at bounding box center [28, 175] width 9 height 9
click at [45, 458] on div "Pen" at bounding box center [32, 548] width 47 height 19
click at [30, 282] on div at bounding box center [28, 275] width 19 height 19
click at [309, 458] on div "Undo" at bounding box center [309, 549] width 20 height 8
click at [311, 458] on div "Undo" at bounding box center [309, 549] width 20 height 8
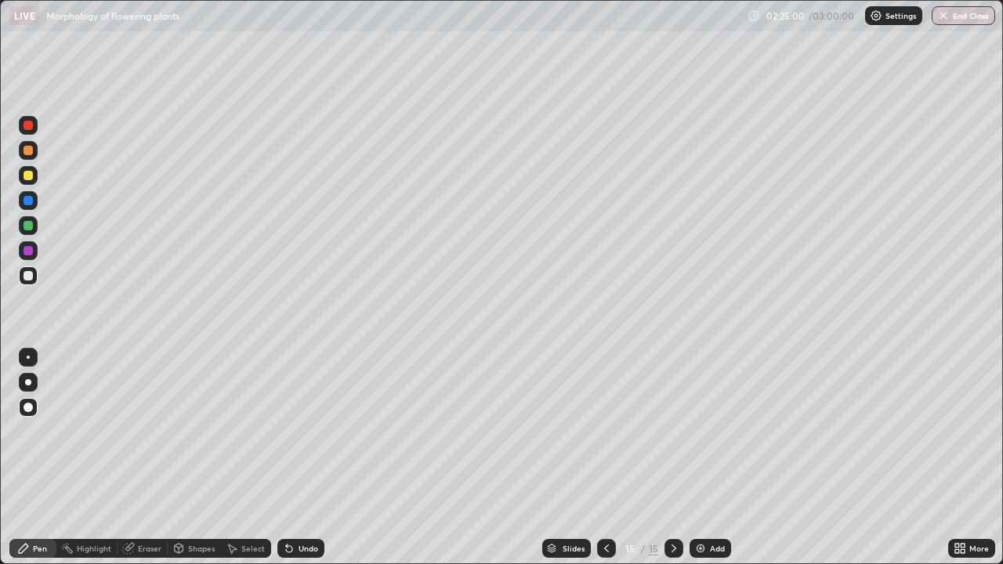
click at [314, 458] on div "Undo" at bounding box center [309, 549] width 20 height 8
click at [27, 184] on div at bounding box center [28, 175] width 19 height 19
click at [31, 204] on div at bounding box center [28, 200] width 9 height 9
click at [34, 183] on div at bounding box center [28, 175] width 19 height 19
click at [24, 146] on div at bounding box center [28, 150] width 19 height 19
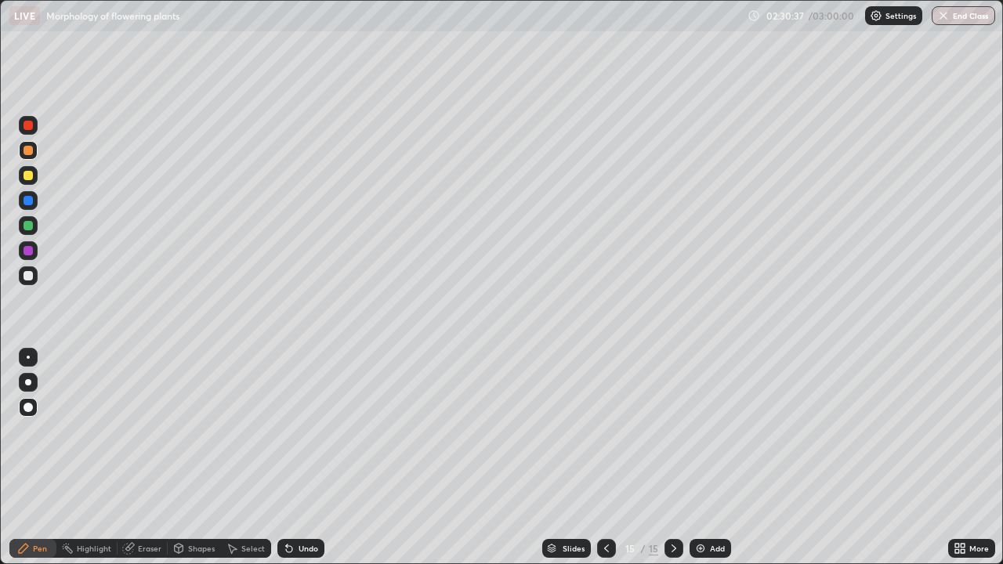
click at [711, 458] on div "Add" at bounding box center [717, 549] width 15 height 8
click at [27, 176] on div at bounding box center [28, 175] width 9 height 9
click at [28, 227] on div at bounding box center [28, 225] width 9 height 9
click at [28, 252] on div at bounding box center [28, 250] width 9 height 9
click at [25, 232] on div at bounding box center [28, 225] width 19 height 19
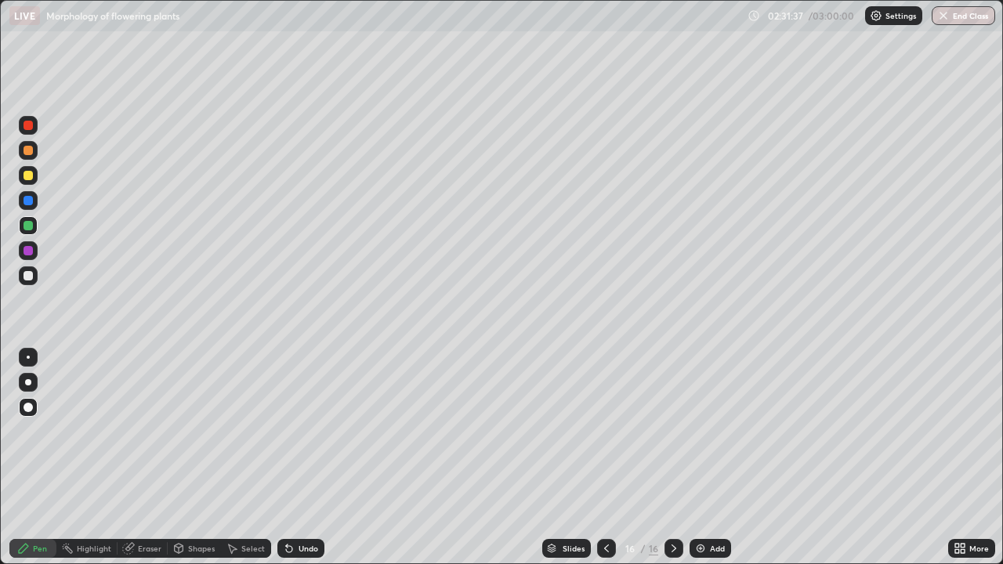
click at [30, 183] on div at bounding box center [28, 175] width 19 height 19
click at [31, 226] on div at bounding box center [28, 225] width 9 height 9
click at [27, 255] on div at bounding box center [28, 250] width 9 height 9
click at [28, 177] on div at bounding box center [28, 175] width 9 height 9
click at [27, 248] on div at bounding box center [28, 250] width 9 height 9
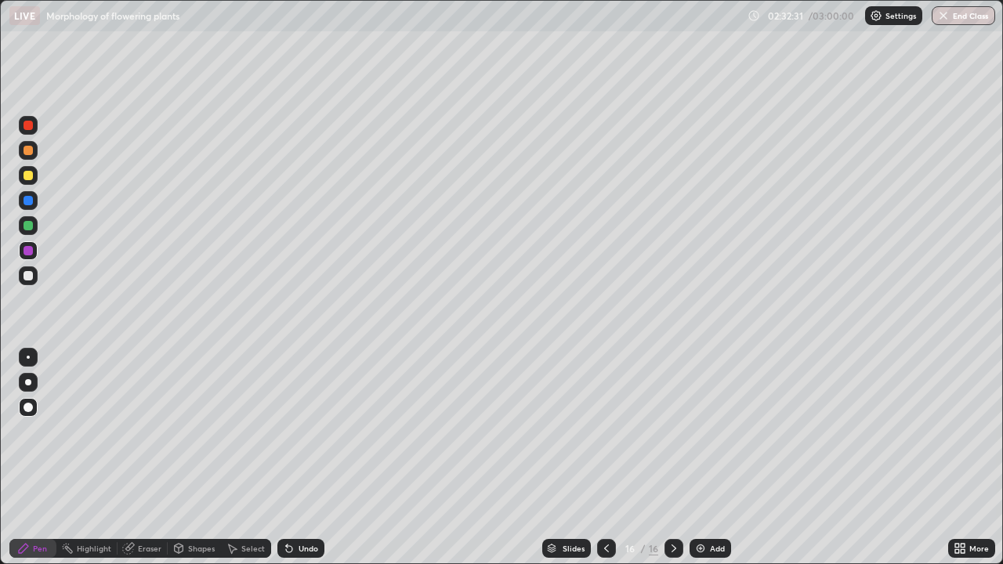
click at [28, 201] on div at bounding box center [28, 200] width 9 height 9
click at [29, 233] on div at bounding box center [28, 225] width 19 height 19
click at [36, 255] on div at bounding box center [28, 250] width 19 height 19
click at [29, 226] on div at bounding box center [28, 225] width 9 height 9
click at [27, 201] on div at bounding box center [28, 200] width 9 height 9
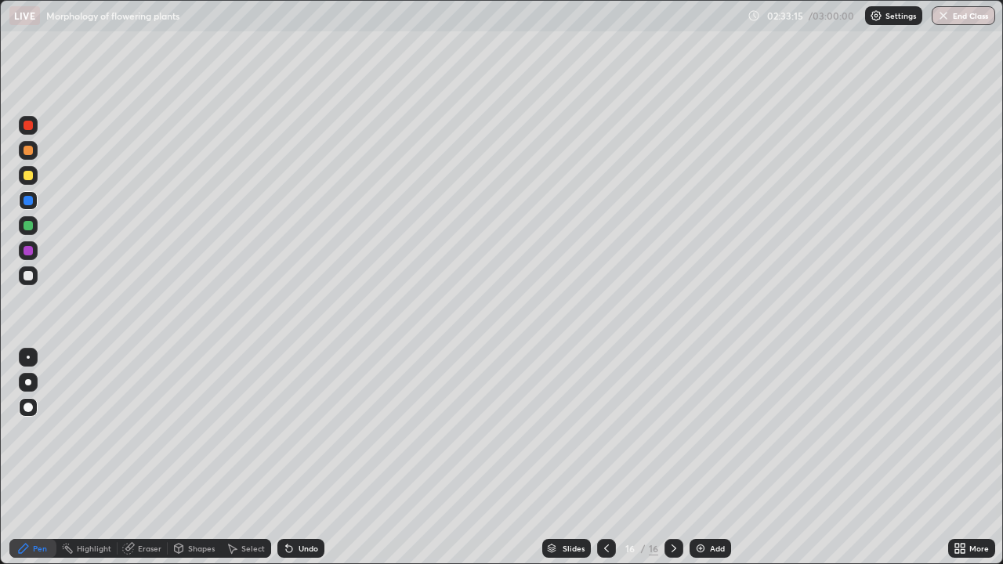
click at [27, 277] on div at bounding box center [28, 275] width 9 height 9
click at [29, 252] on div at bounding box center [28, 250] width 9 height 9
click at [35, 281] on div at bounding box center [28, 275] width 19 height 19
click at [314, 548] on div "Undo" at bounding box center [309, 549] width 20 height 8
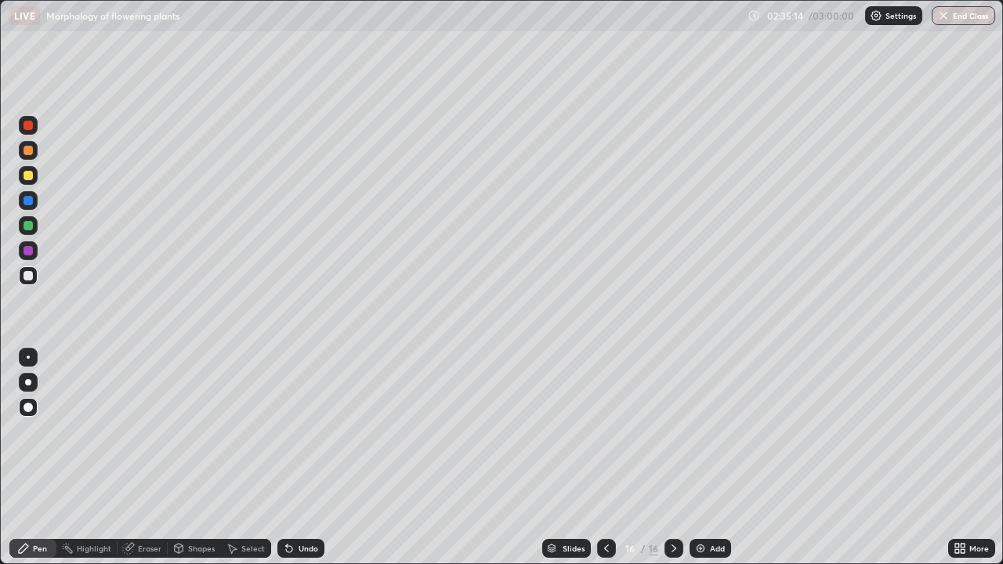
click at [313, 550] on div "Undo" at bounding box center [309, 549] width 20 height 8
click at [28, 153] on div at bounding box center [28, 150] width 9 height 9
click at [34, 249] on div at bounding box center [28, 250] width 19 height 19
click at [28, 277] on div at bounding box center [28, 275] width 9 height 9
click at [194, 548] on div "Shapes" at bounding box center [201, 549] width 27 height 8
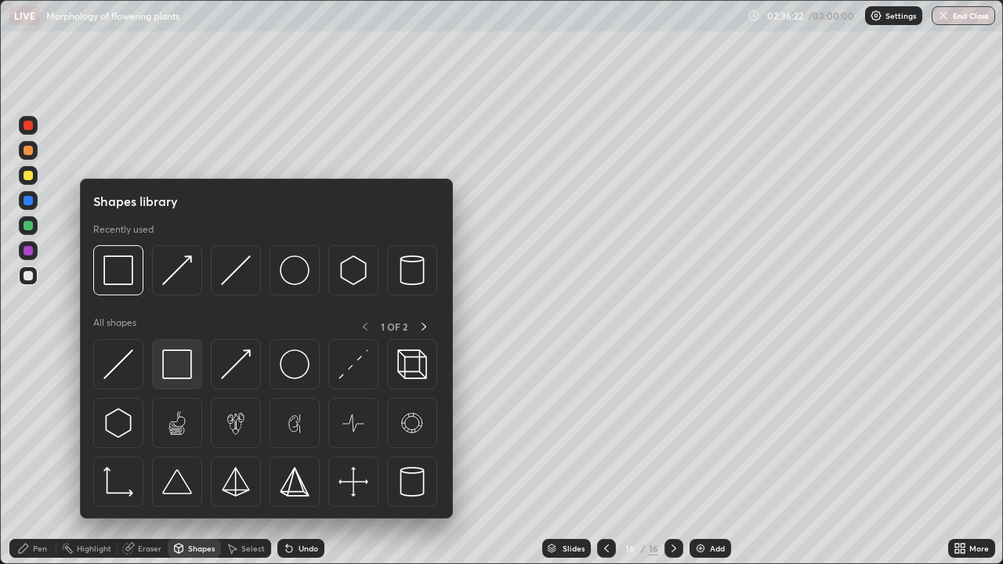
click at [182, 367] on img at bounding box center [177, 364] width 30 height 30
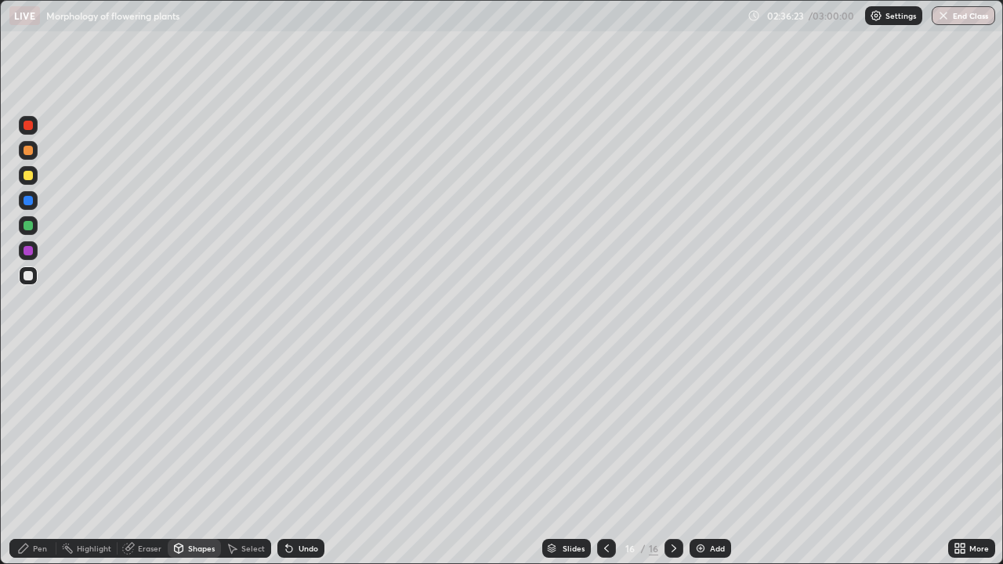
click at [29, 154] on div at bounding box center [28, 150] width 9 height 9
click at [949, 20] on img "button" at bounding box center [943, 15] width 13 height 13
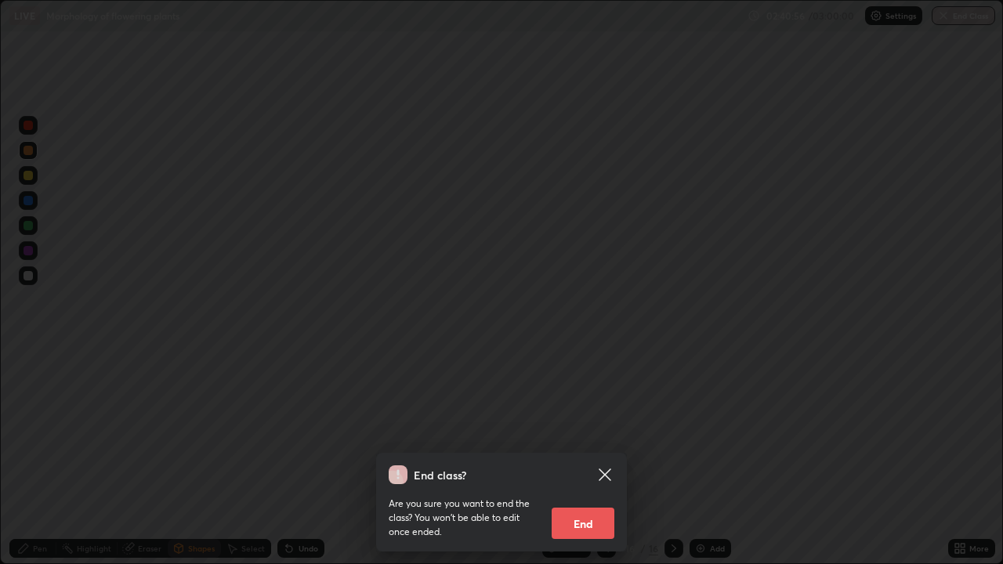
click at [592, 527] on button "End" at bounding box center [583, 523] width 63 height 31
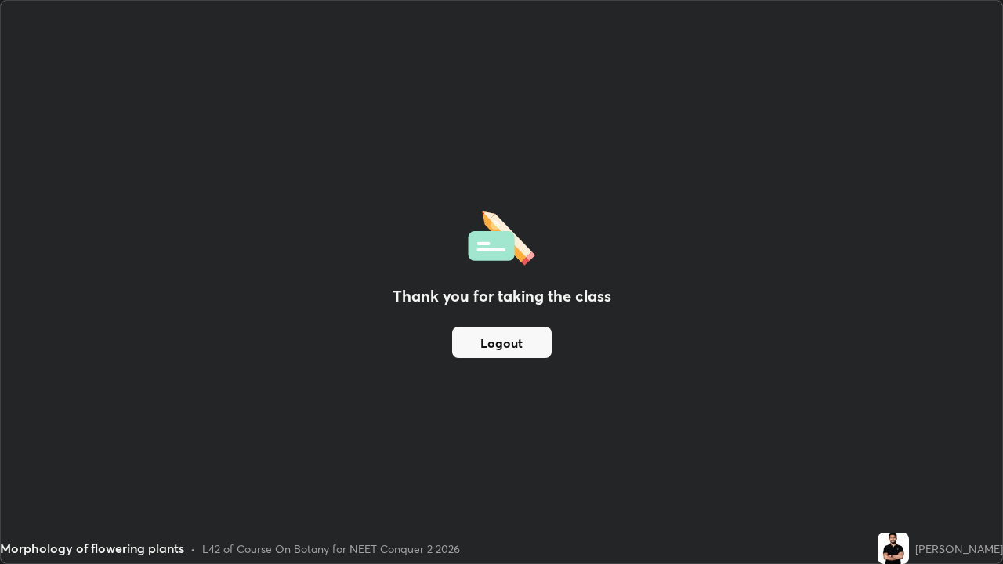
click at [497, 352] on button "Logout" at bounding box center [502, 342] width 100 height 31
